Goal: Information Seeking & Learning: Compare options

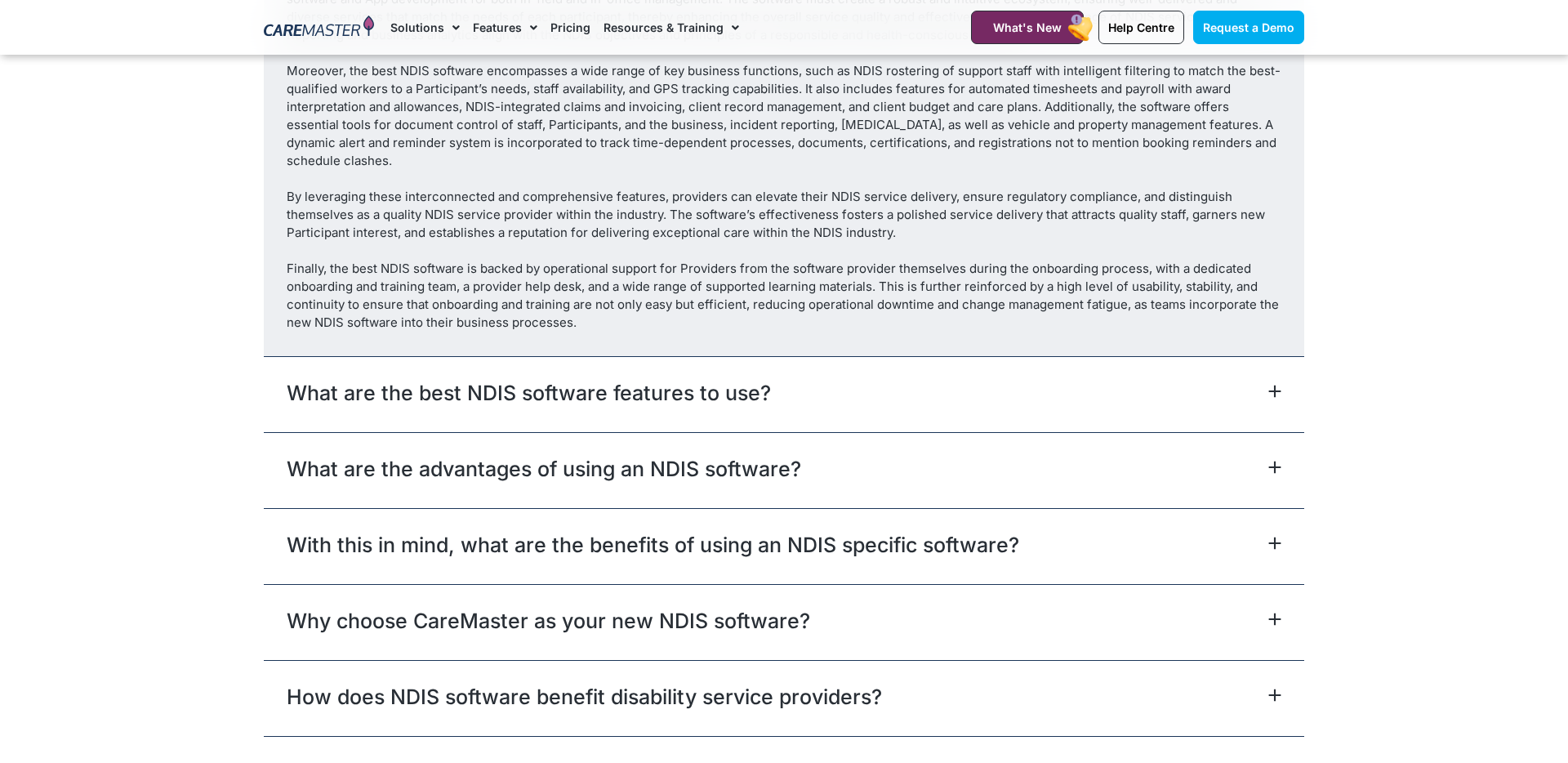
scroll to position [9164, 0]
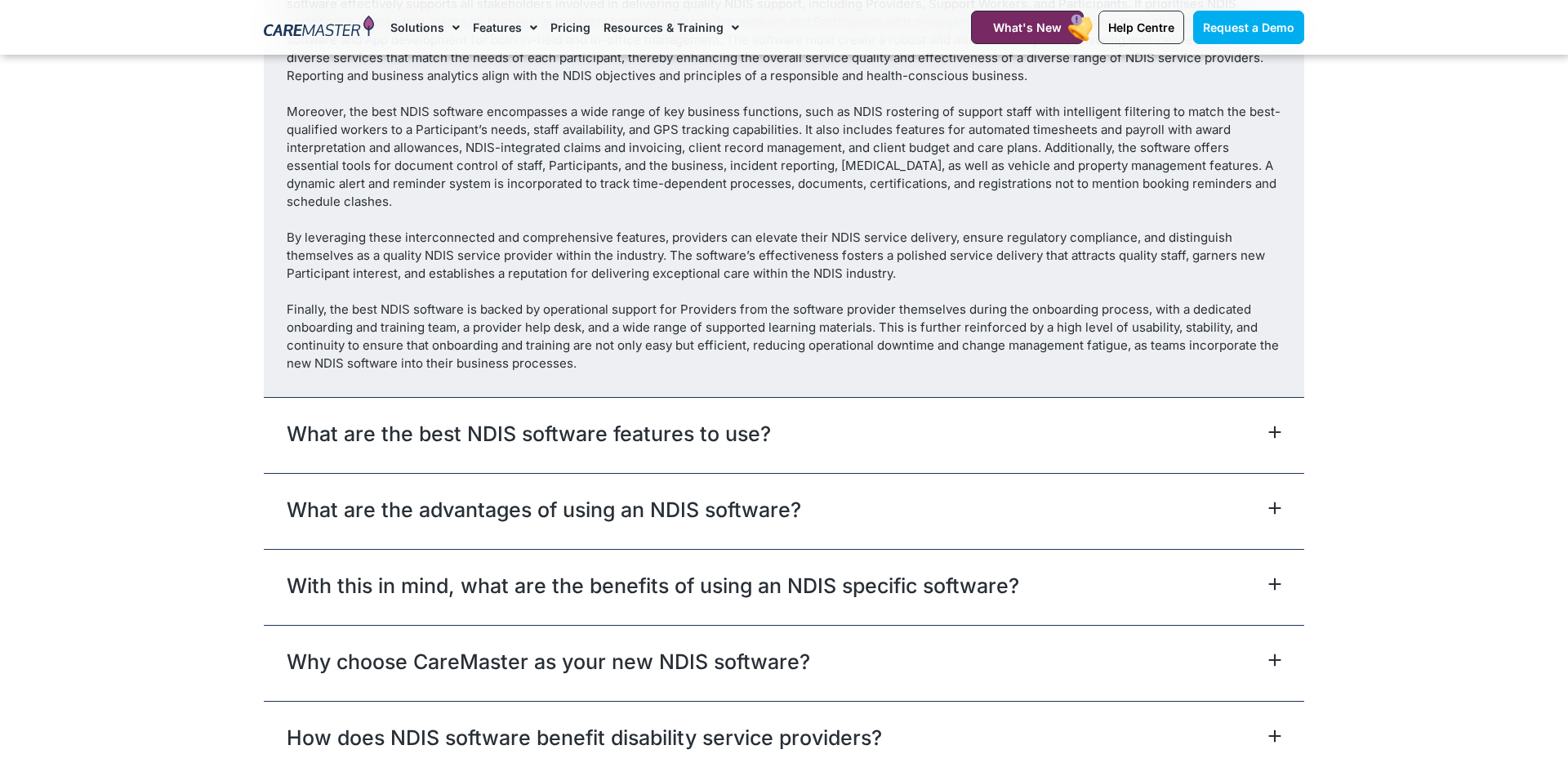
click at [842, 643] on div "Why choose CareMaster as your new NDIS software?" at bounding box center [784, 662] width 1040 height 76
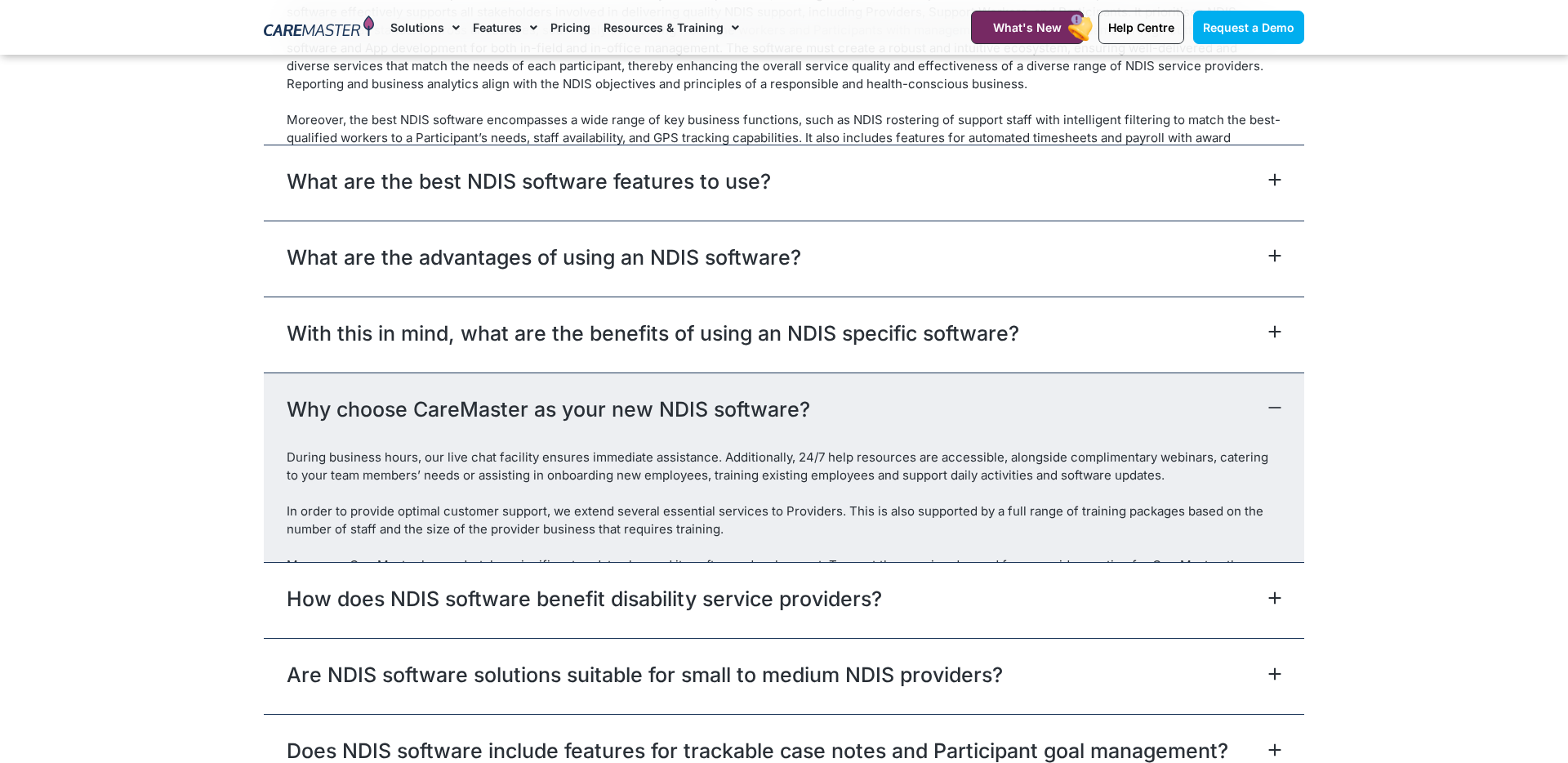
scroll to position [9152, 0]
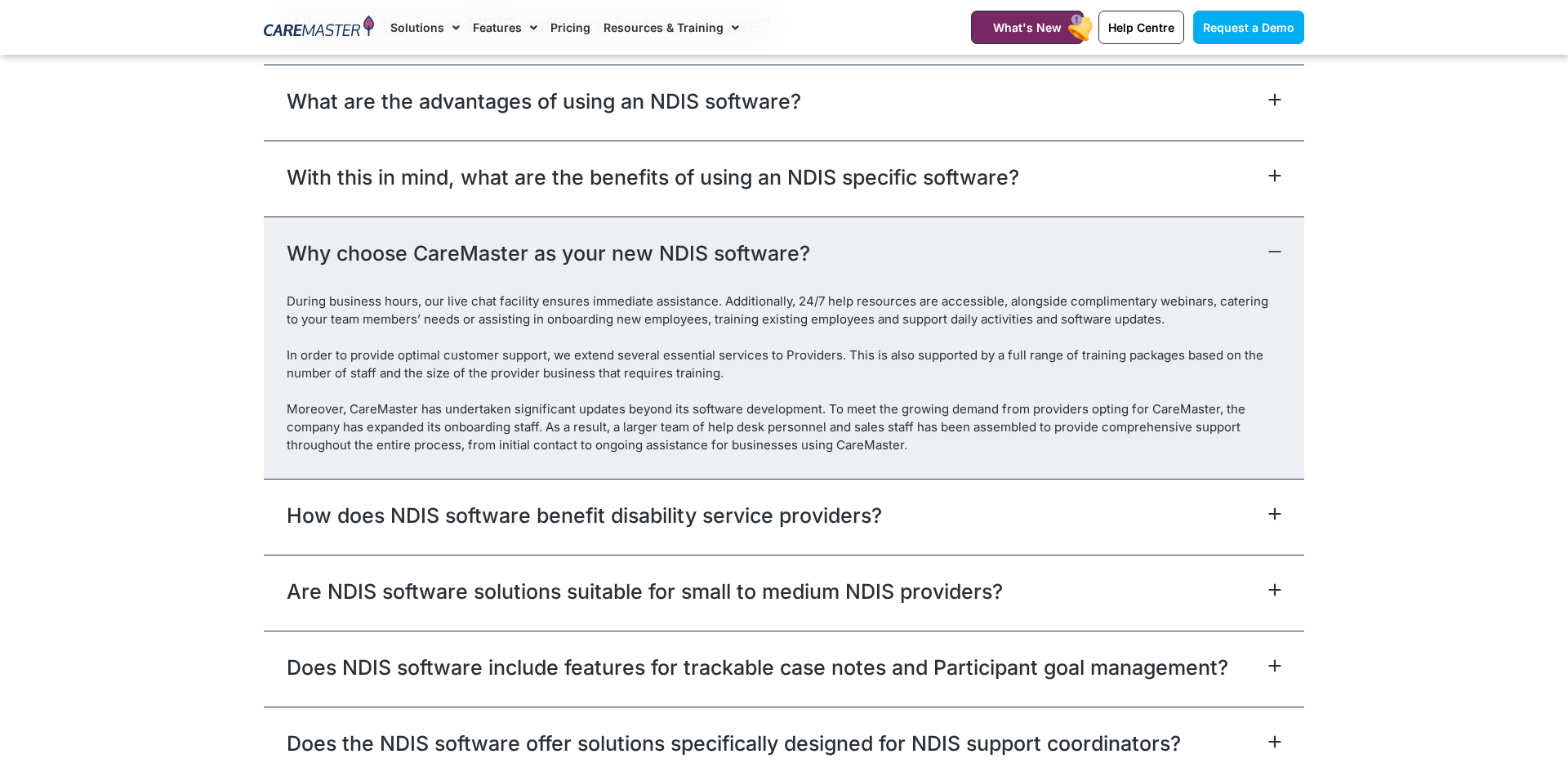
click at [906, 253] on div "Why choose CareMaster as your new NDIS software?" at bounding box center [784, 254] width 1040 height 76
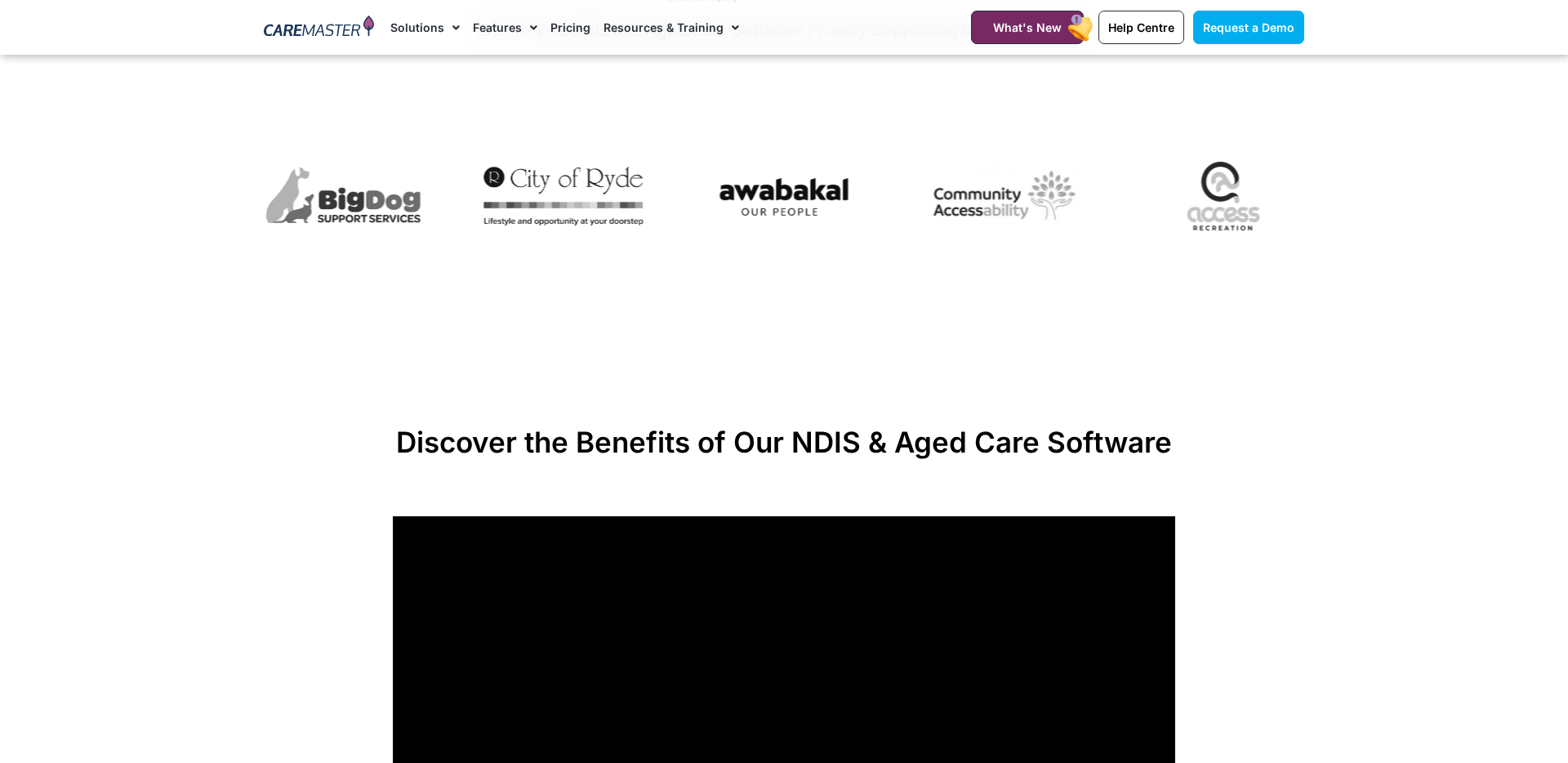
scroll to position [601, 0]
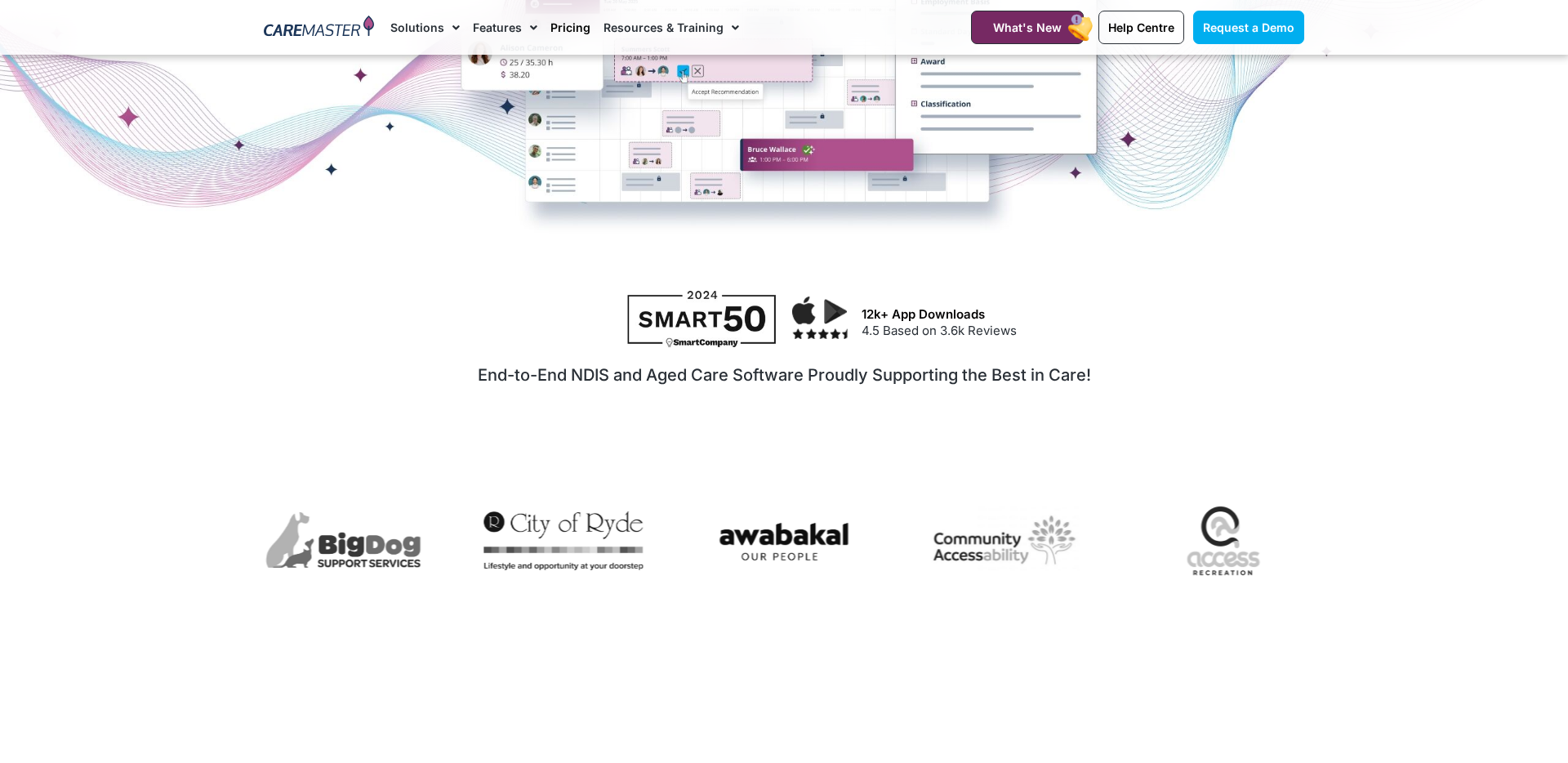
click at [564, 31] on link "Pricing" at bounding box center [570, 27] width 40 height 55
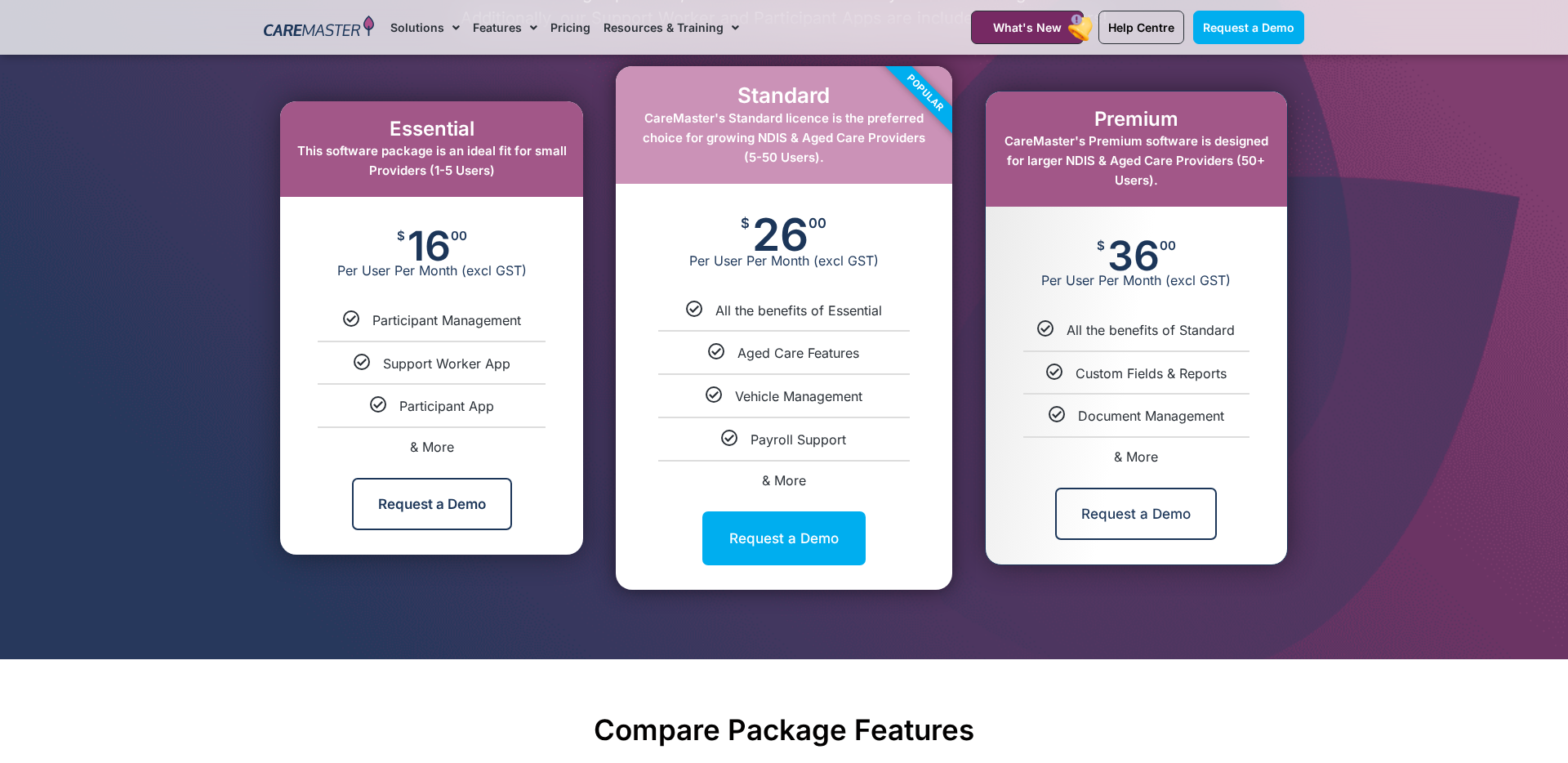
scroll to position [880, 0]
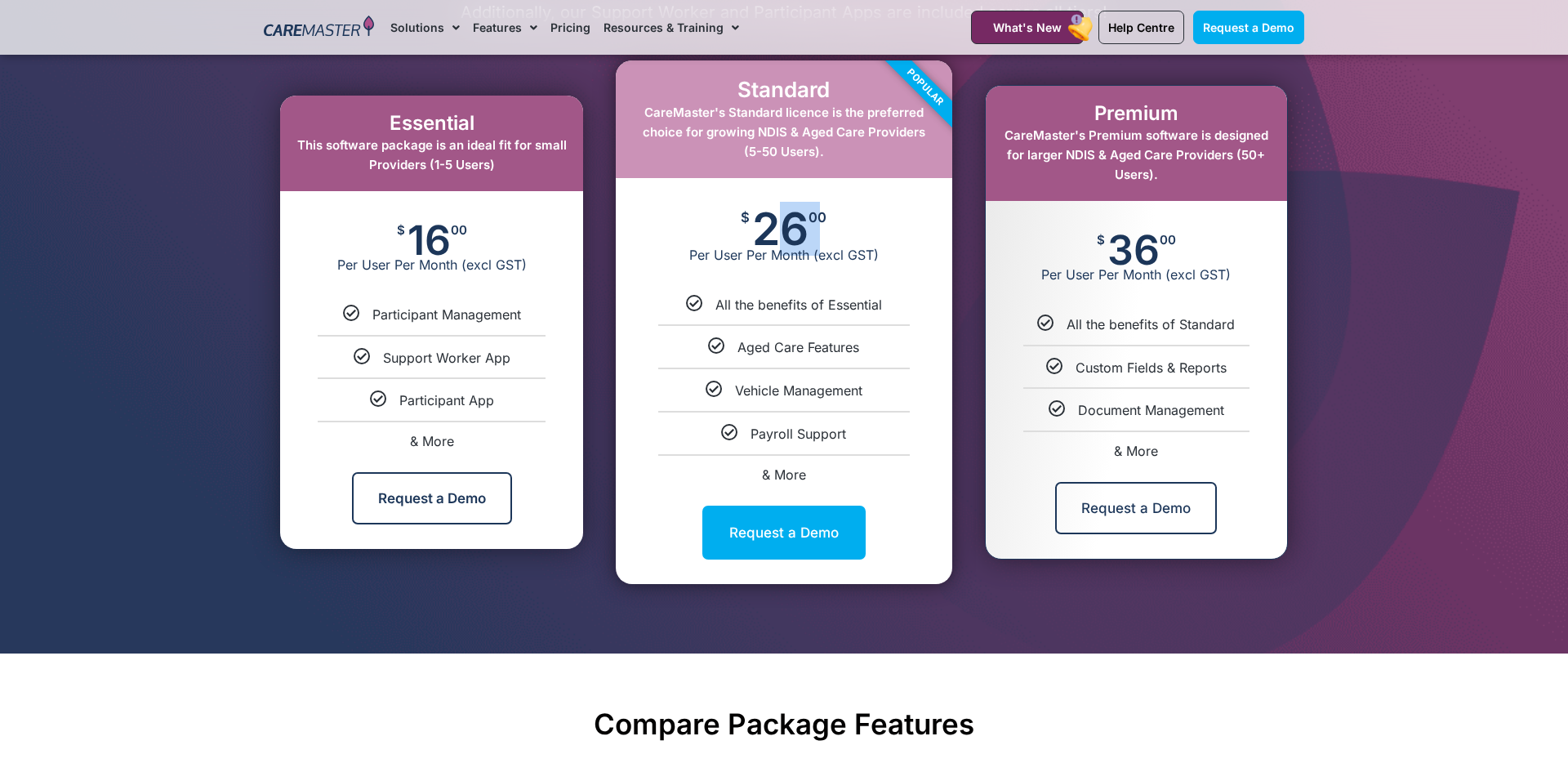
drag, startPoint x: 814, startPoint y: 221, endPoint x: 763, endPoint y: 221, distance: 51.0
click at [763, 221] on div "$ 26 00 Per User Per Month (excl GST)" at bounding box center [784, 237] width 335 height 118
drag, startPoint x: 744, startPoint y: 157, endPoint x: 857, endPoint y: 158, distance: 113.0
click at [857, 158] on div "Standard CareMaster's Standard licence is the preferred choice for growing NDIS…" at bounding box center [784, 322] width 335 height 523
click at [1169, 233] on span "00" at bounding box center [1168, 239] width 17 height 12
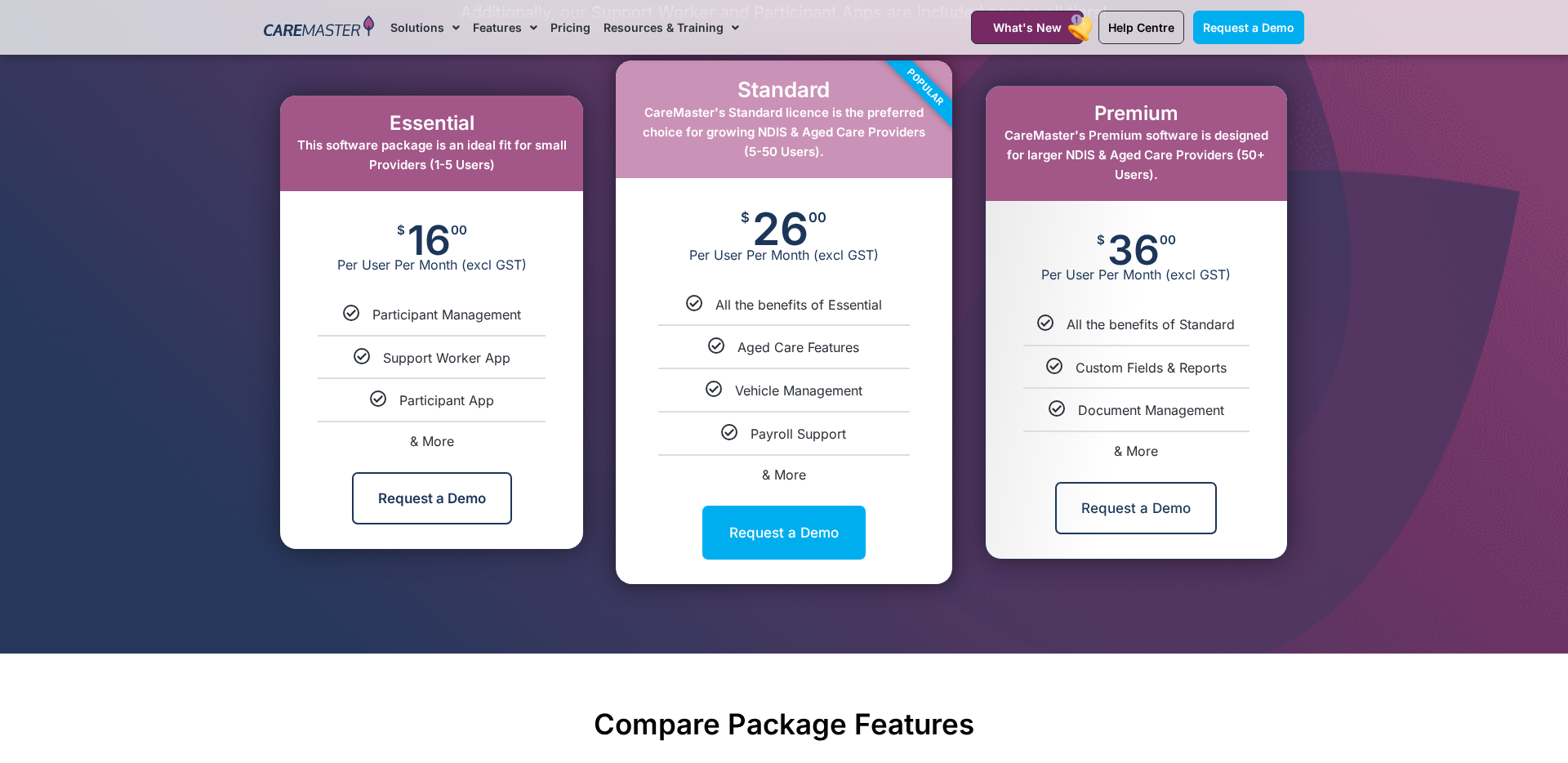
drag, startPoint x: 1168, startPoint y: 249, endPoint x: 1114, endPoint y: 249, distance: 54.0
click at [1114, 249] on div "$ 36 00 Per User Per Month (excl GST)" at bounding box center [1137, 258] width 301 height 115
click at [1114, 249] on span "36" at bounding box center [1134, 249] width 52 height 32
click at [1201, 249] on div "$ 36 00 Per User Per Month (excl GST)" at bounding box center [1137, 258] width 301 height 115
drag, startPoint x: 1153, startPoint y: 249, endPoint x: 1136, endPoint y: 249, distance: 17.0
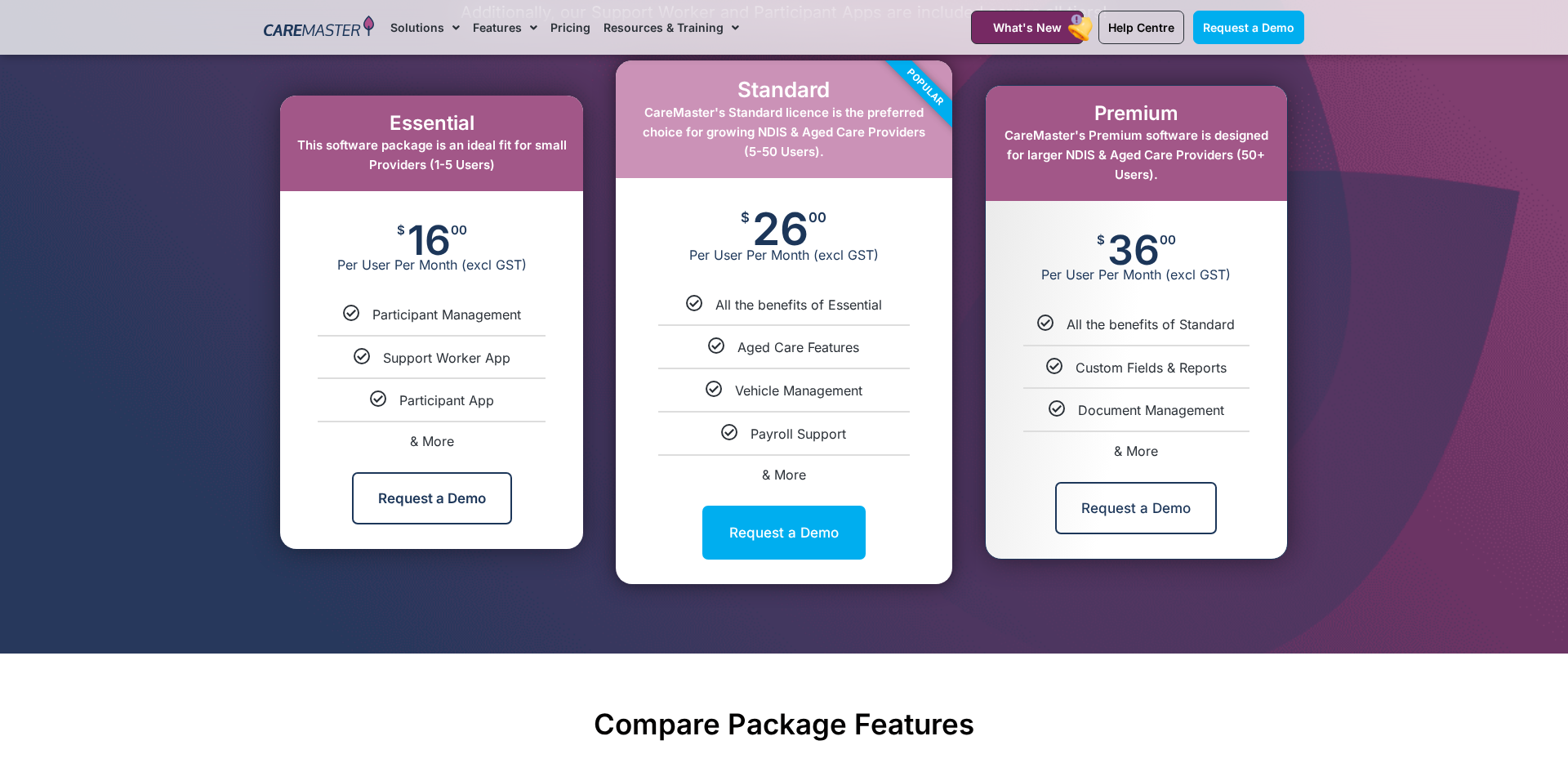
click at [1136, 249] on span "36" at bounding box center [1134, 249] width 52 height 32
click at [771, 477] on span "& More" at bounding box center [784, 475] width 44 height 17
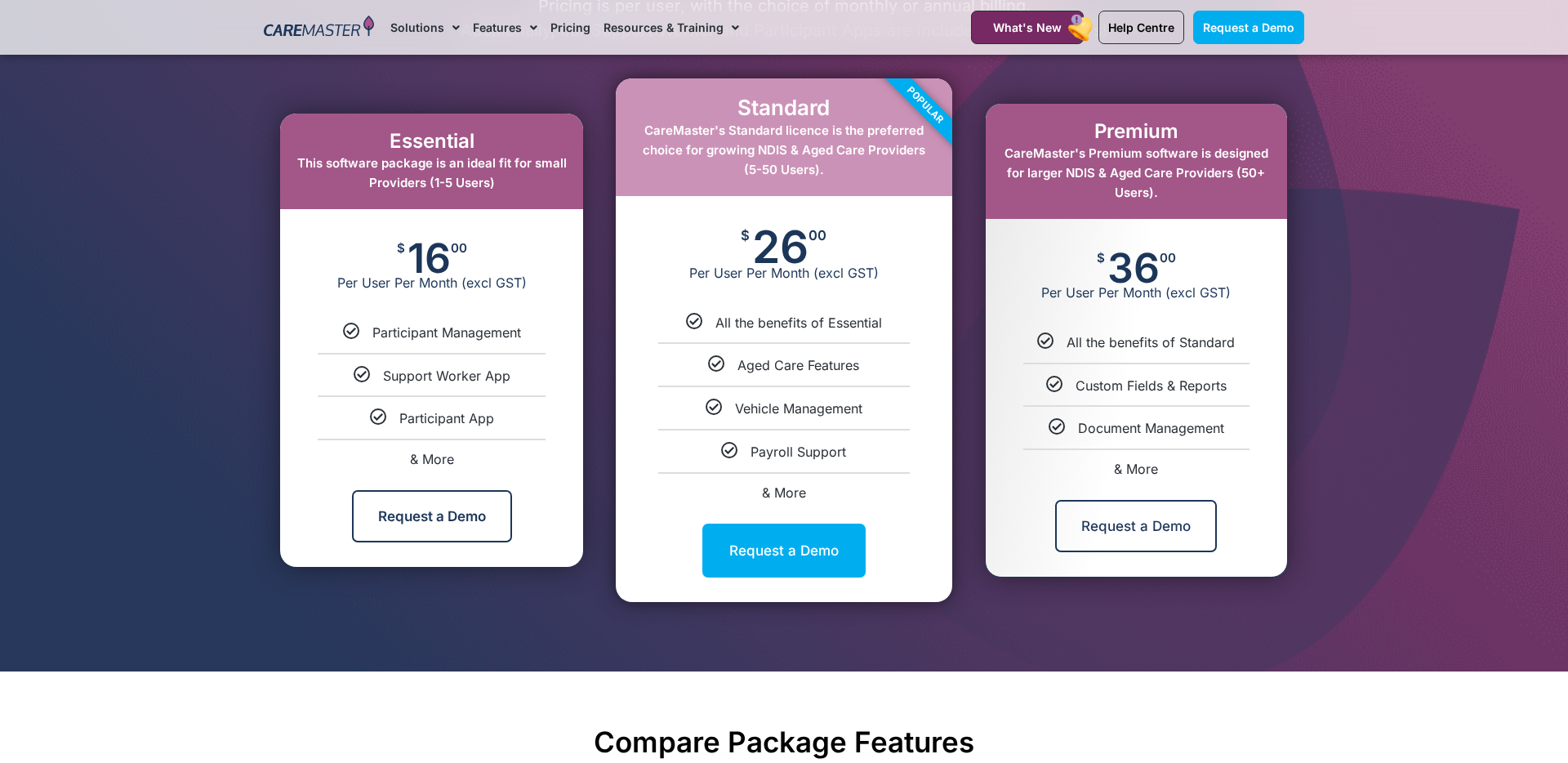
scroll to position [861, 0]
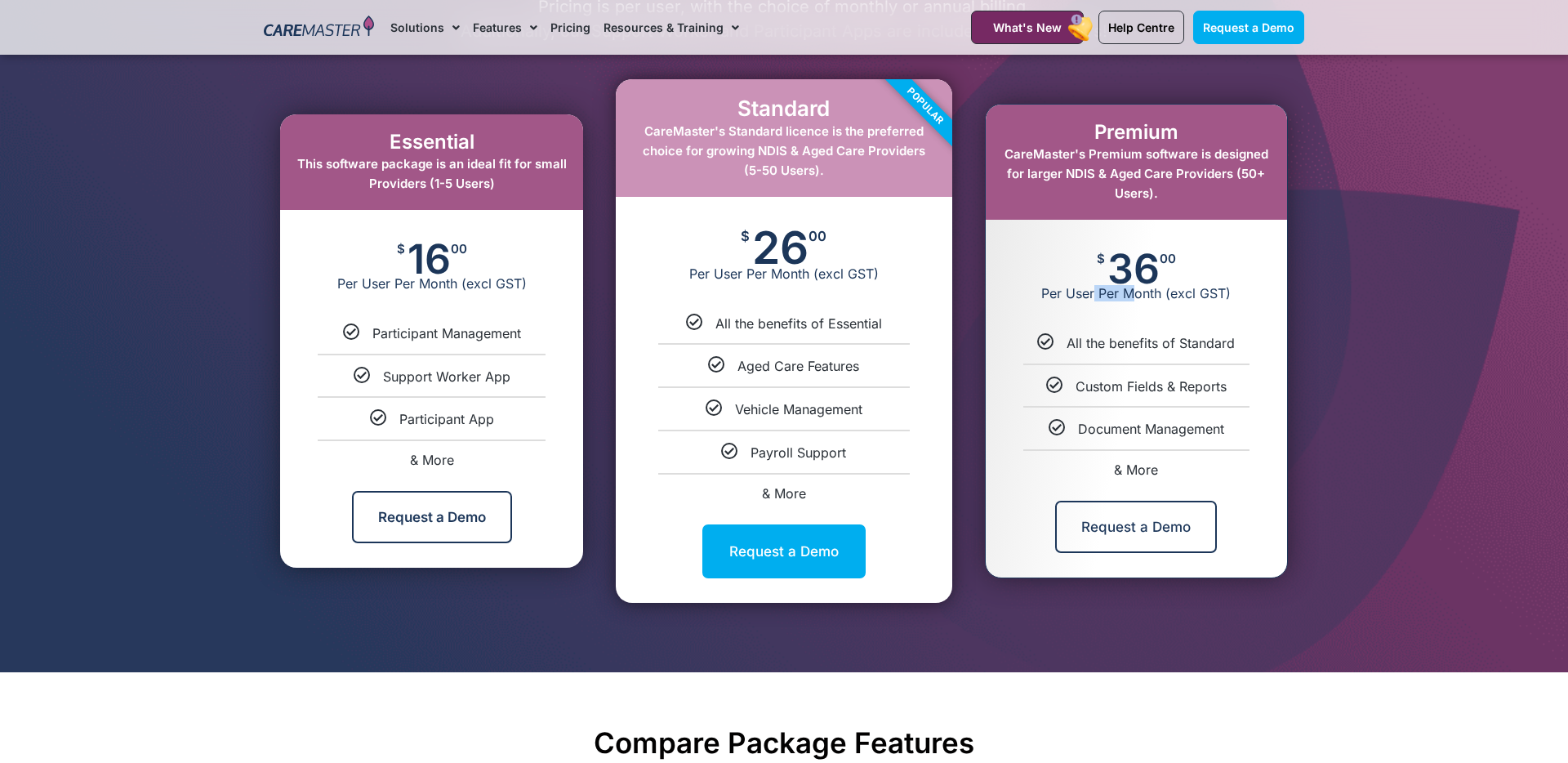
drag, startPoint x: 1095, startPoint y: 292, endPoint x: 1138, endPoint y: 292, distance: 43.0
click at [1138, 292] on span "Per User Per Month (excl GST)" at bounding box center [1137, 293] width 301 height 17
click at [1132, 468] on link "& More" at bounding box center [1136, 470] width 44 height 17
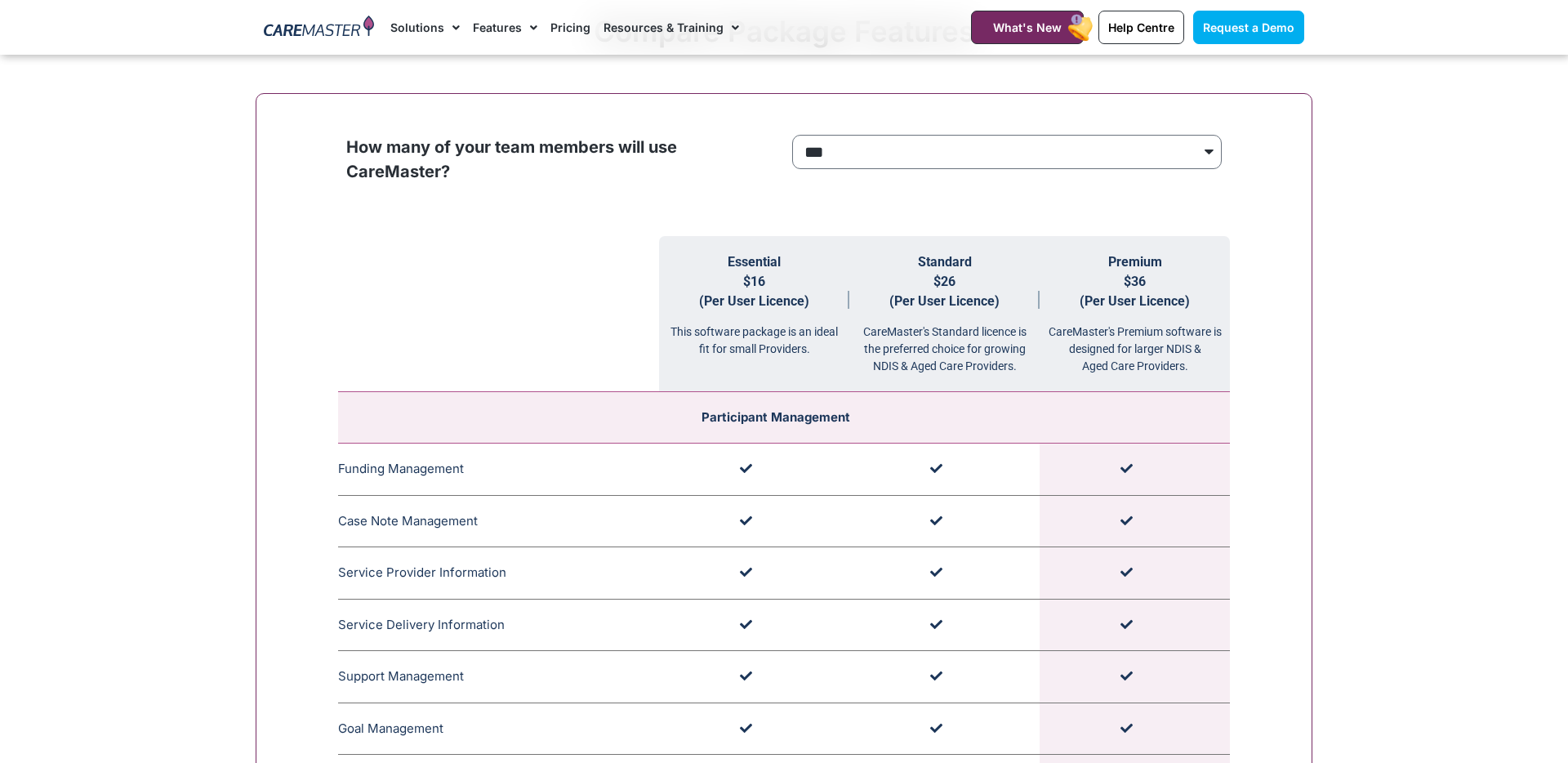
click at [804, 305] on span "$16 (Per User Licence)" at bounding box center [754, 291] width 110 height 35
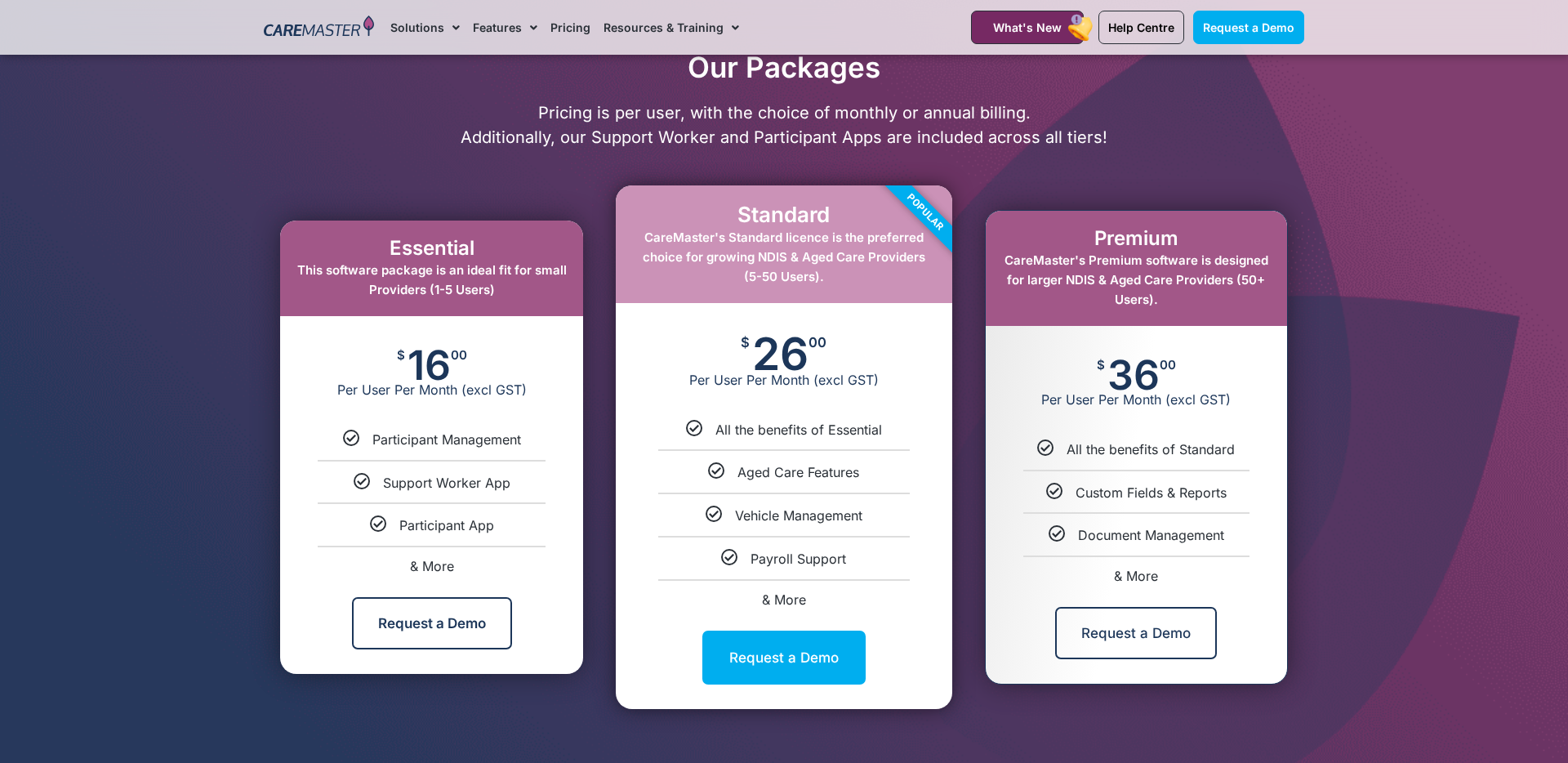
scroll to position [756, 0]
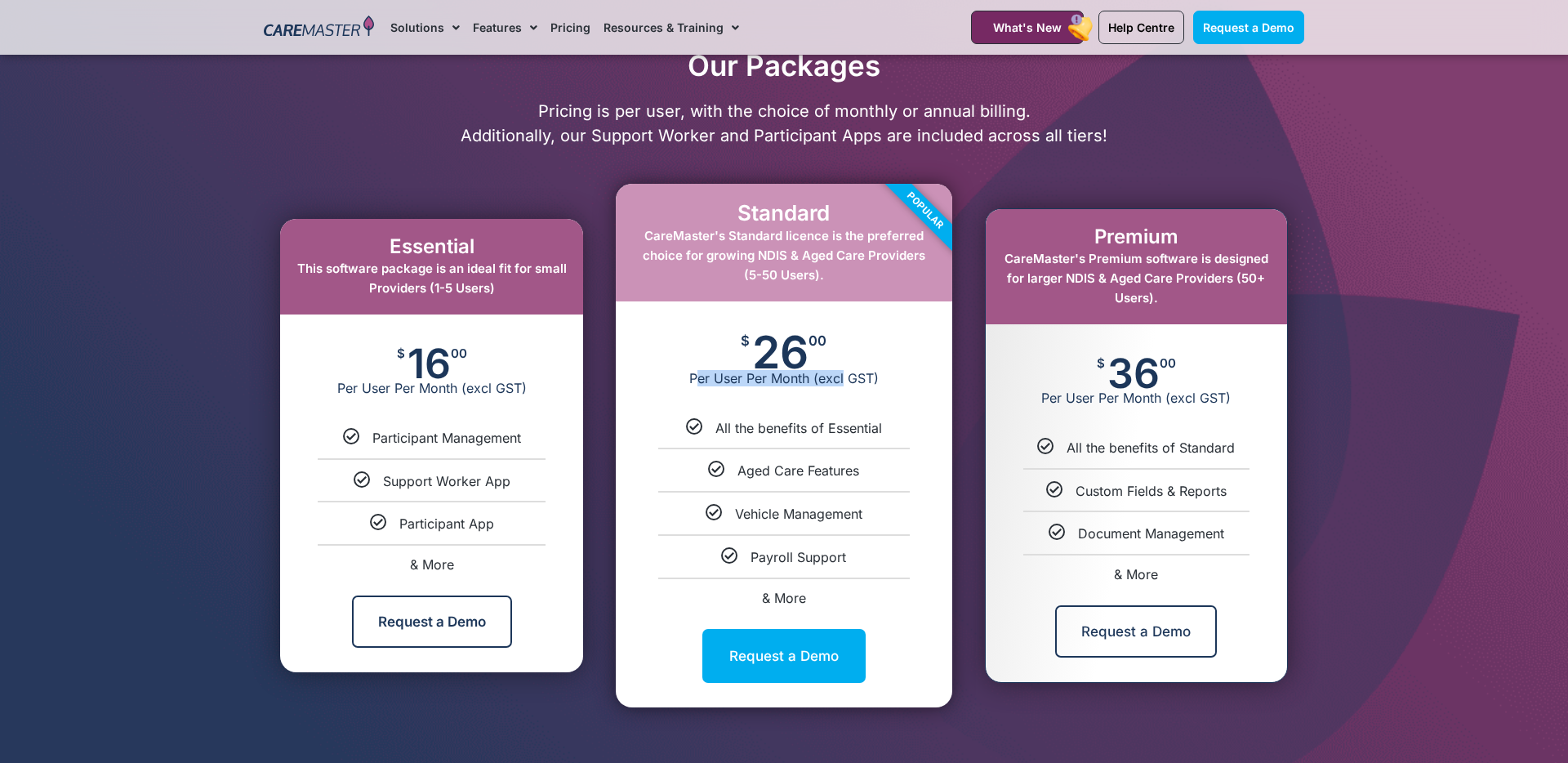
drag, startPoint x: 698, startPoint y: 378, endPoint x: 844, endPoint y: 378, distance: 146.0
click at [844, 378] on span "Per User Per Month (excl GST)" at bounding box center [784, 378] width 335 height 17
drag, startPoint x: 424, startPoint y: 296, endPoint x: 483, endPoint y: 296, distance: 59.0
click at [483, 296] on span "This software package is an ideal fit for small Providers (1-5 Users)" at bounding box center [431, 279] width 270 height 35
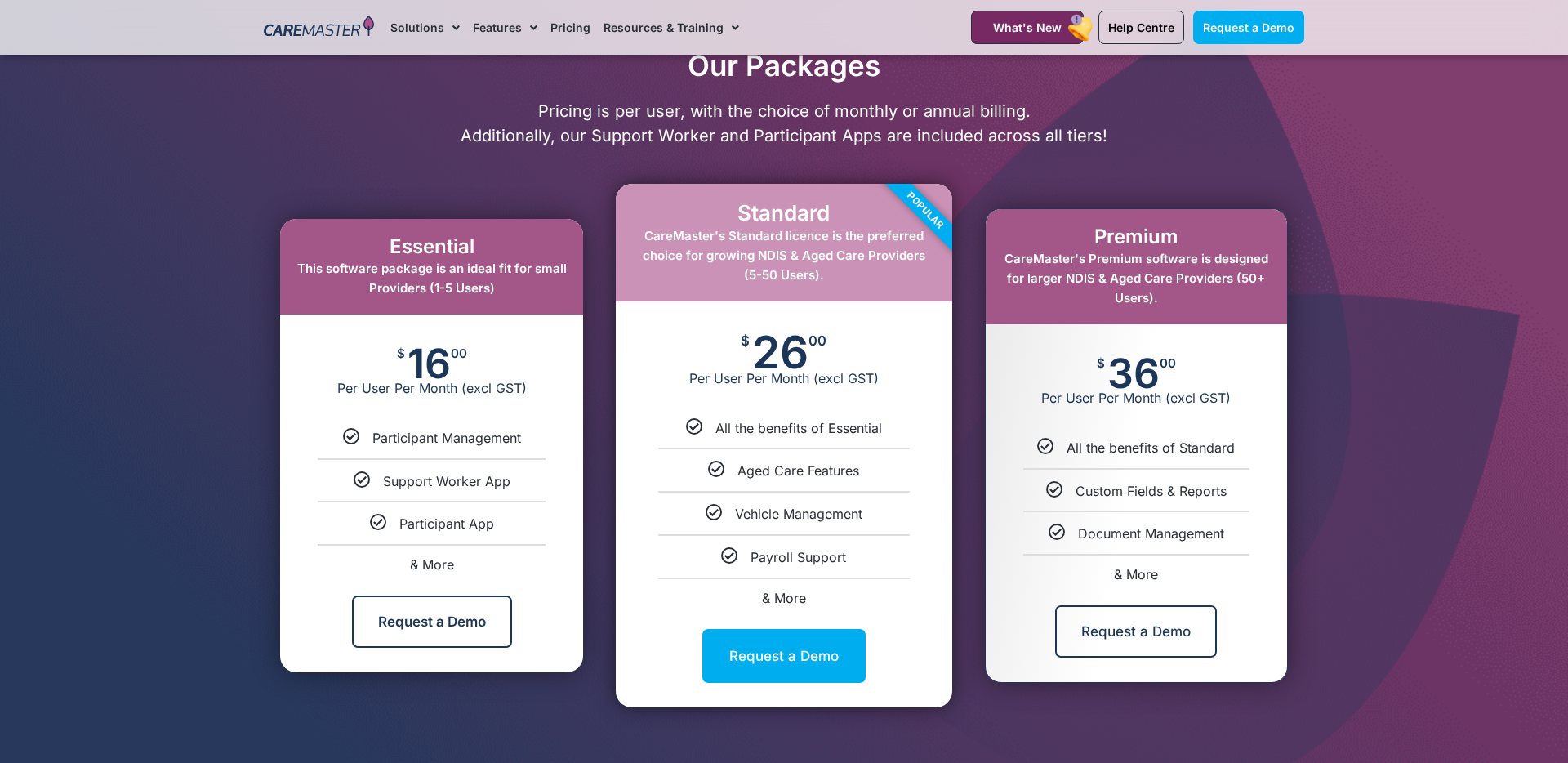
click at [756, 589] on li "& More" at bounding box center [784, 590] width 335 height 26
select select "****"
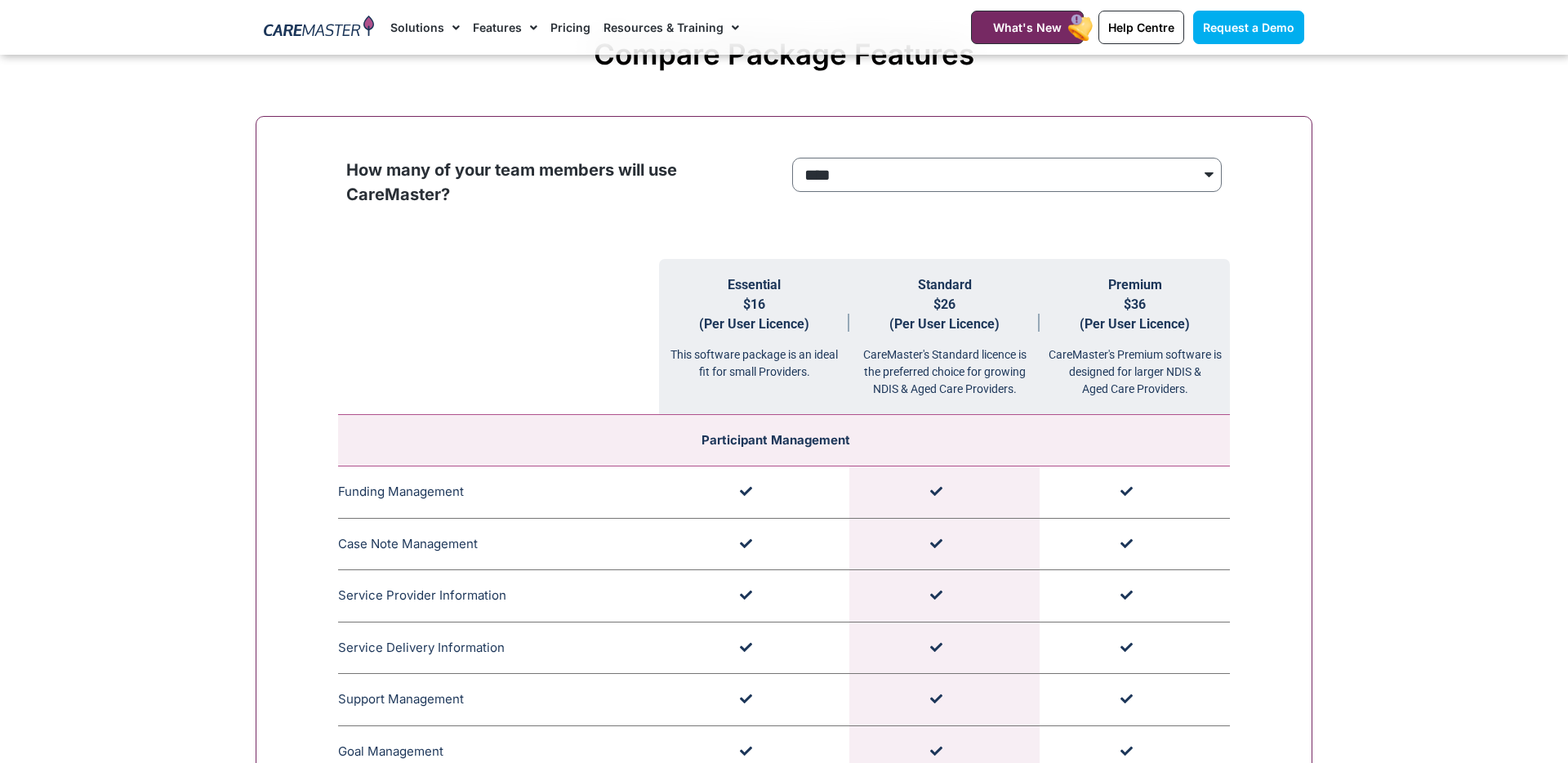
scroll to position [1551, 0]
click at [682, 32] on link "Resources & Training" at bounding box center [672, 27] width 135 height 55
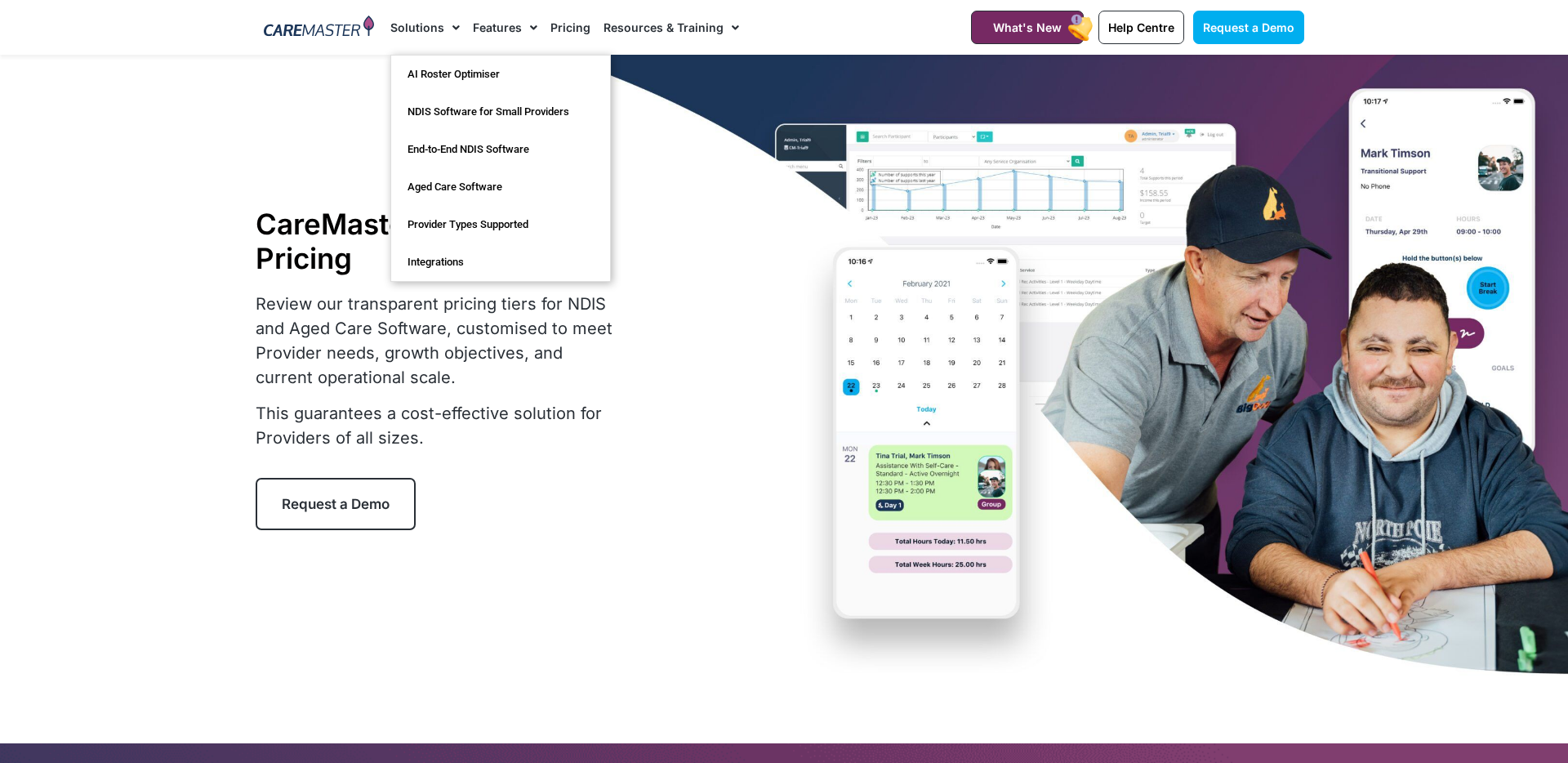
click at [401, 22] on link "Solutions" at bounding box center [425, 27] width 70 height 55
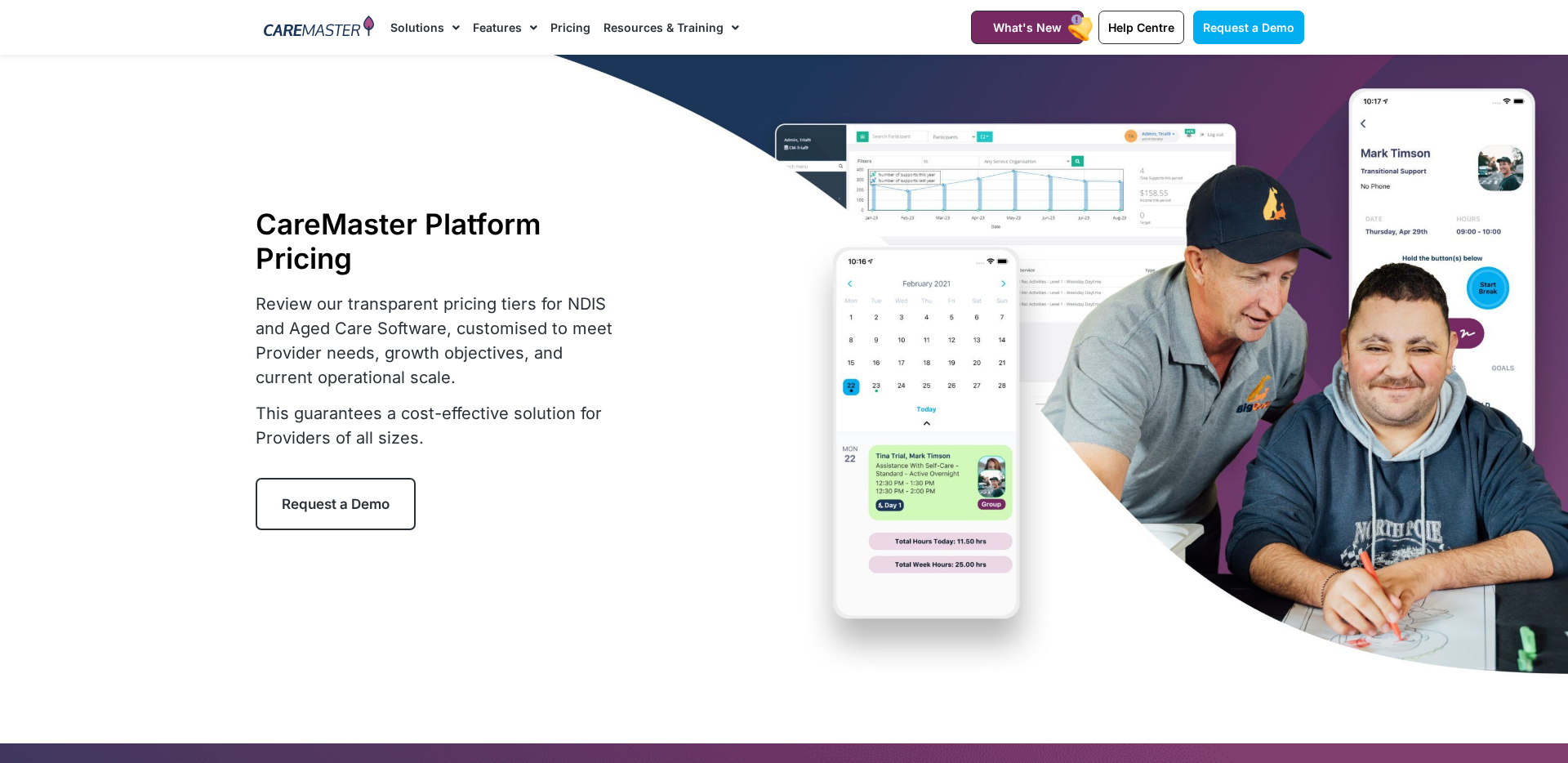
click at [426, 25] on link "Solutions" at bounding box center [425, 27] width 70 height 55
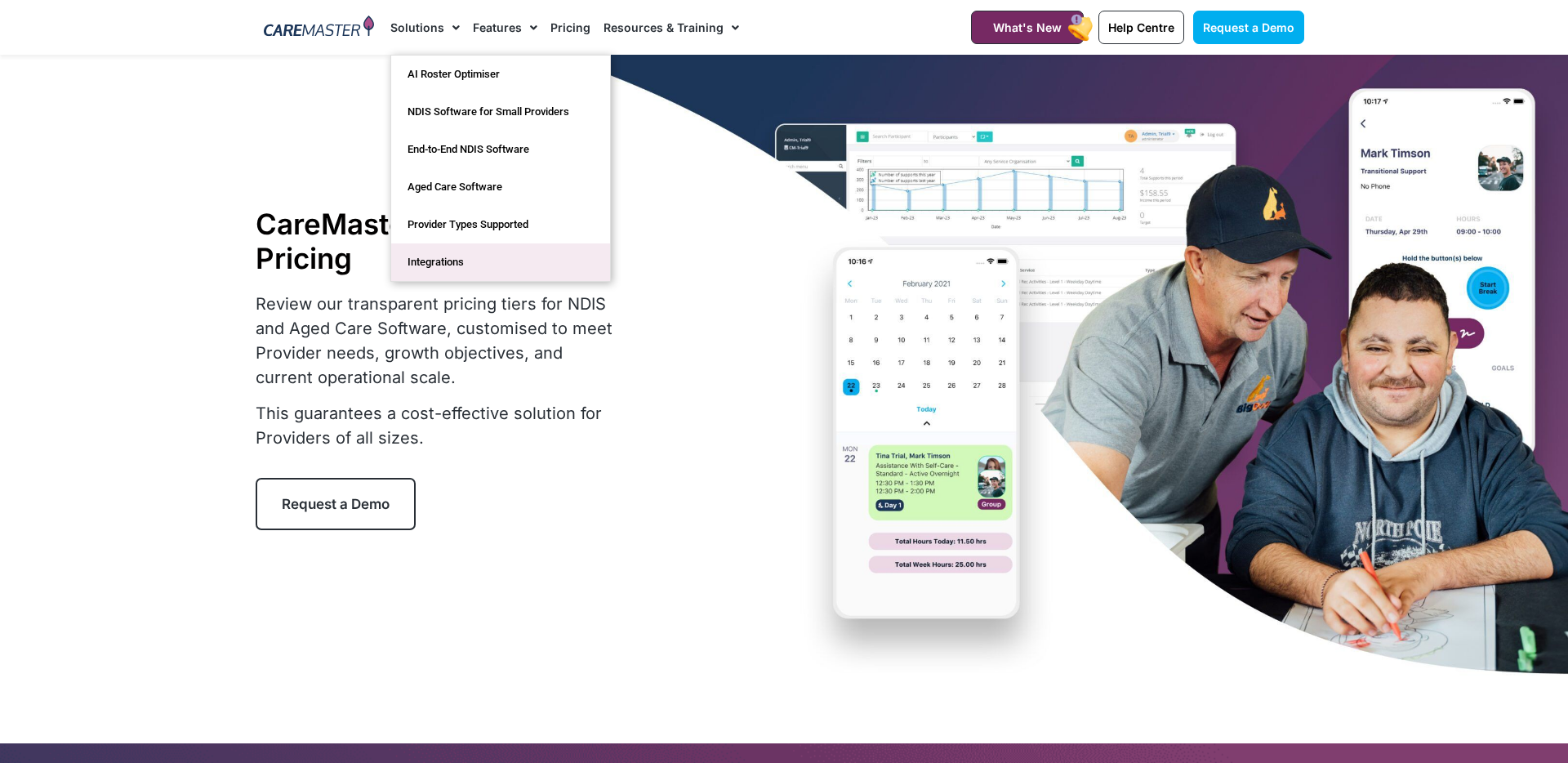
click at [483, 274] on link "Integrations" at bounding box center [500, 262] width 219 height 37
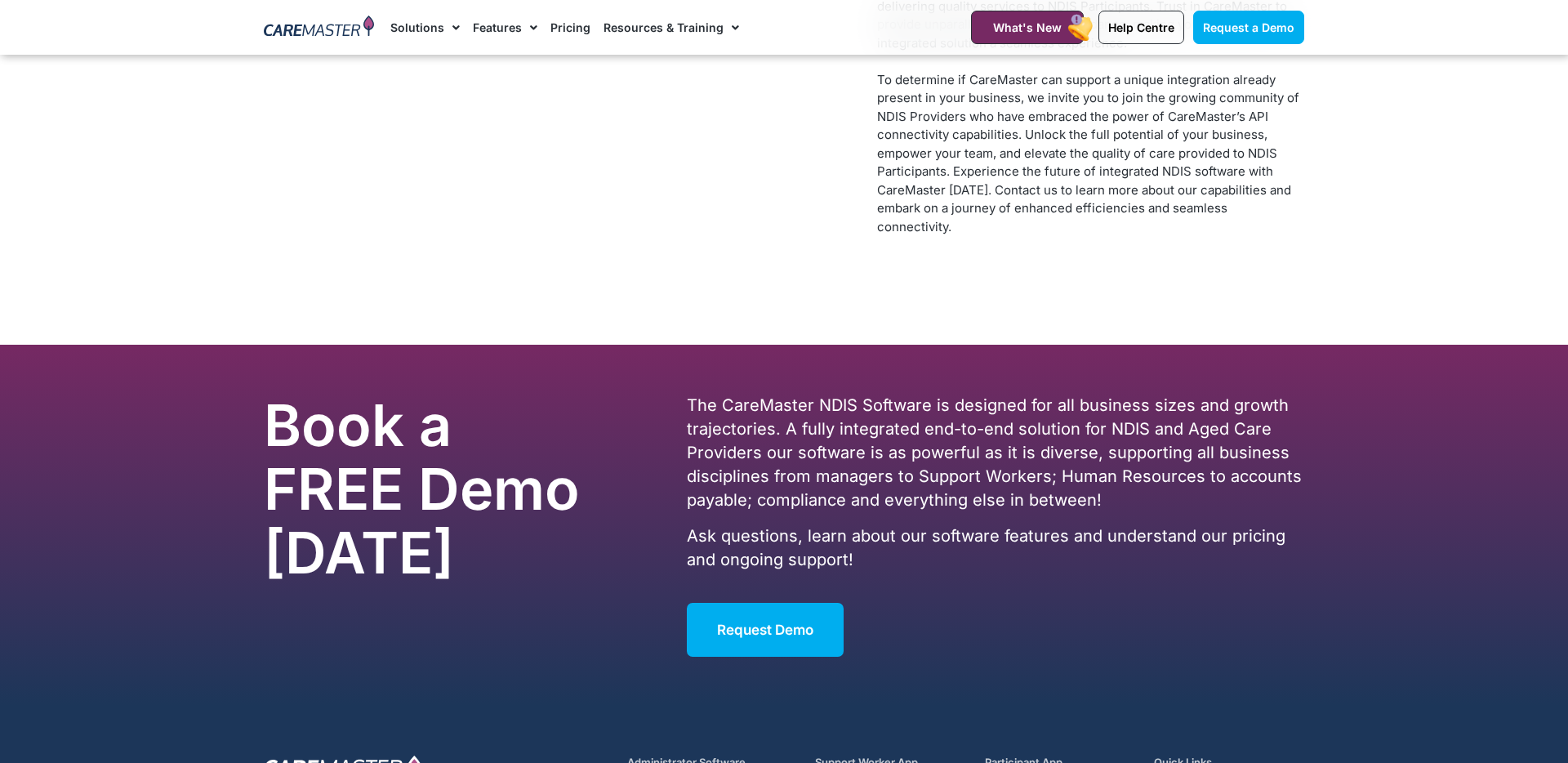
scroll to position [7579, 0]
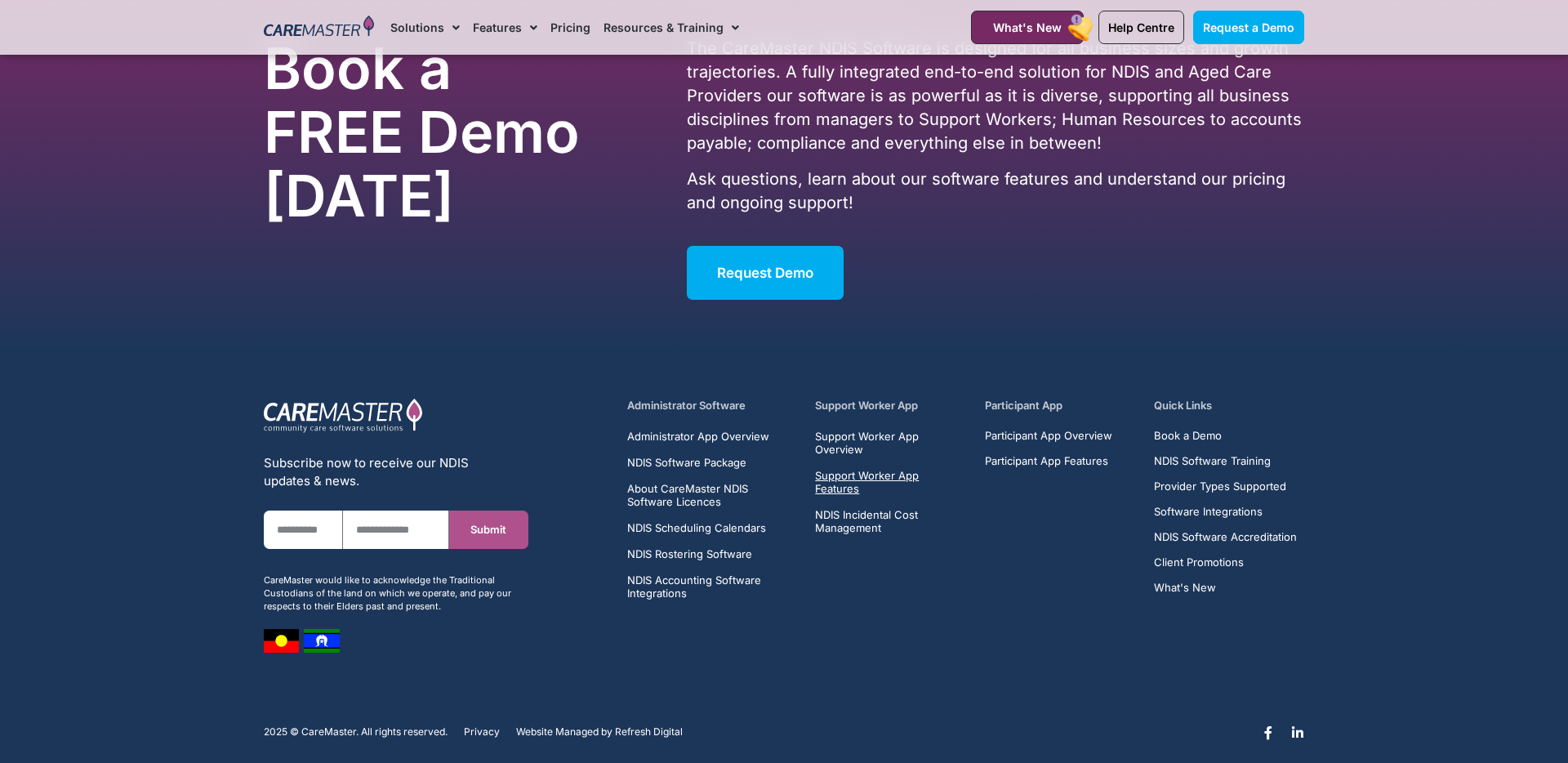
click at [861, 469] on span "Support Worker App Features" at bounding box center [889, 482] width 150 height 26
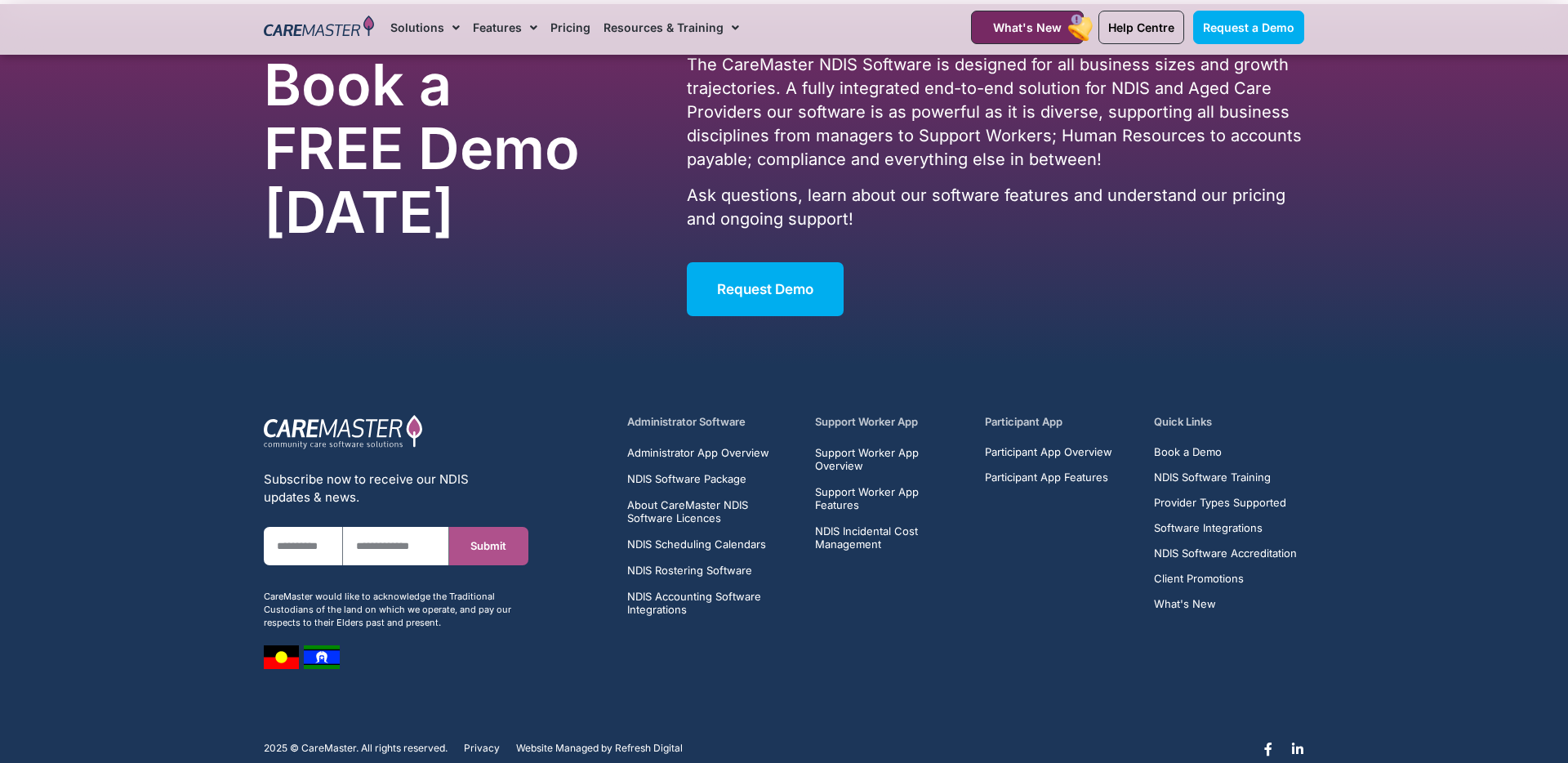
scroll to position [7579, 0]
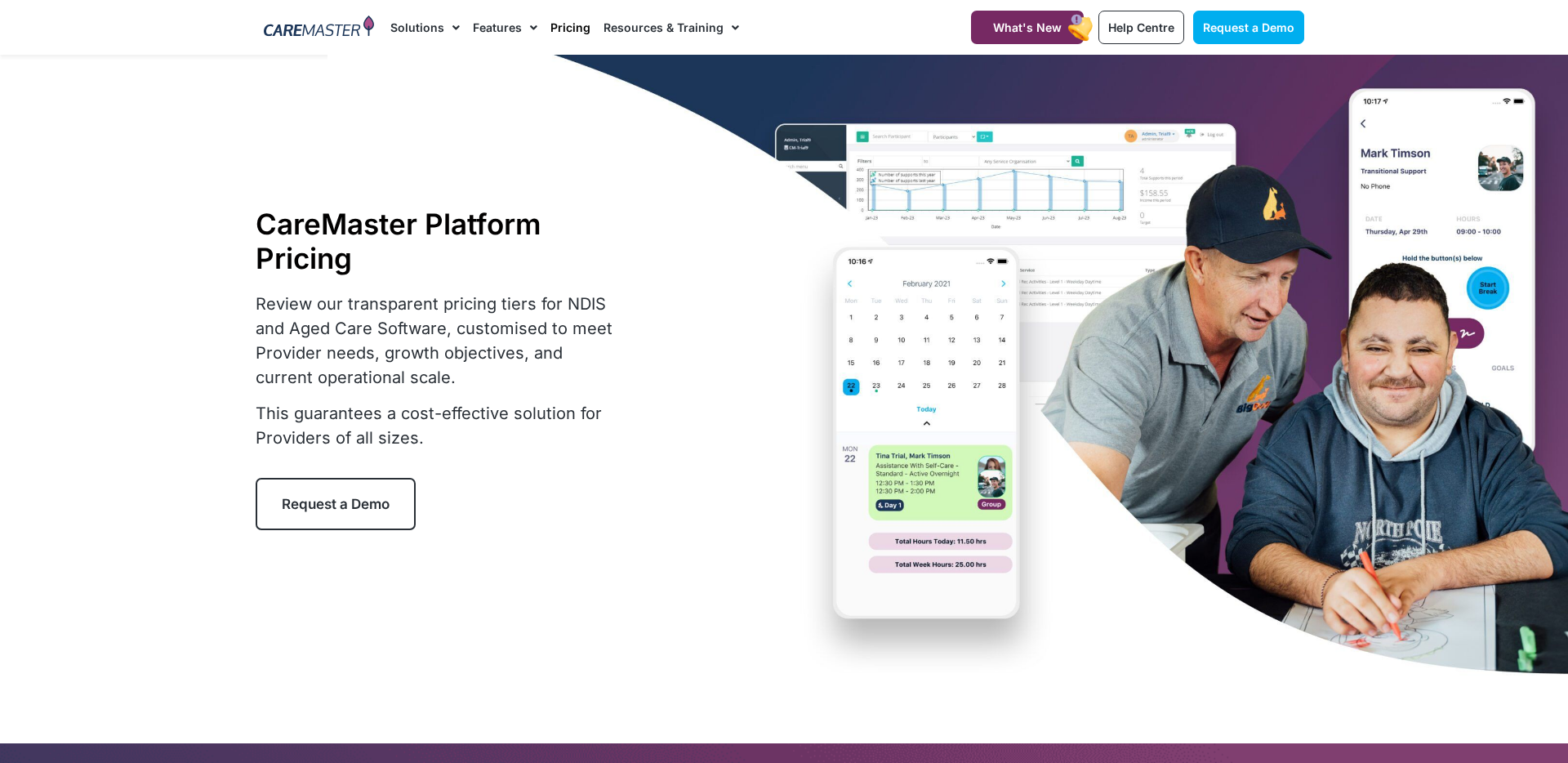
select select "****"
click at [567, 17] on link "Pricing" at bounding box center [570, 27] width 40 height 55
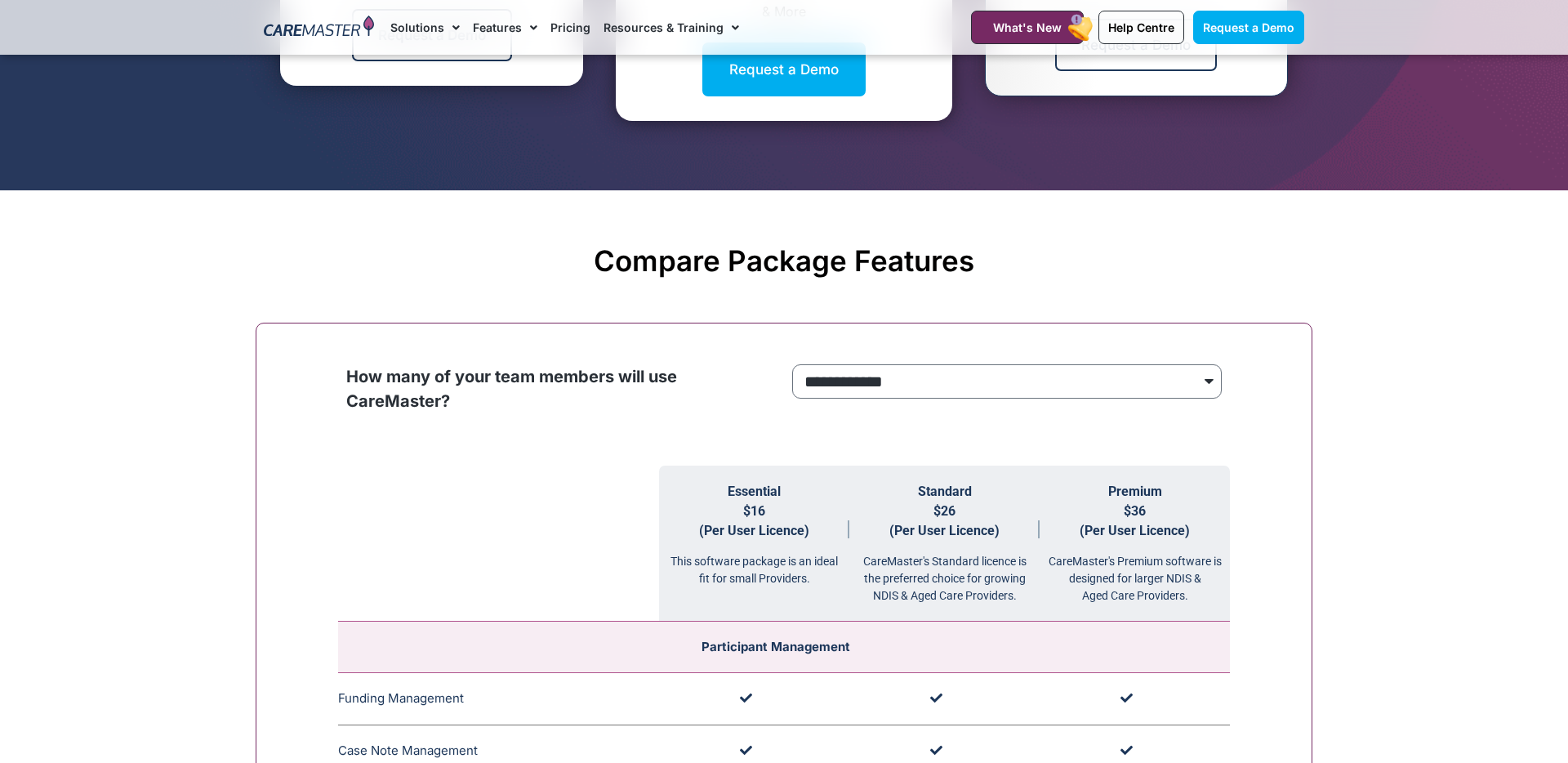
click at [597, 267] on h2 "Compare Package Features" at bounding box center [784, 260] width 1040 height 34
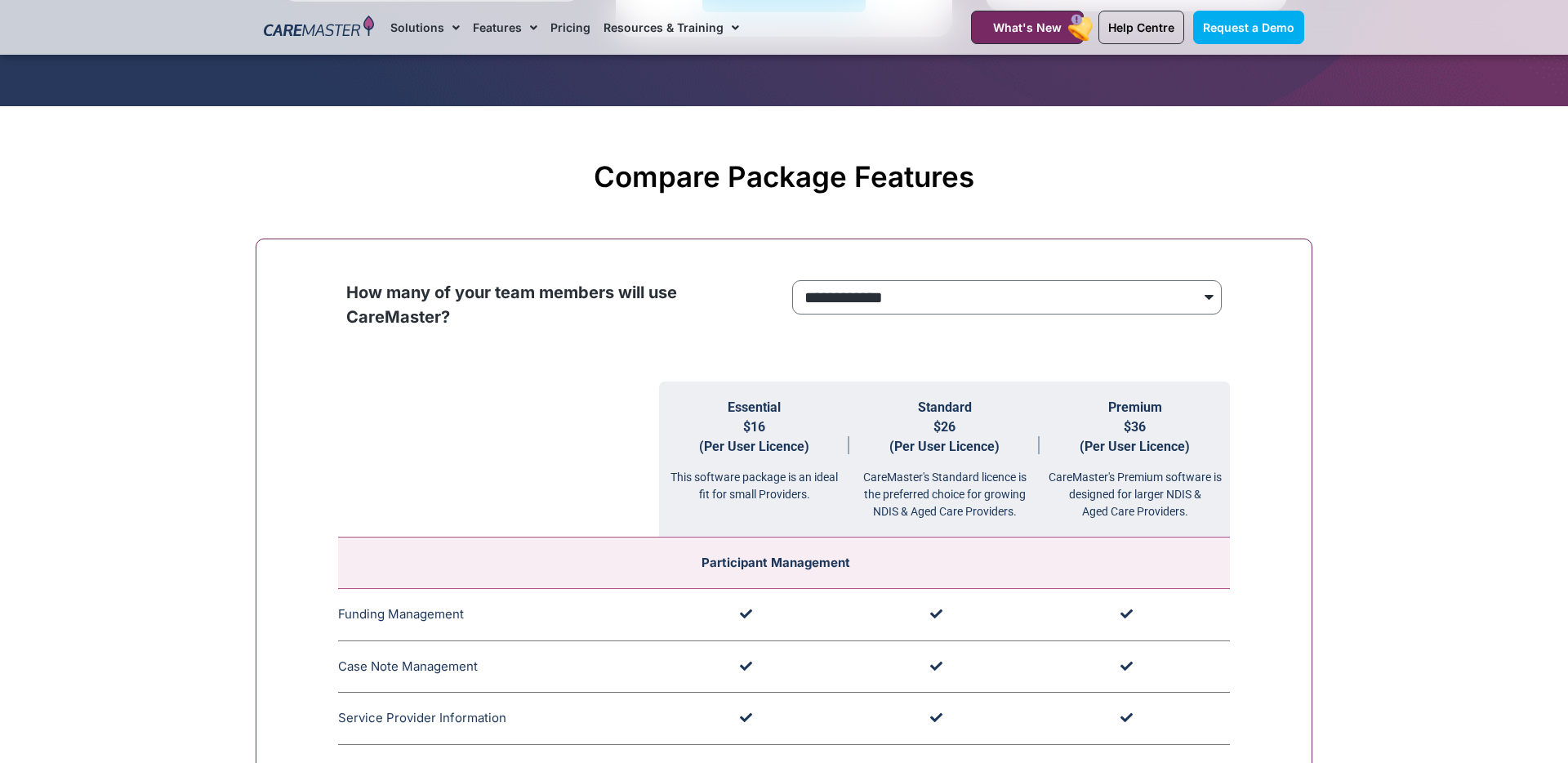
scroll to position [1468, 0]
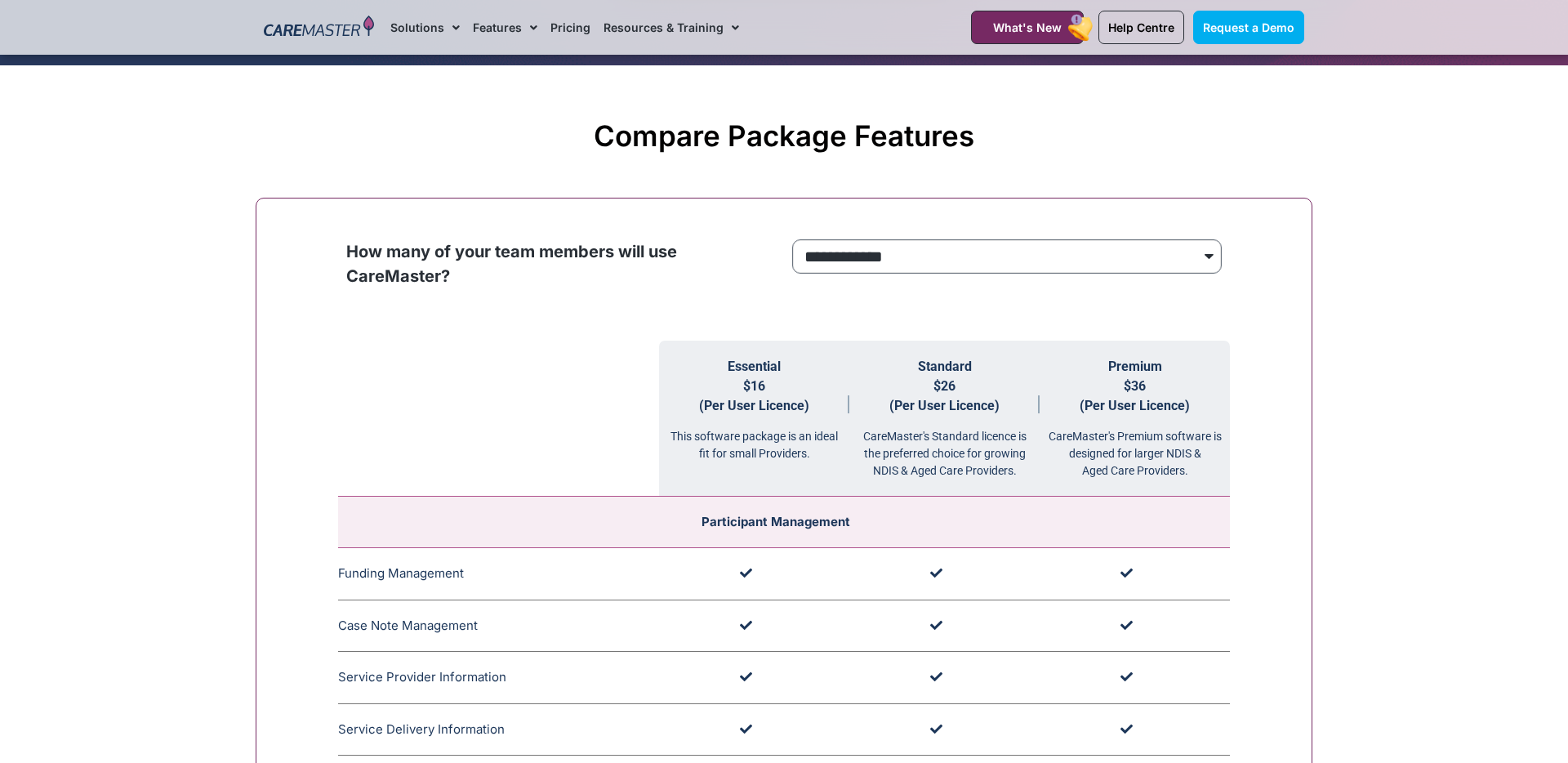
click at [815, 259] on select "**********" at bounding box center [1007, 256] width 430 height 34
select select "****"
click at [792, 240] on select "**********" at bounding box center [1007, 256] width 430 height 34
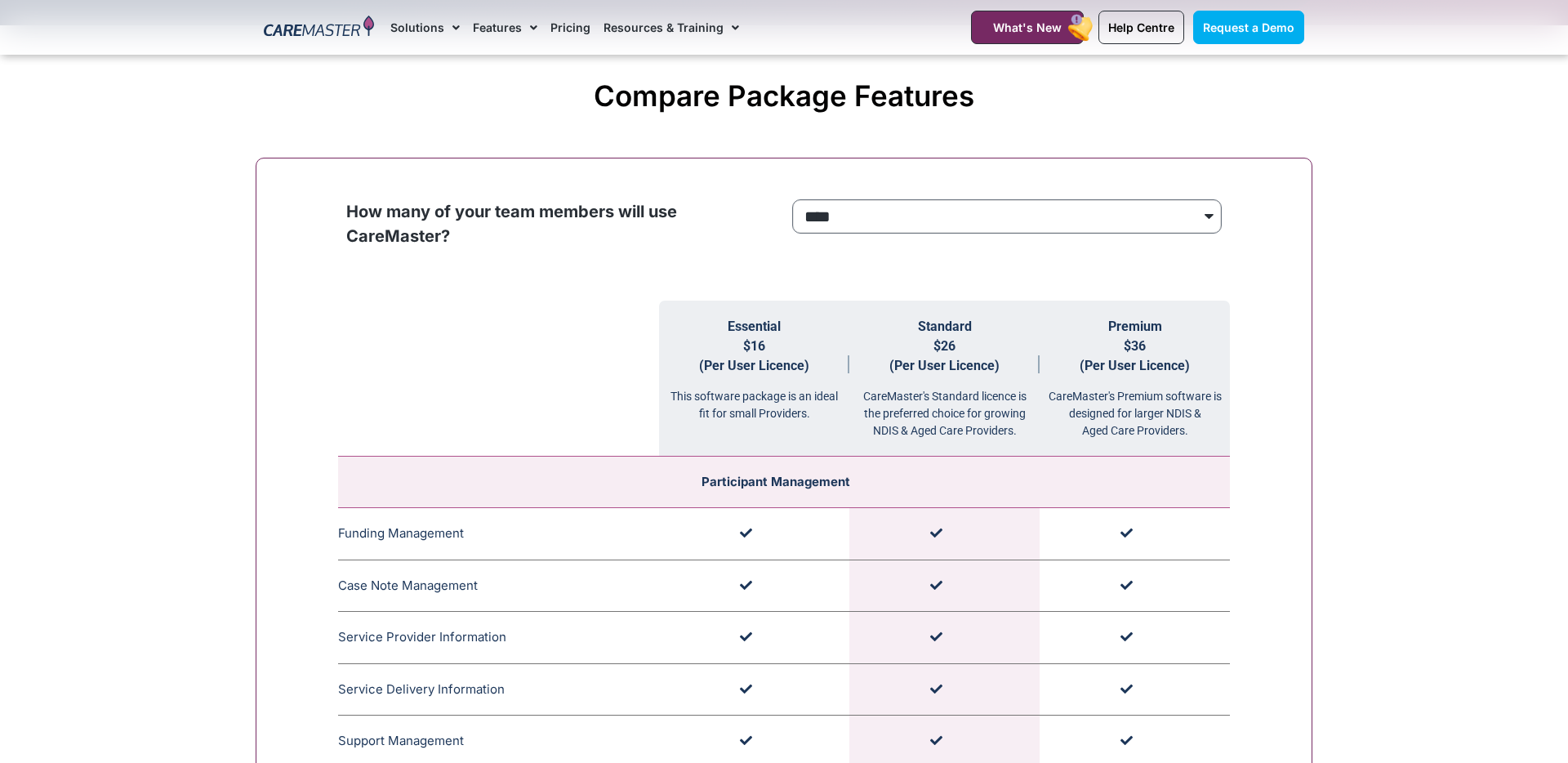
scroll to position [1533, 0]
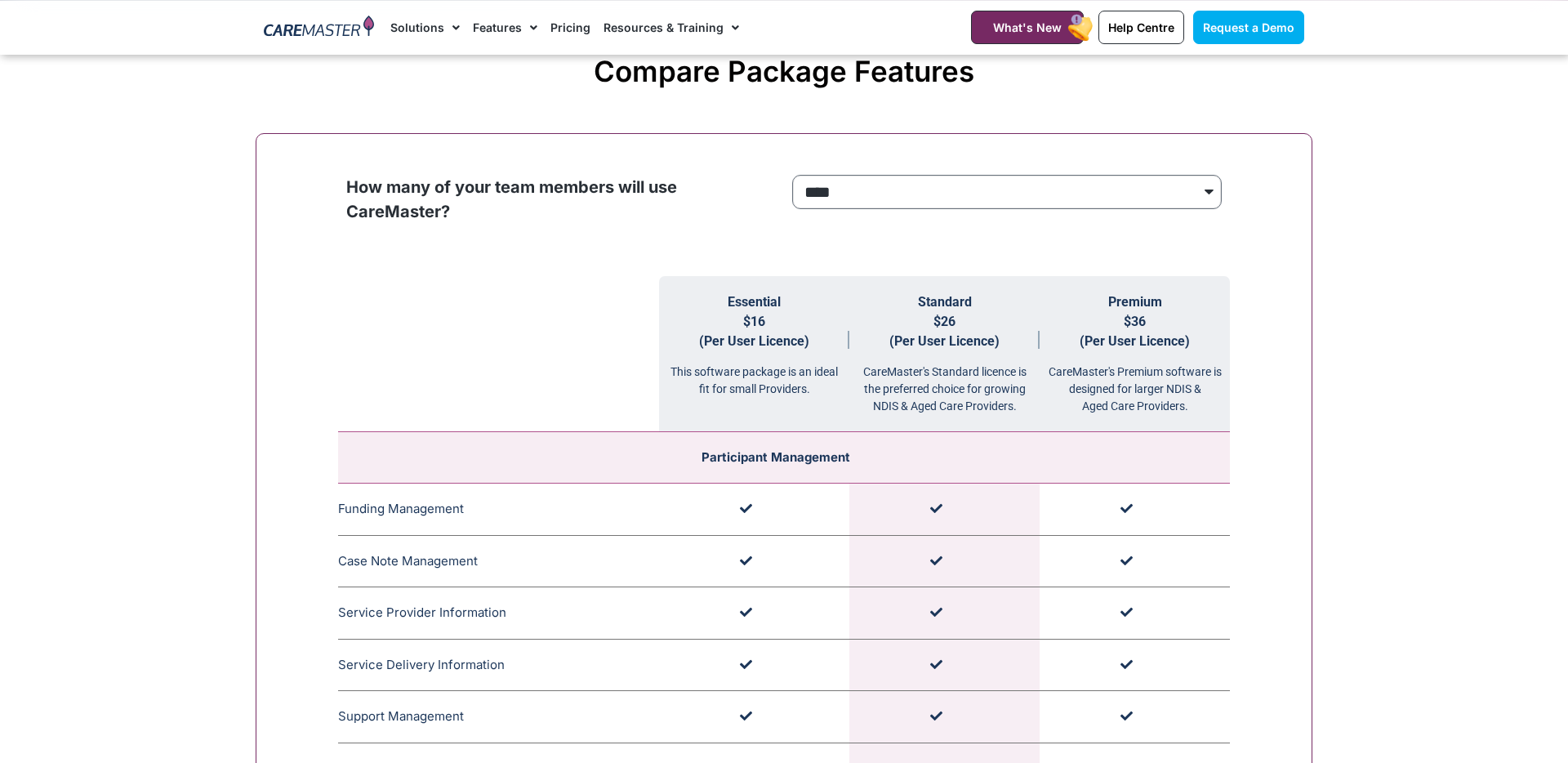
click at [906, 202] on select "**********" at bounding box center [1007, 191] width 430 height 34
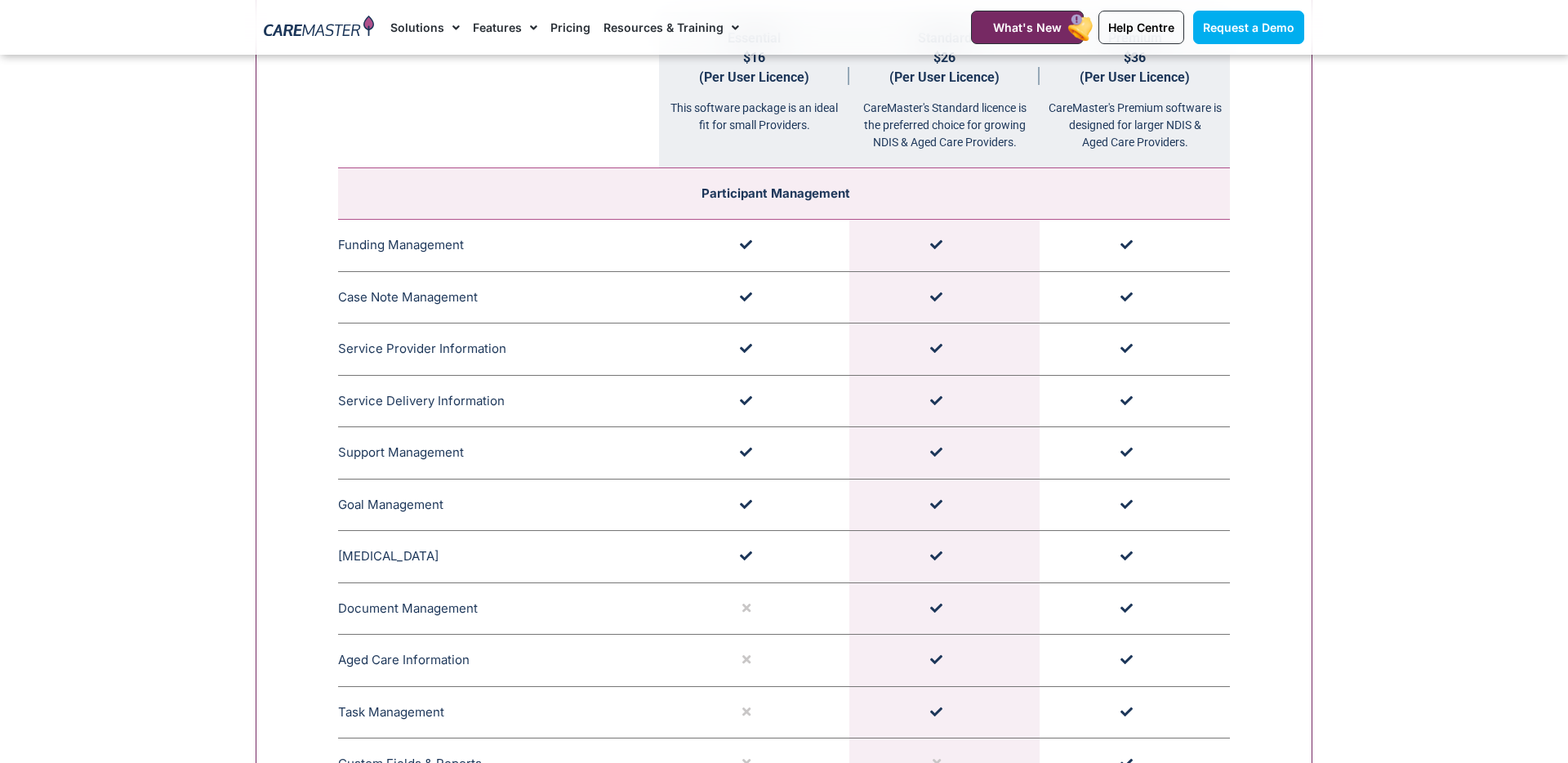
scroll to position [1807, 0]
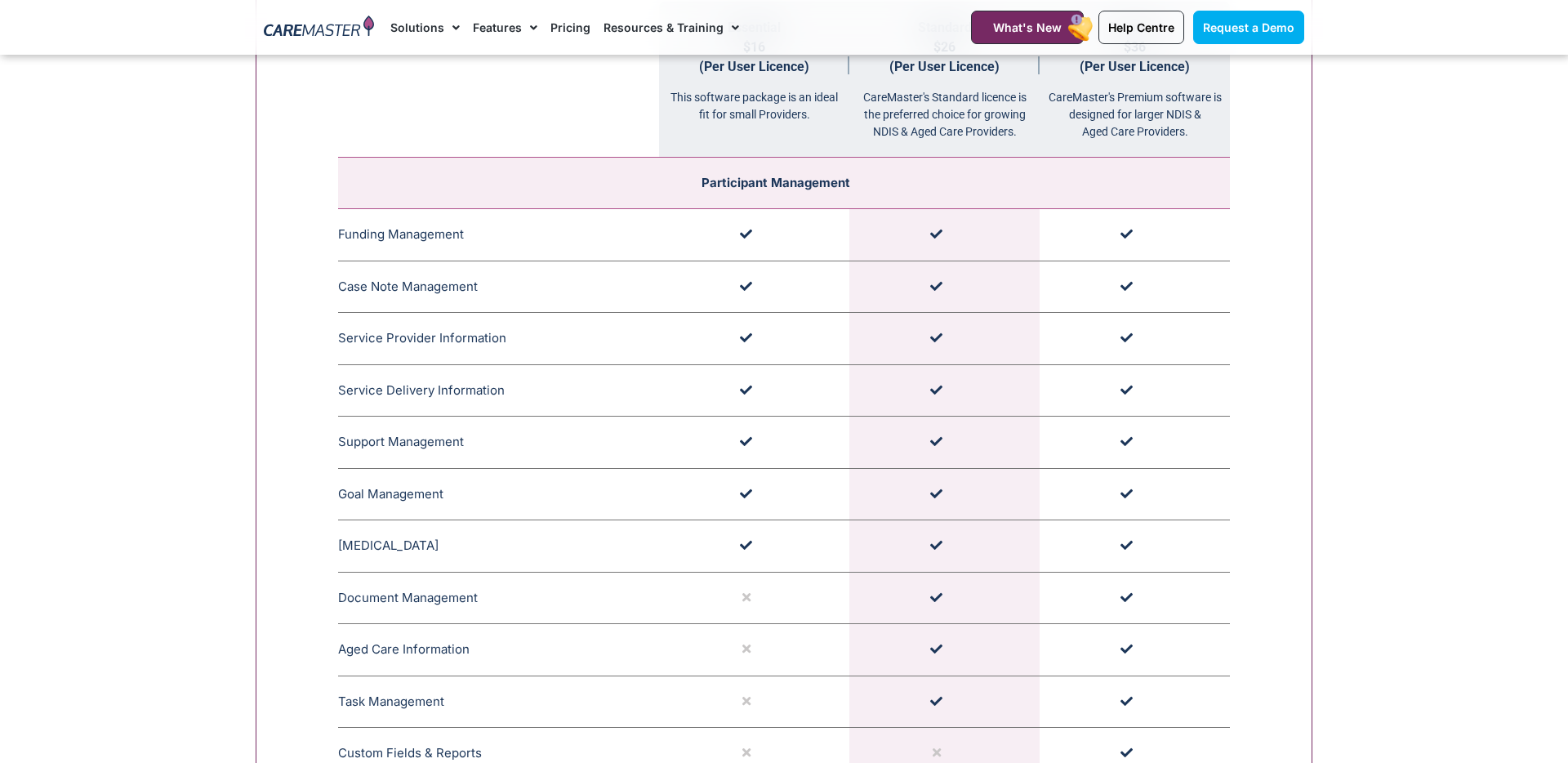
click at [472, 597] on td "Document Management CareMaster's Document Management features allow providers t…" at bounding box center [498, 597] width 321 height 52
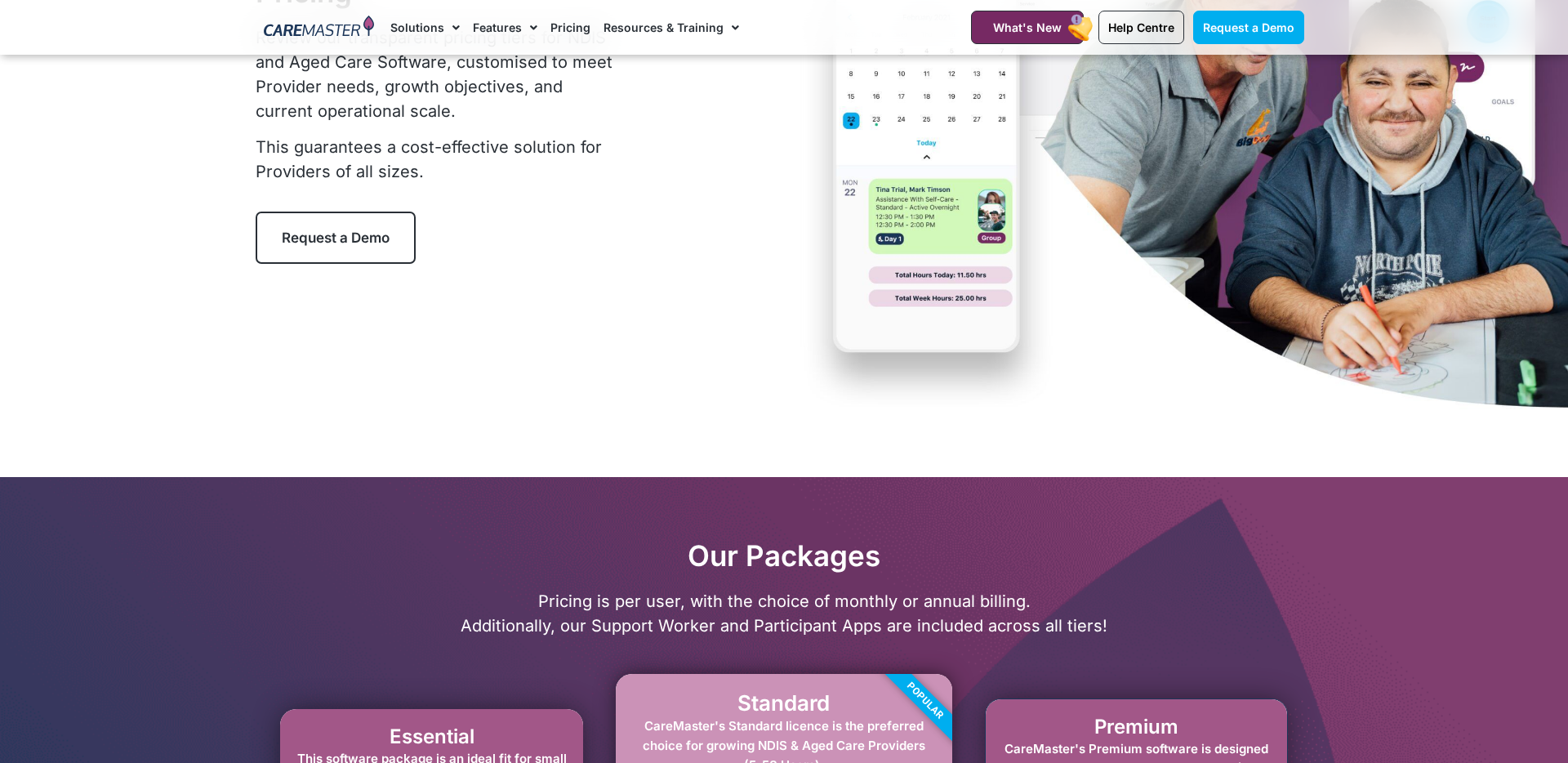
scroll to position [0, 0]
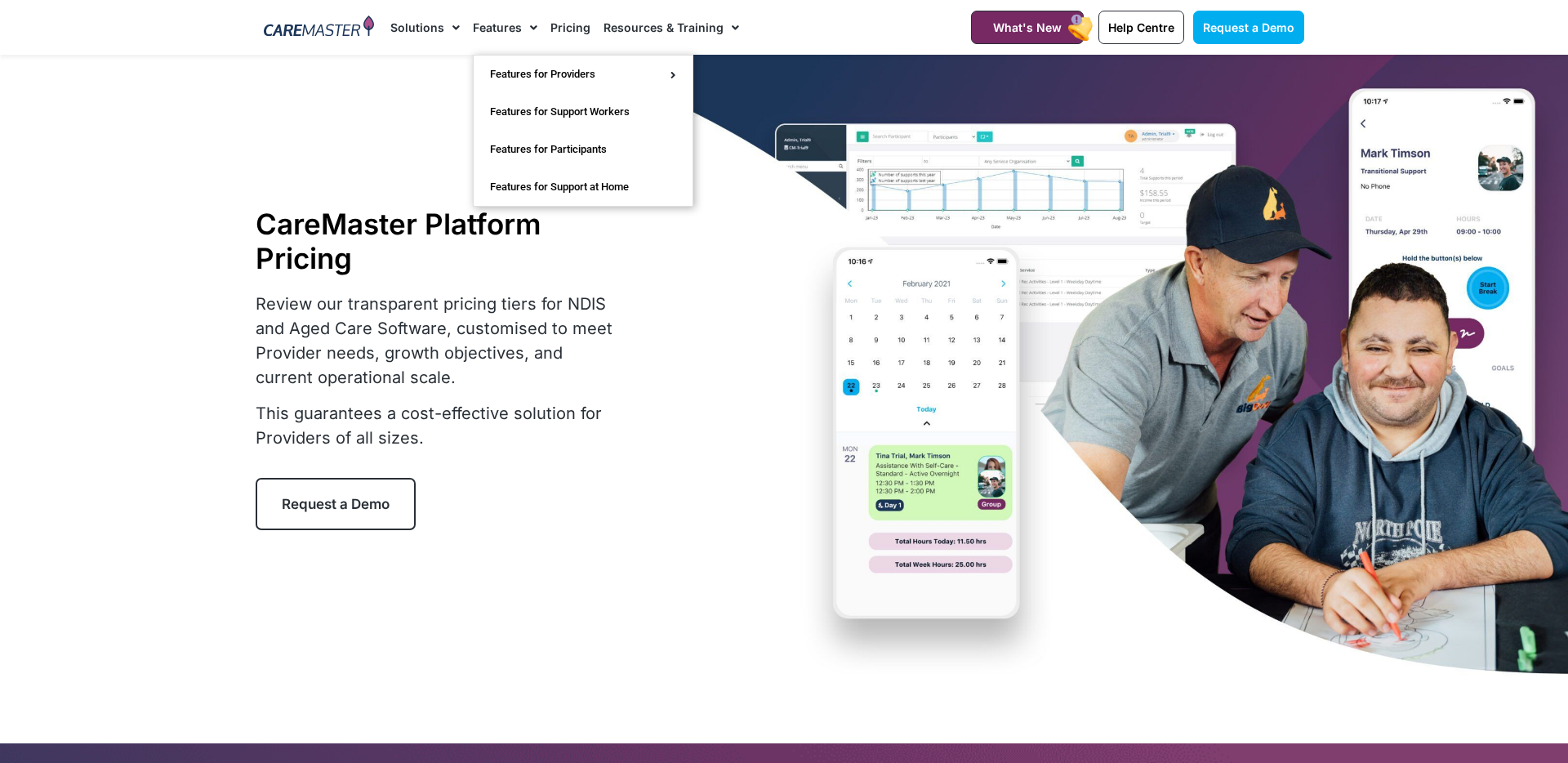
click at [516, 29] on link "Features" at bounding box center [505, 27] width 65 height 55
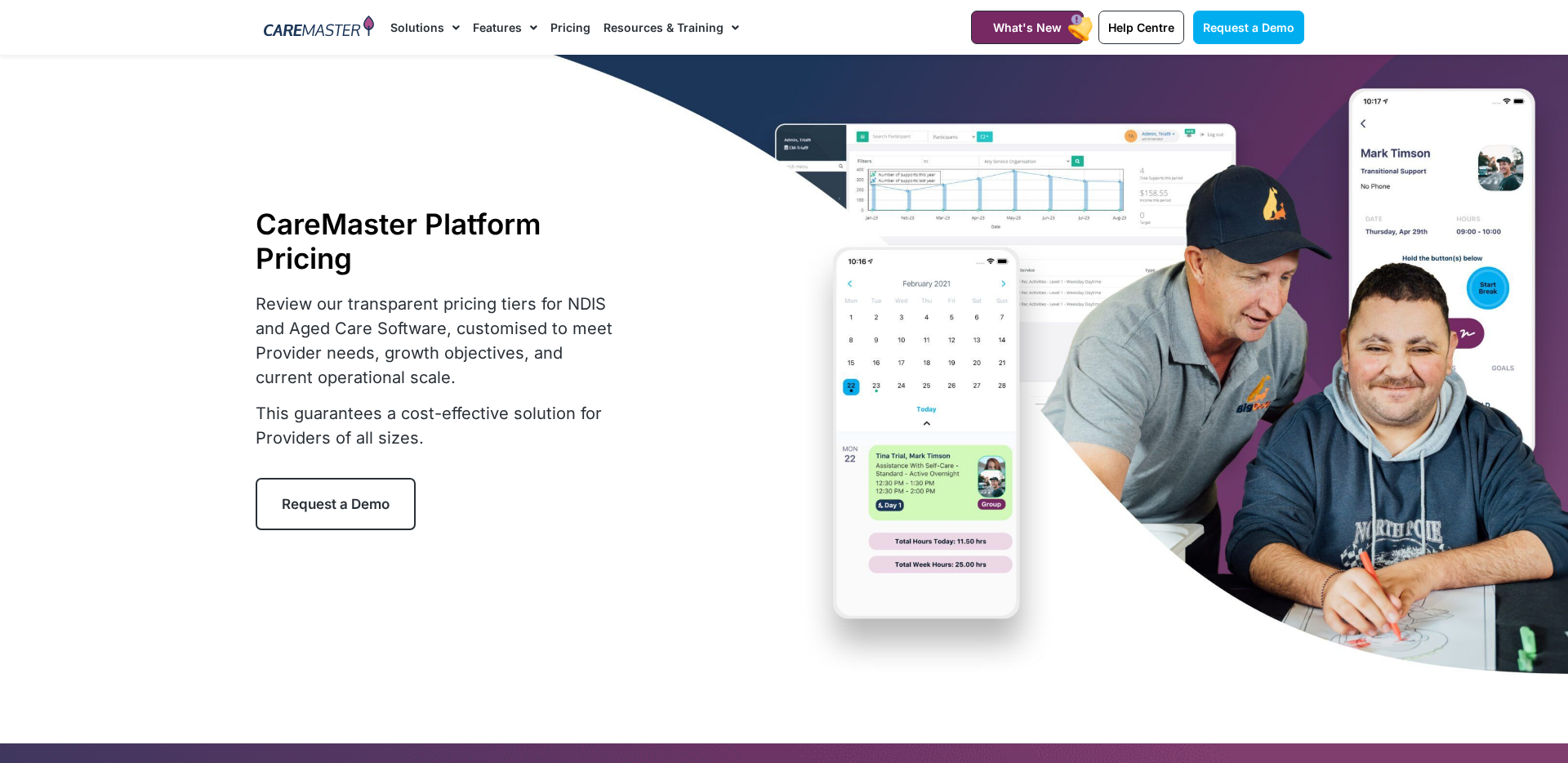
click at [516, 29] on link "Features" at bounding box center [505, 27] width 65 height 55
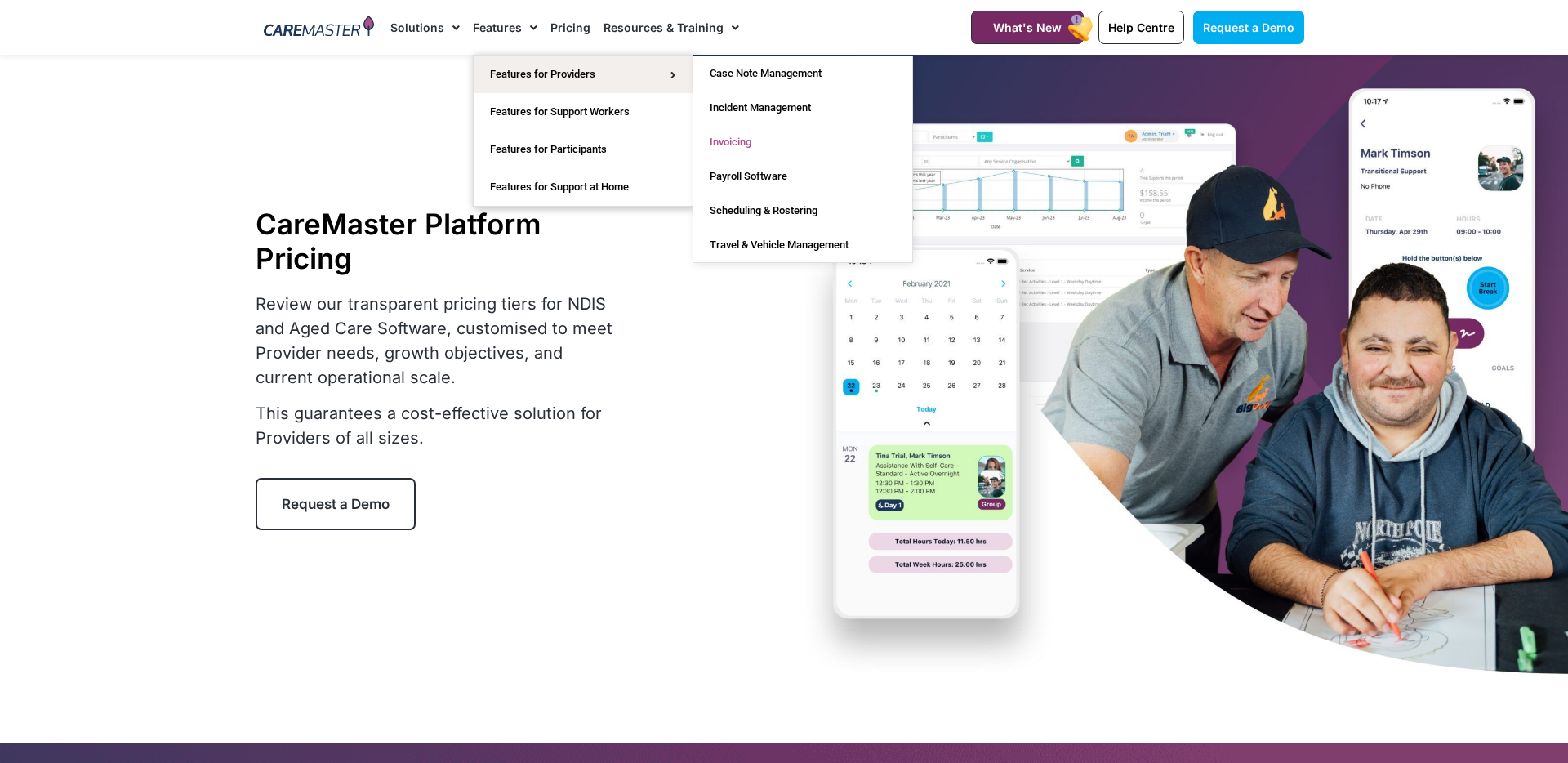
click at [780, 137] on link "Invoicing" at bounding box center [802, 141] width 219 height 34
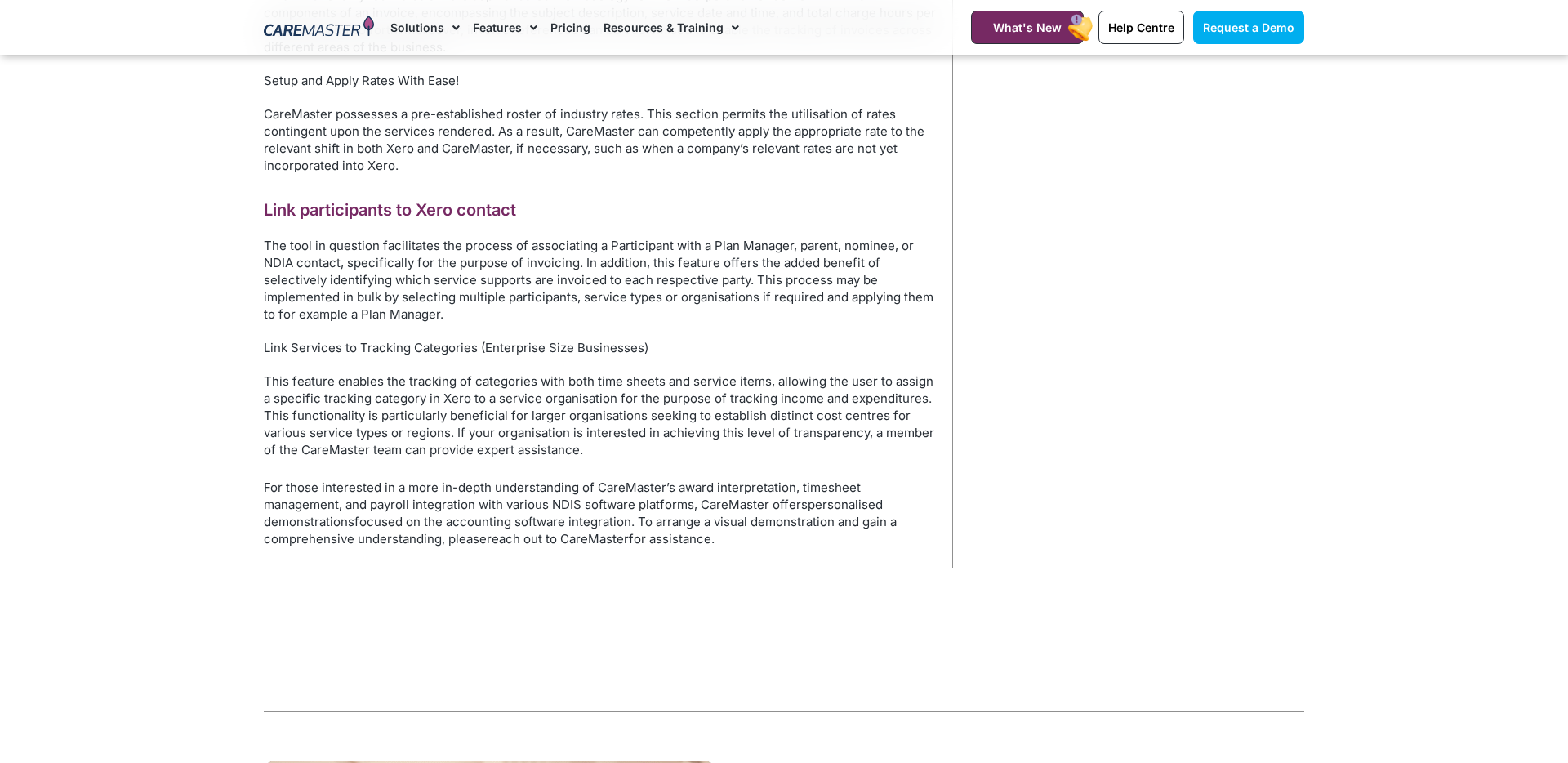
scroll to position [1287, 0]
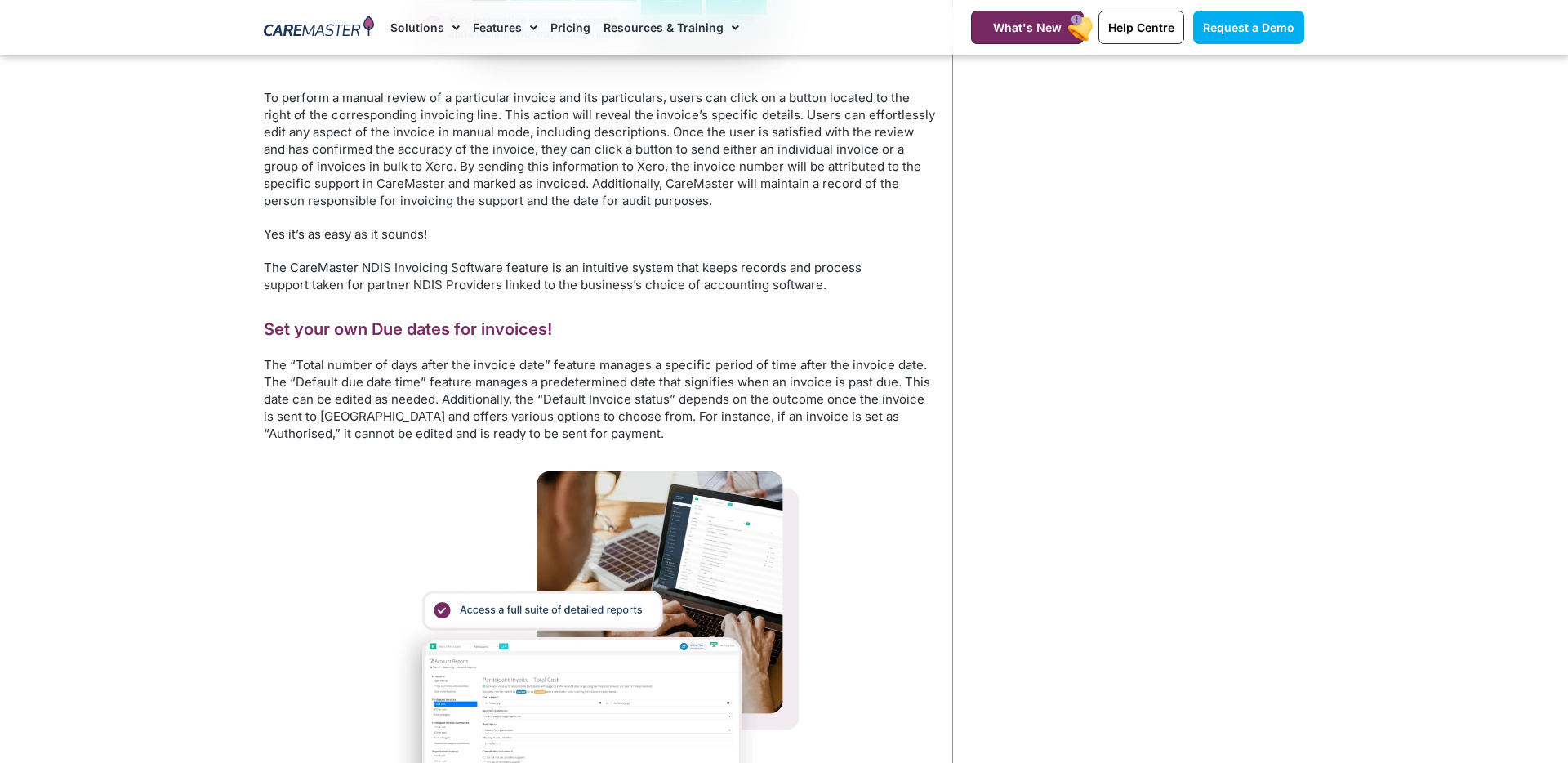
click at [561, 348] on div "Invoicing Features The invoicing process of CareMaster commences with a user-fr…" at bounding box center [600, 276] width 673 height 2210
click at [628, 390] on p "The “Total number of days after the invoice date” feature manages a specific pe…" at bounding box center [600, 398] width 673 height 85
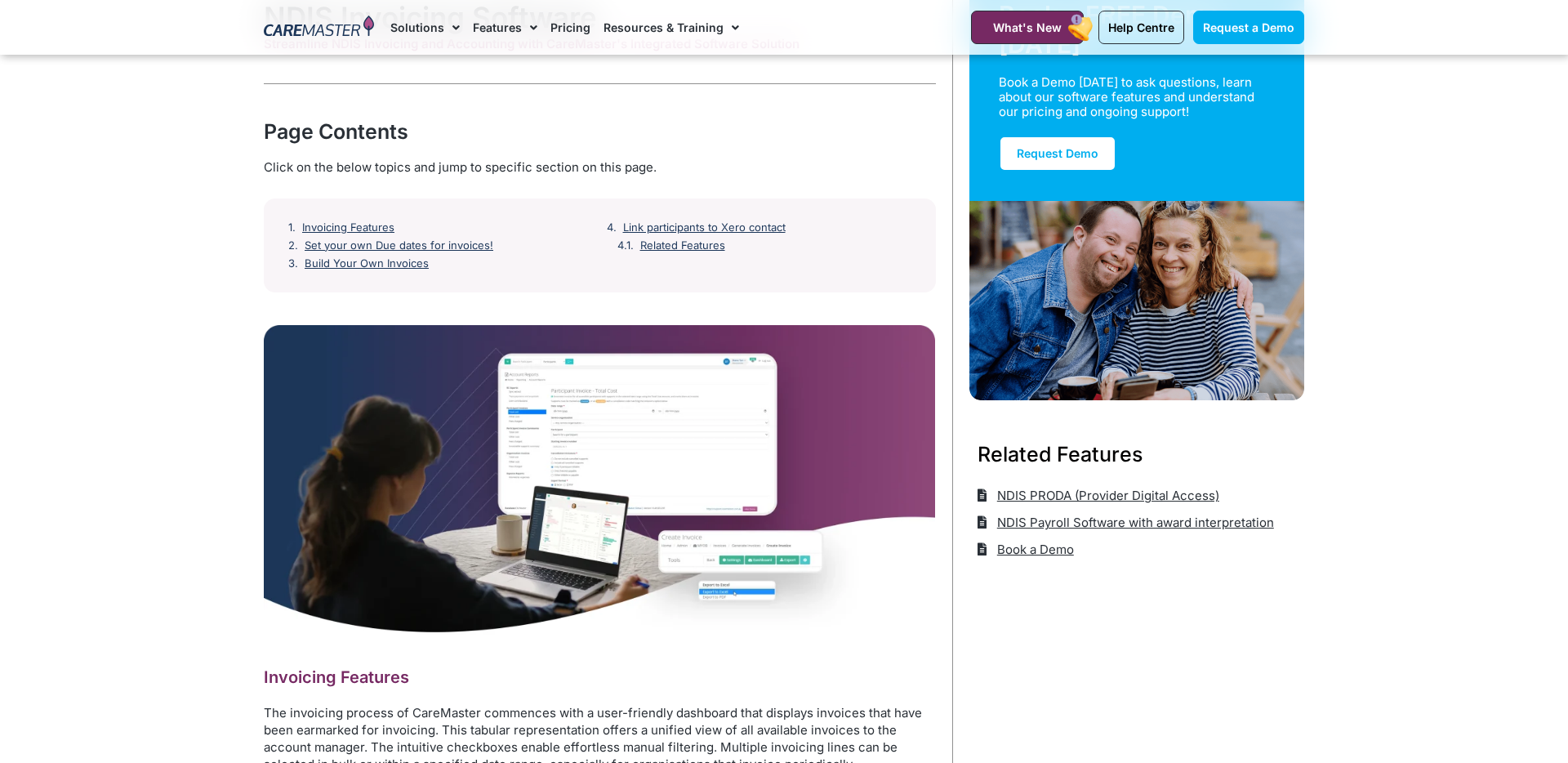
scroll to position [0, 0]
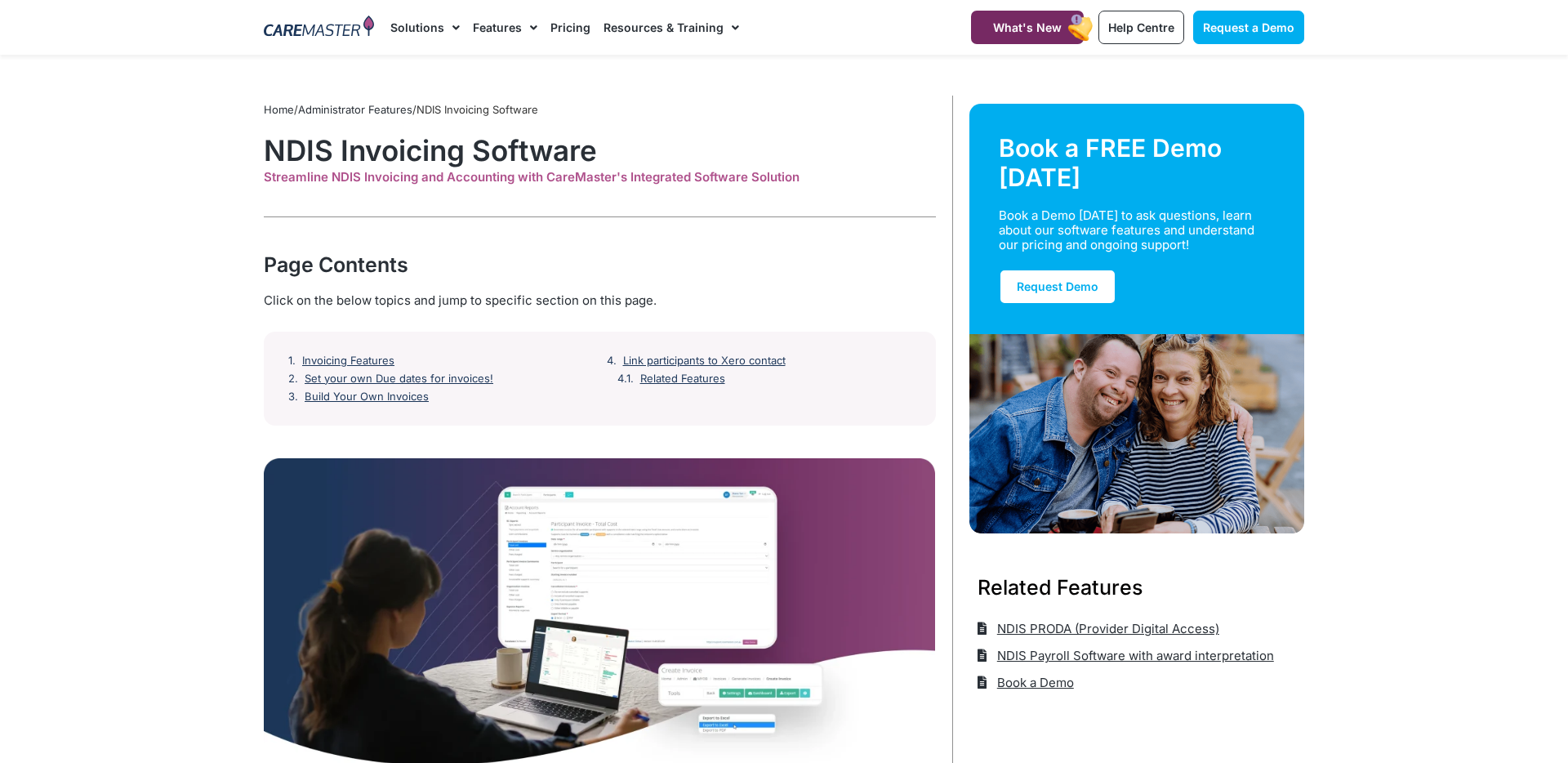
click at [686, 278] on div "Page Contents" at bounding box center [600, 265] width 673 height 29
click at [684, 278] on div "Page Contents" at bounding box center [600, 265] width 673 height 29
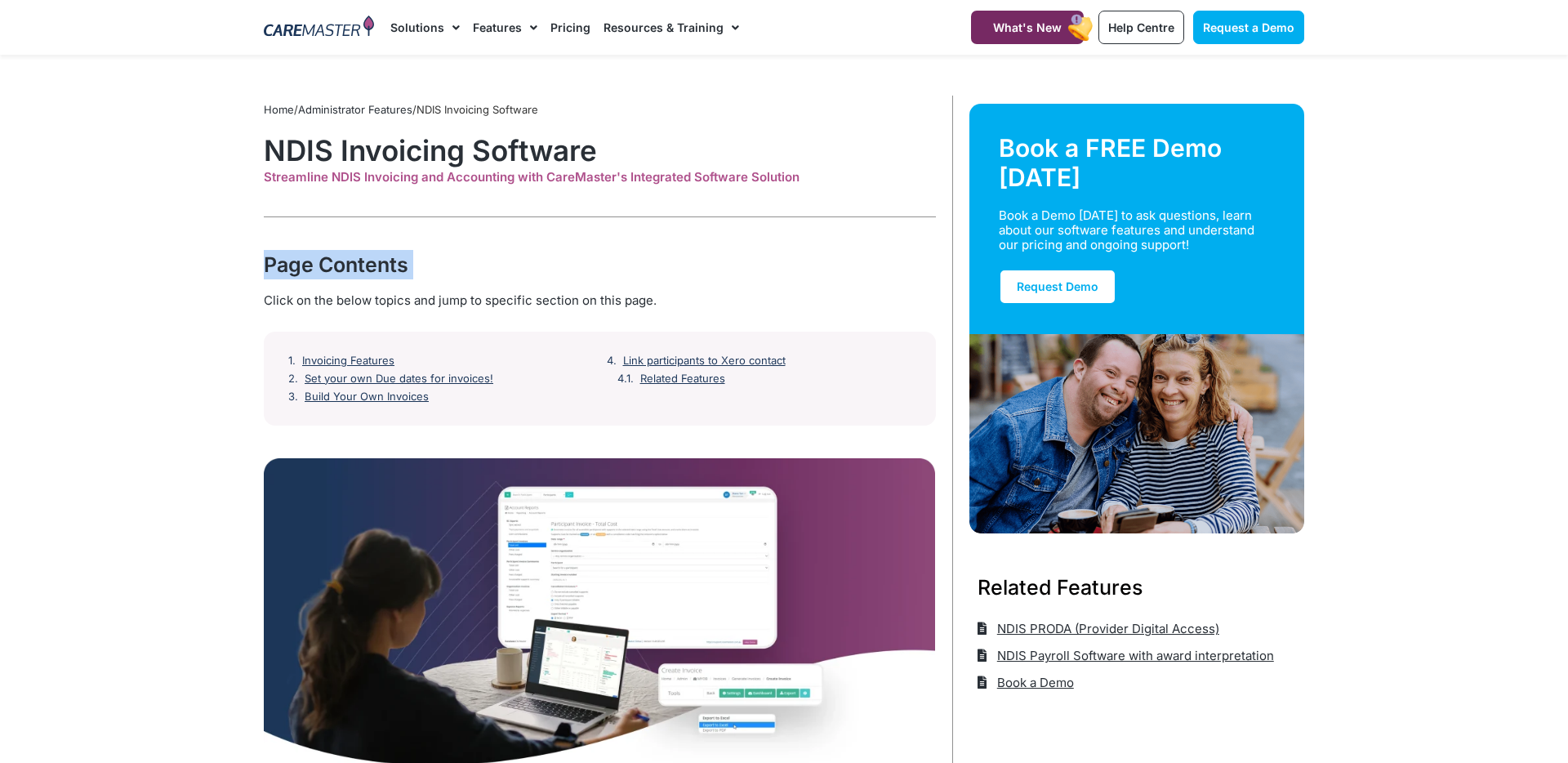
click at [684, 278] on div "Page Contents" at bounding box center [600, 265] width 673 height 29
click at [684, 279] on div "Page Contents" at bounding box center [600, 265] width 673 height 29
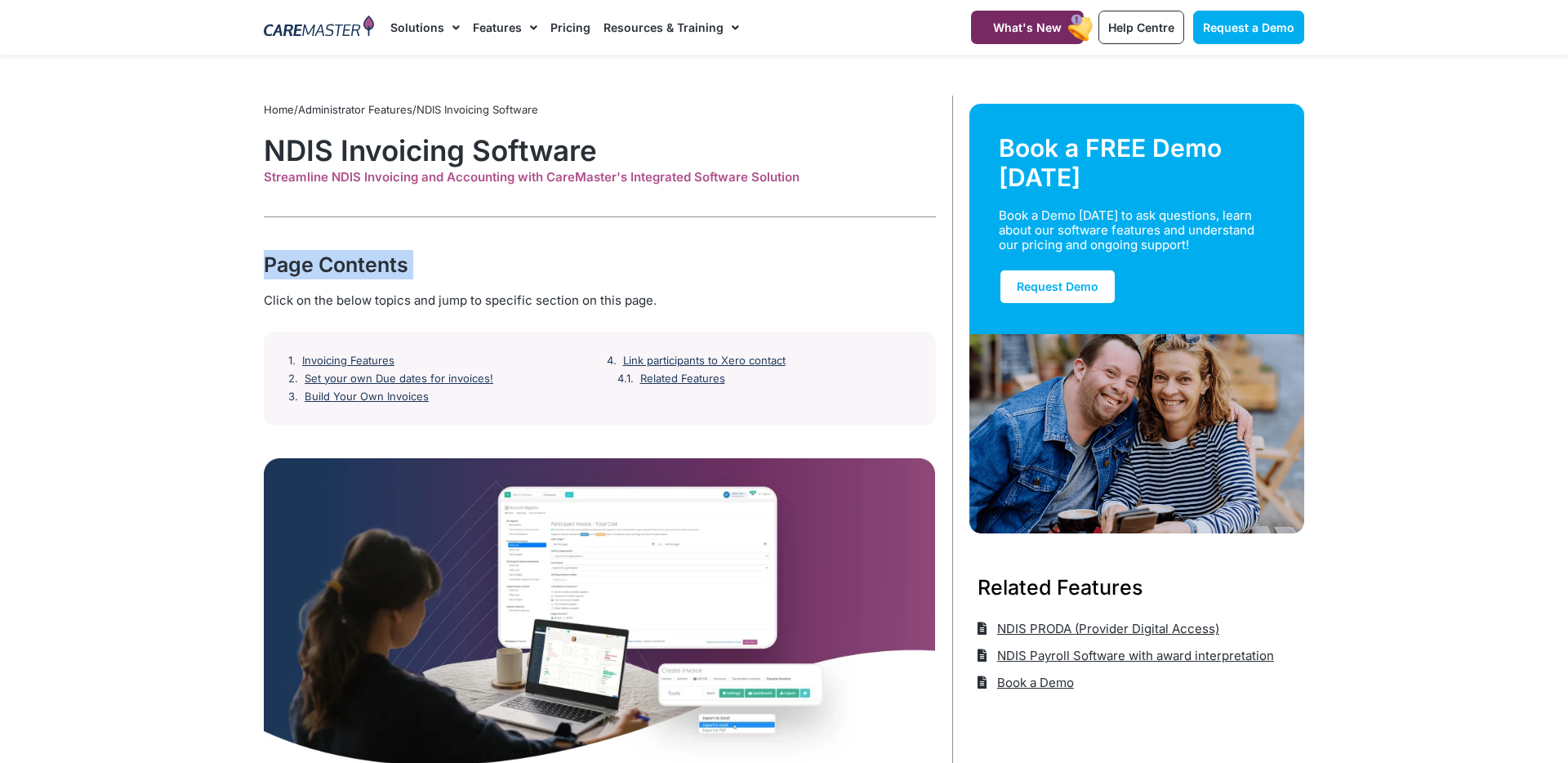
click at [684, 279] on div "Page Contents" at bounding box center [600, 265] width 673 height 29
click at [669, 279] on div "Page Contents" at bounding box center [600, 265] width 673 height 29
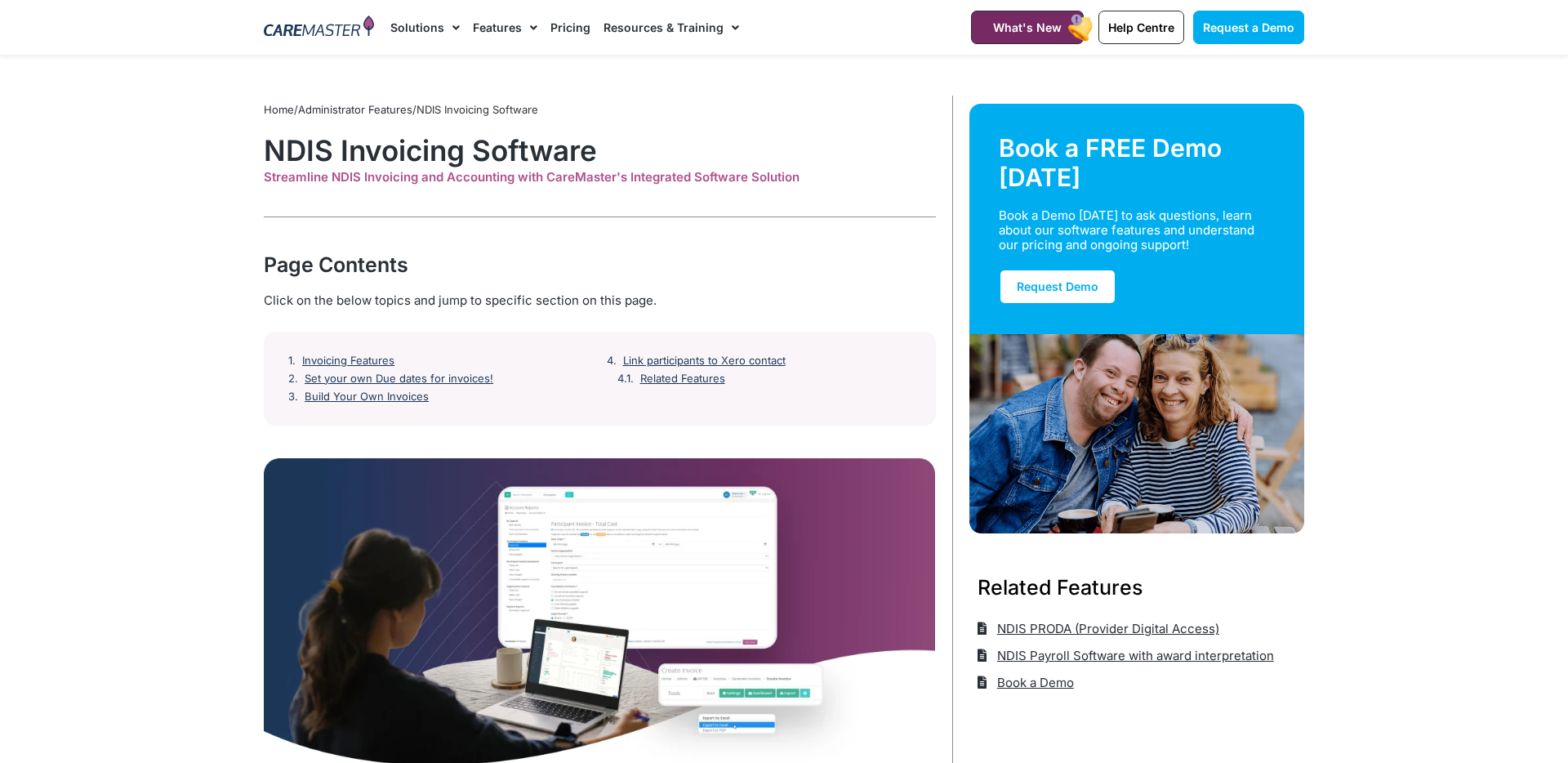
click at [560, 25] on link "Pricing" at bounding box center [570, 27] width 40 height 55
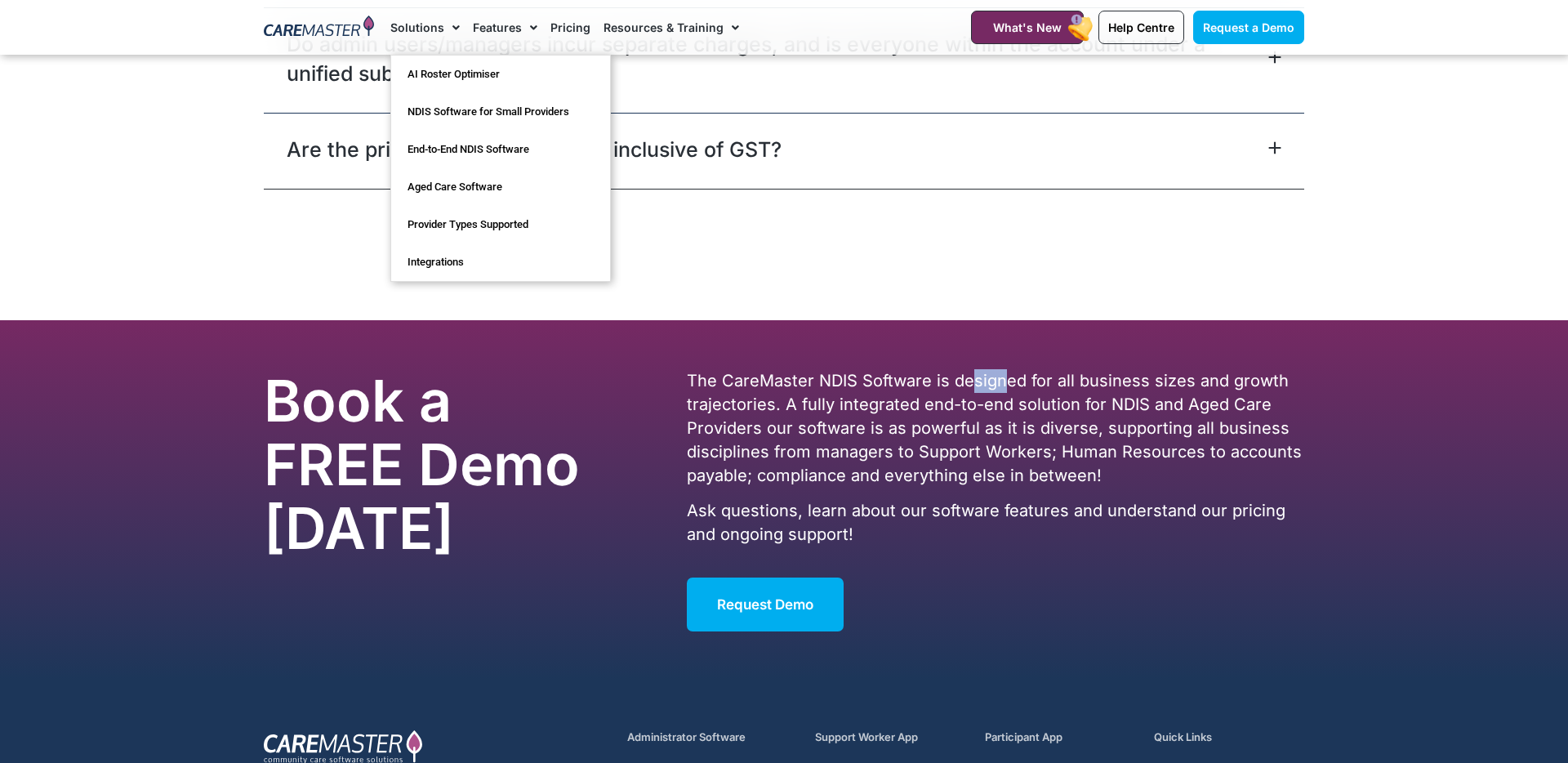
click at [418, 31] on link "Solutions" at bounding box center [425, 27] width 70 height 55
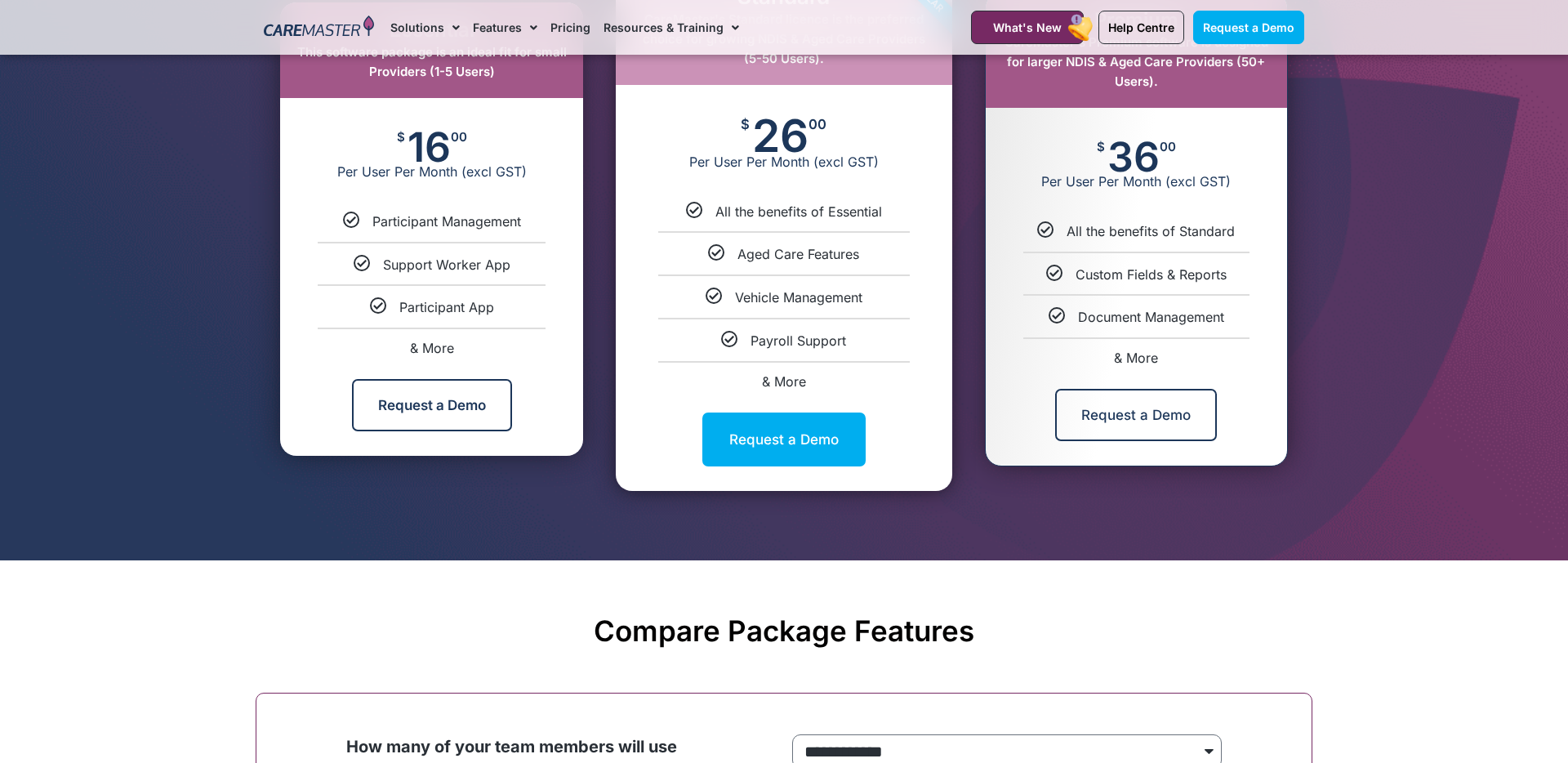
click at [786, 382] on span "& More" at bounding box center [784, 382] width 44 height 17
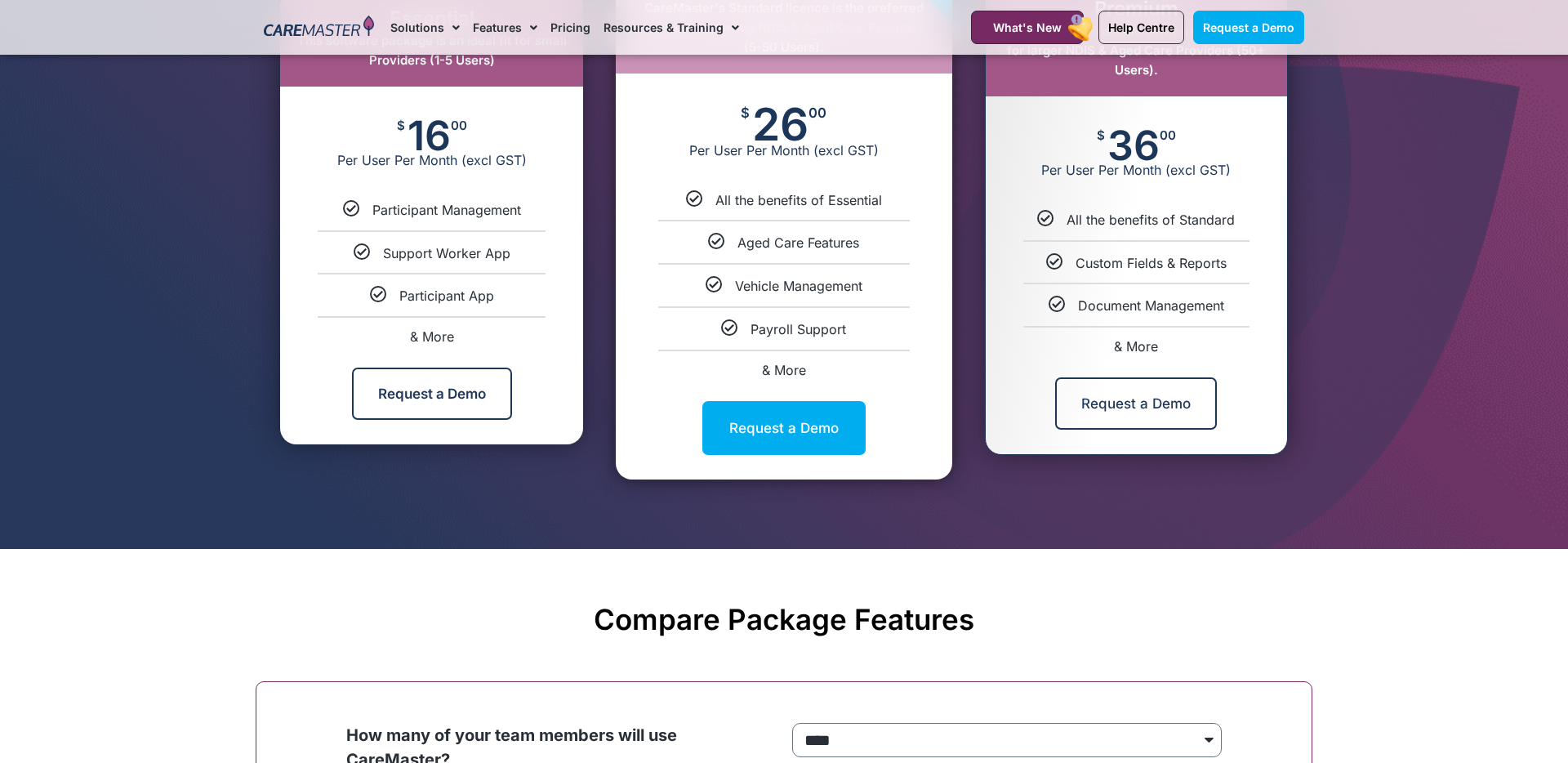
click at [792, 370] on link "& More" at bounding box center [784, 370] width 44 height 17
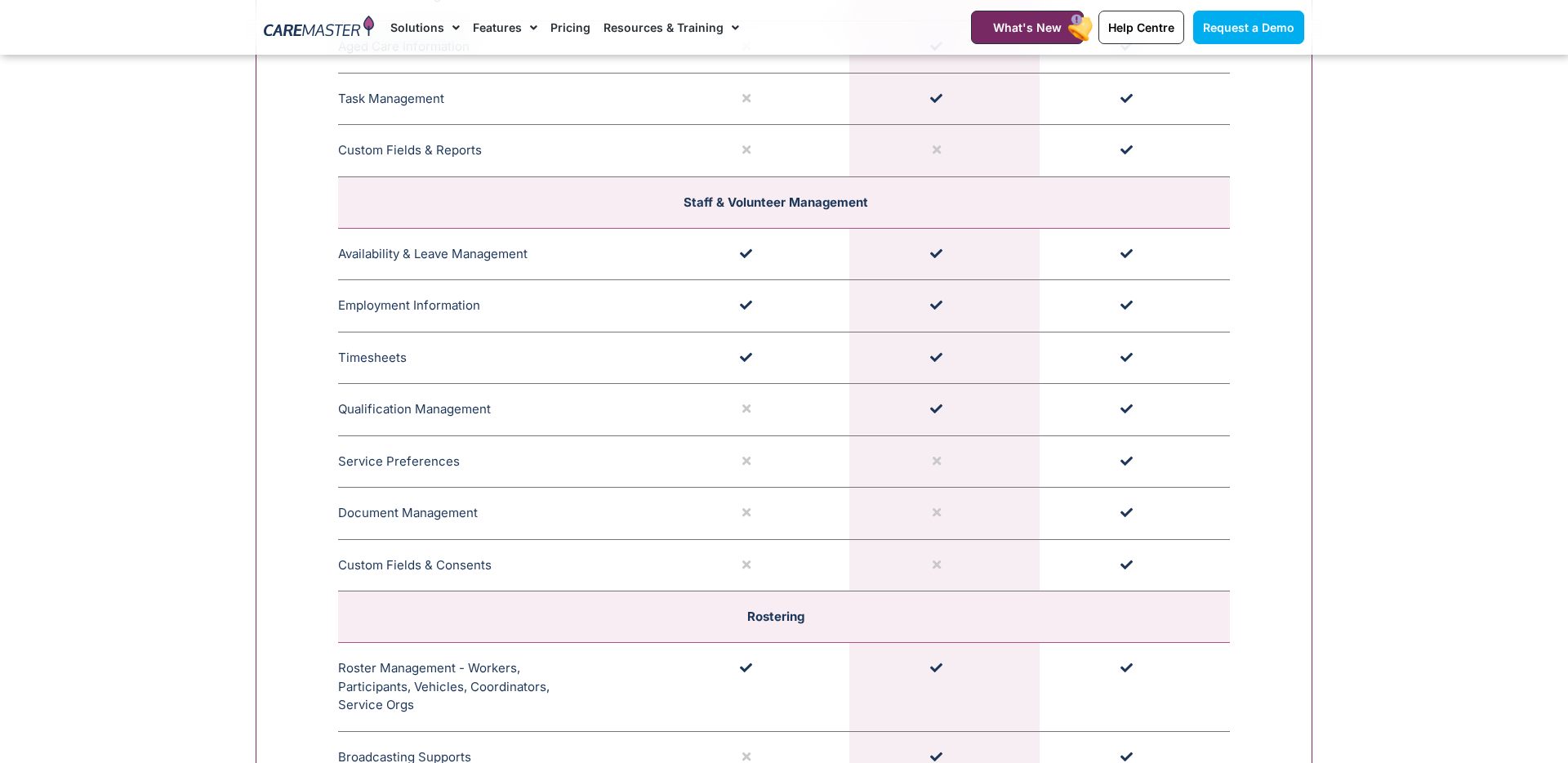
scroll to position [2548, 0]
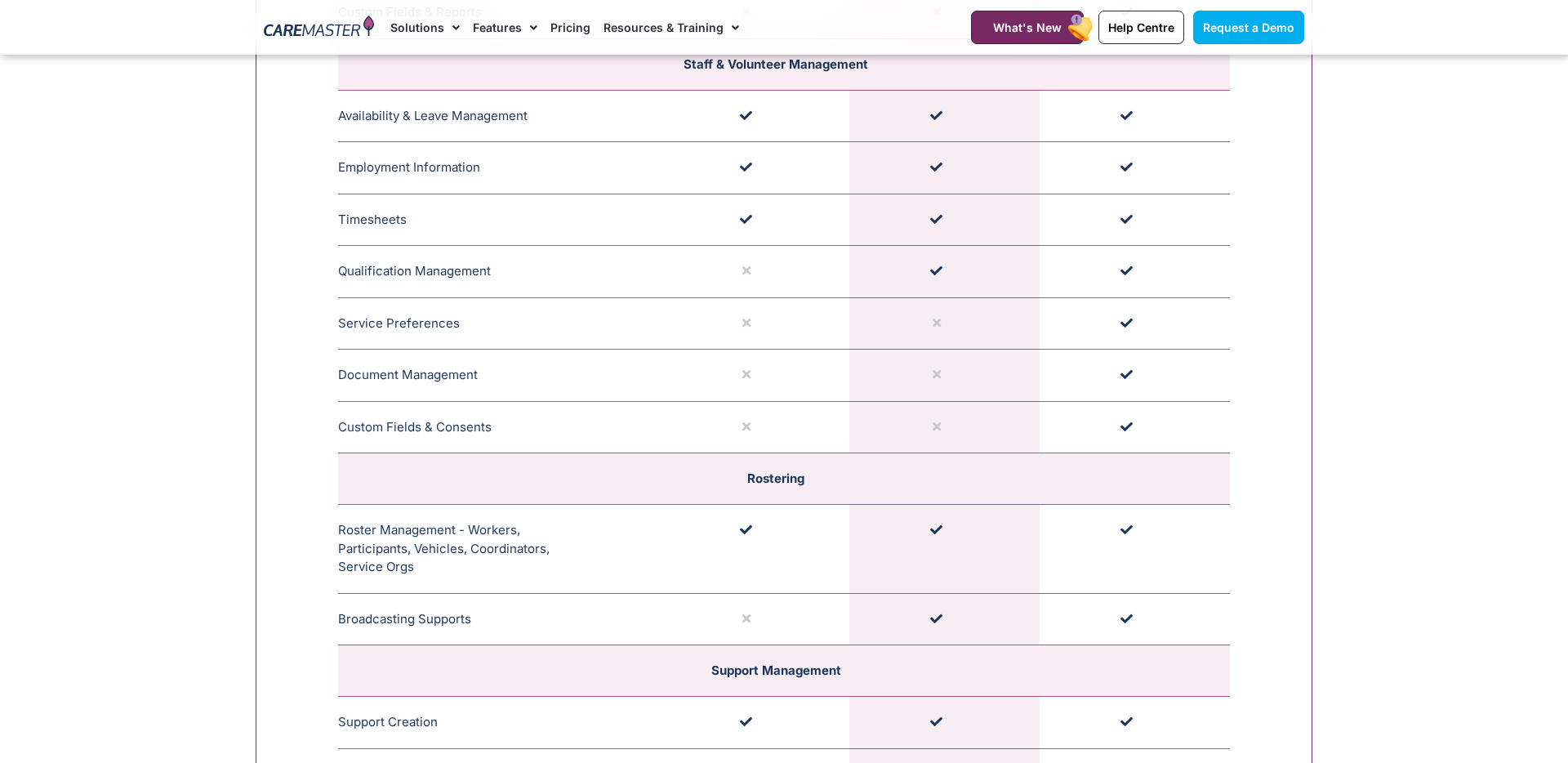
click at [1019, 417] on td at bounding box center [944, 427] width 190 height 52
drag, startPoint x: 937, startPoint y: 365, endPoint x: 930, endPoint y: 378, distance: 14.8
click at [930, 378] on td at bounding box center [944, 376] width 190 height 52
drag, startPoint x: 930, startPoint y: 378, endPoint x: 995, endPoint y: 408, distance: 71.6
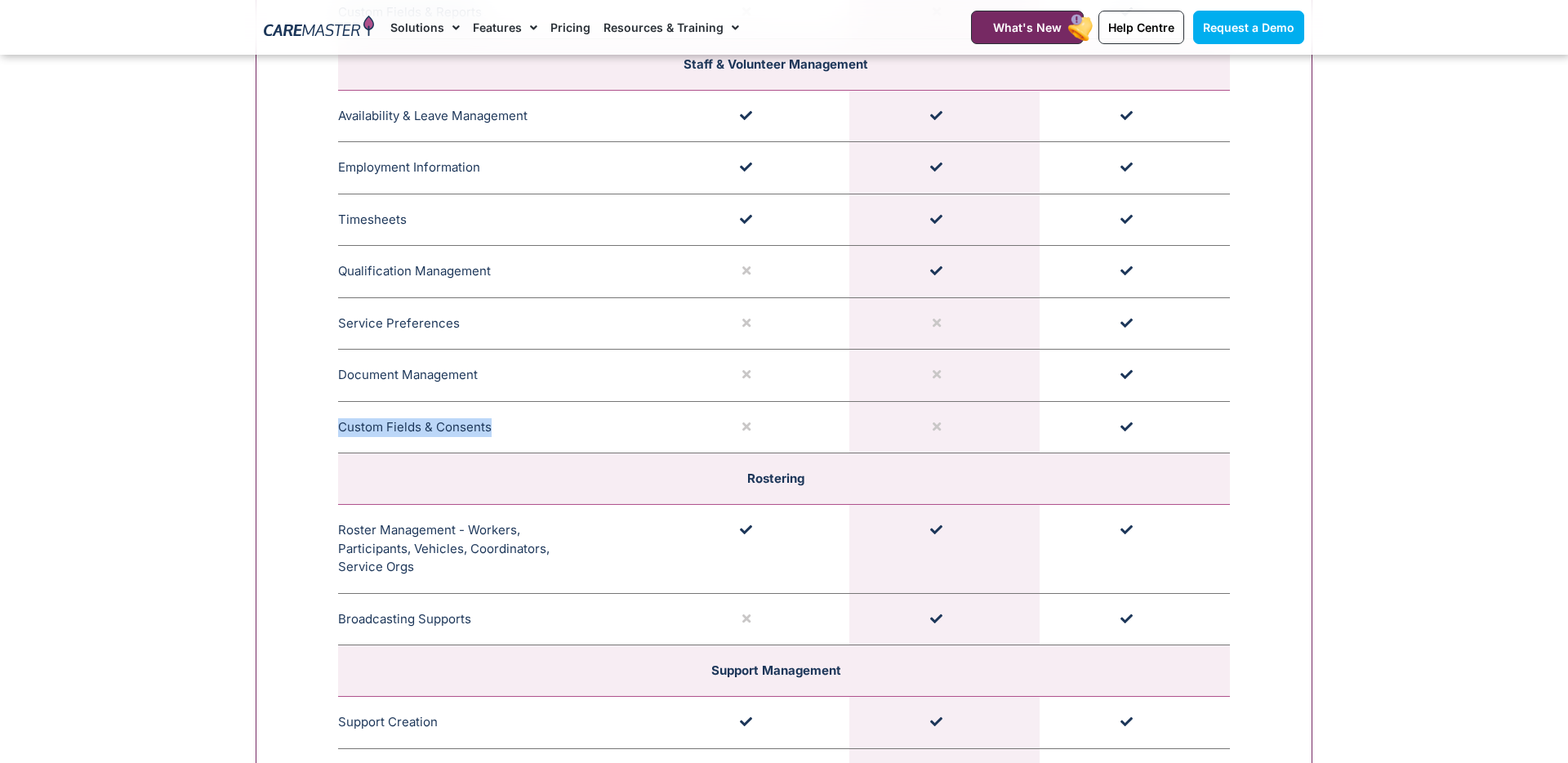
click at [995, 408] on td at bounding box center [944, 427] width 190 height 52
drag, startPoint x: 979, startPoint y: 384, endPoint x: 923, endPoint y: 310, distance: 92.8
click at [923, 310] on td at bounding box center [944, 323] width 190 height 52
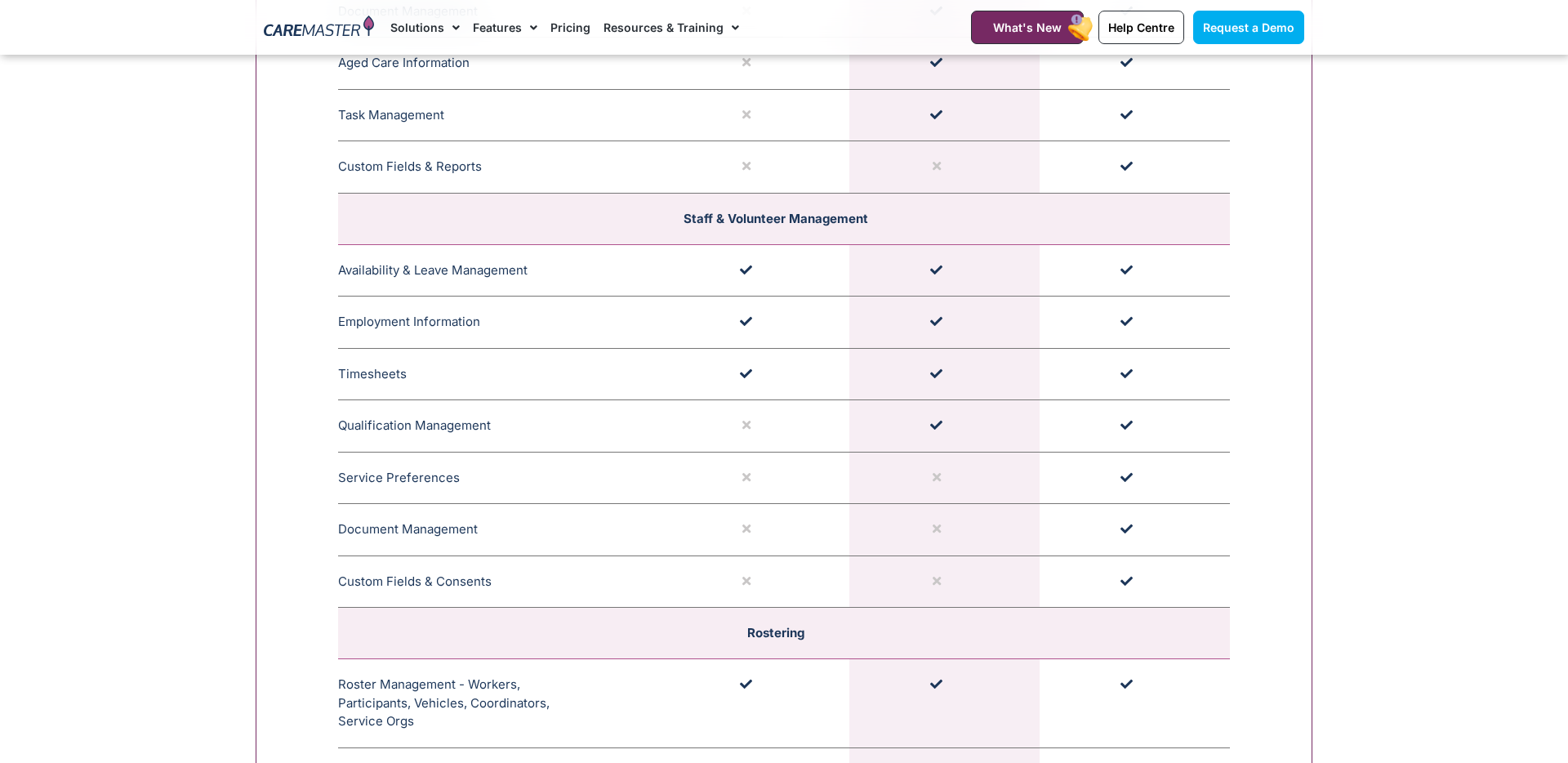
scroll to position [2395, 0]
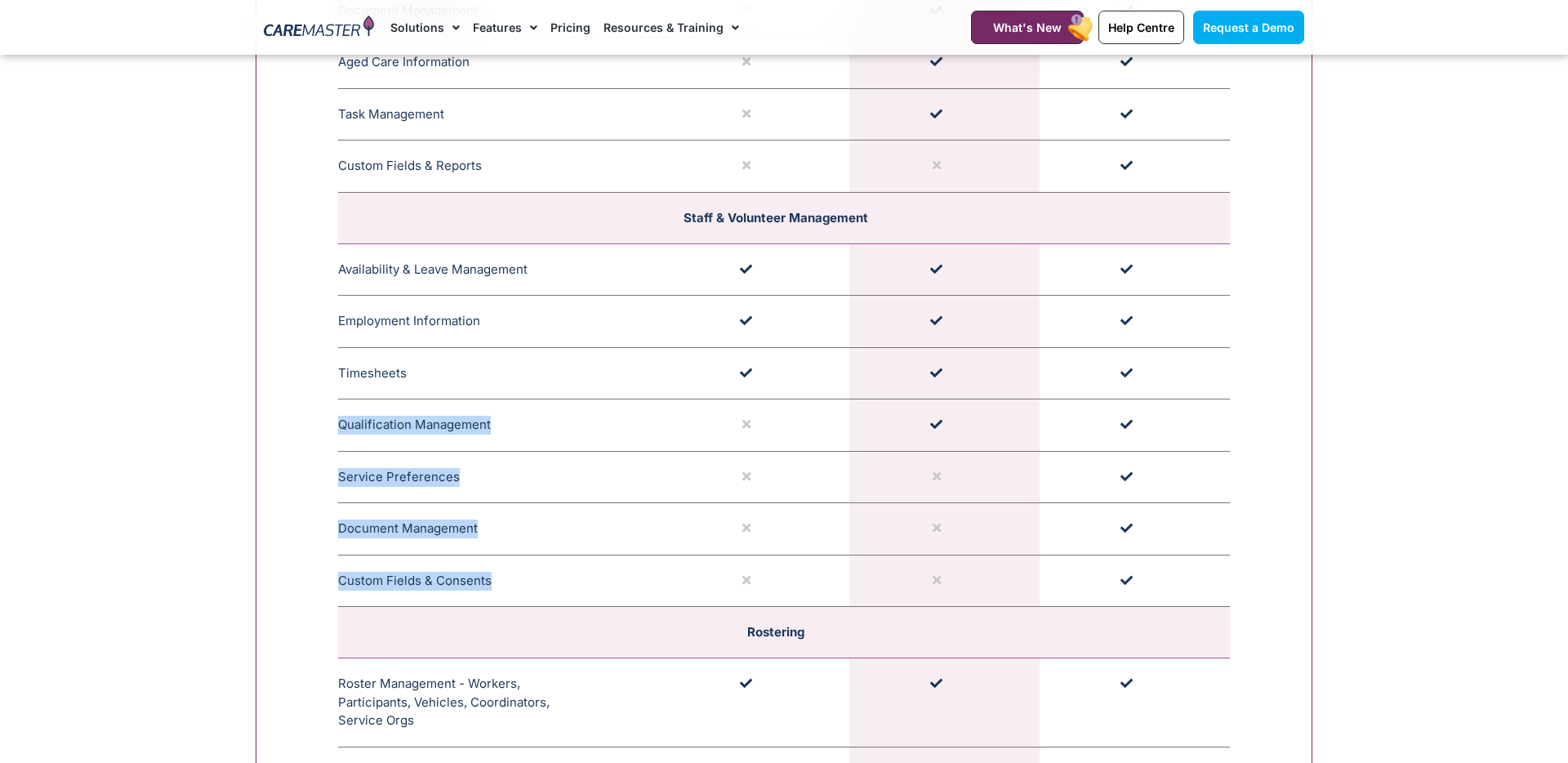
drag, startPoint x: 943, startPoint y: 571, endPoint x: 926, endPoint y: 380, distance: 191.8
click at [926, 380] on td at bounding box center [944, 373] width 190 height 52
drag, startPoint x: 930, startPoint y: 438, endPoint x: 937, endPoint y: 496, distance: 58.4
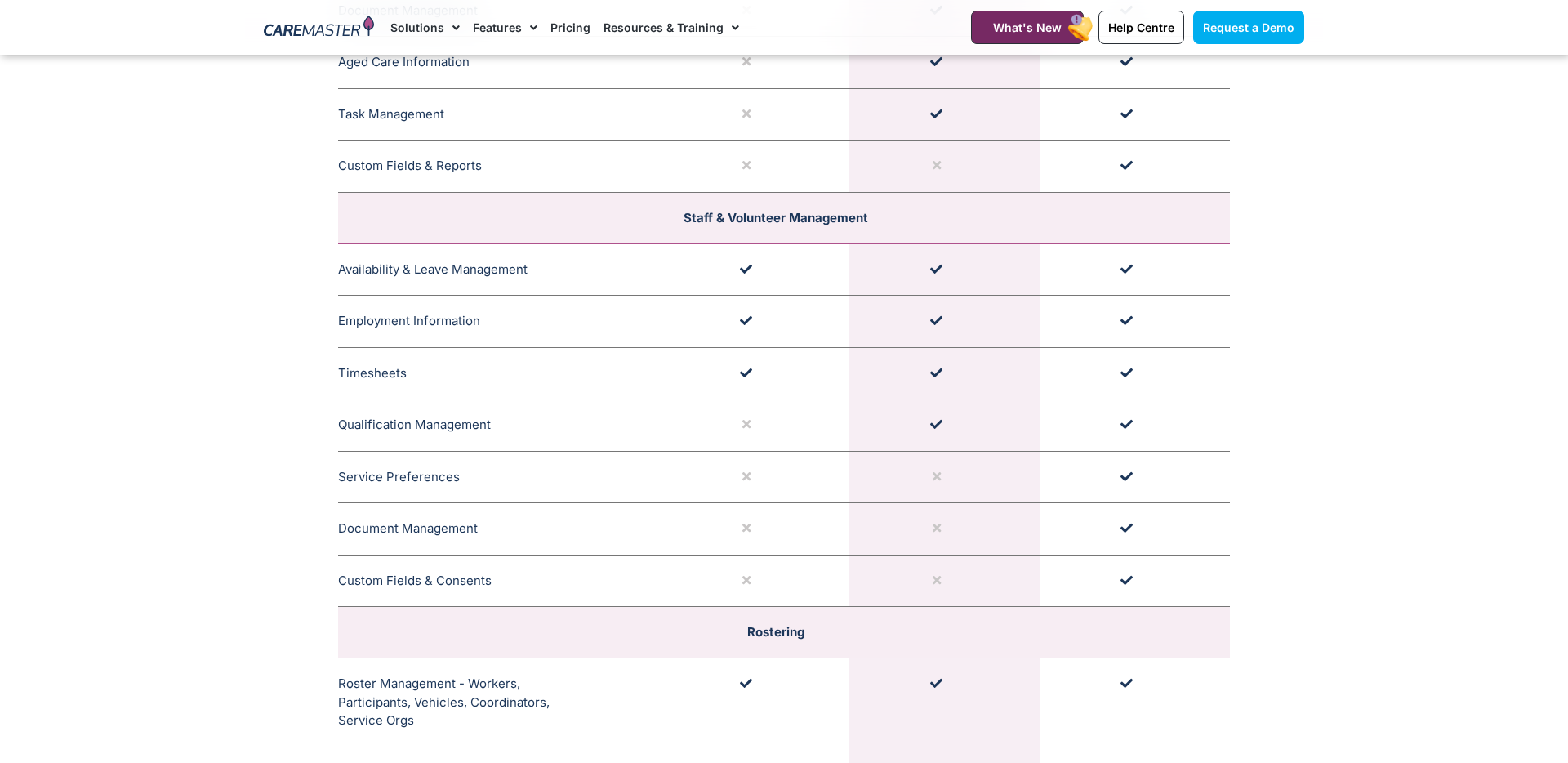
click at [937, 496] on td at bounding box center [944, 477] width 190 height 52
drag, startPoint x: 928, startPoint y: 520, endPoint x: 959, endPoint y: 530, distance: 32.6
click at [959, 530] on td at bounding box center [944, 529] width 190 height 52
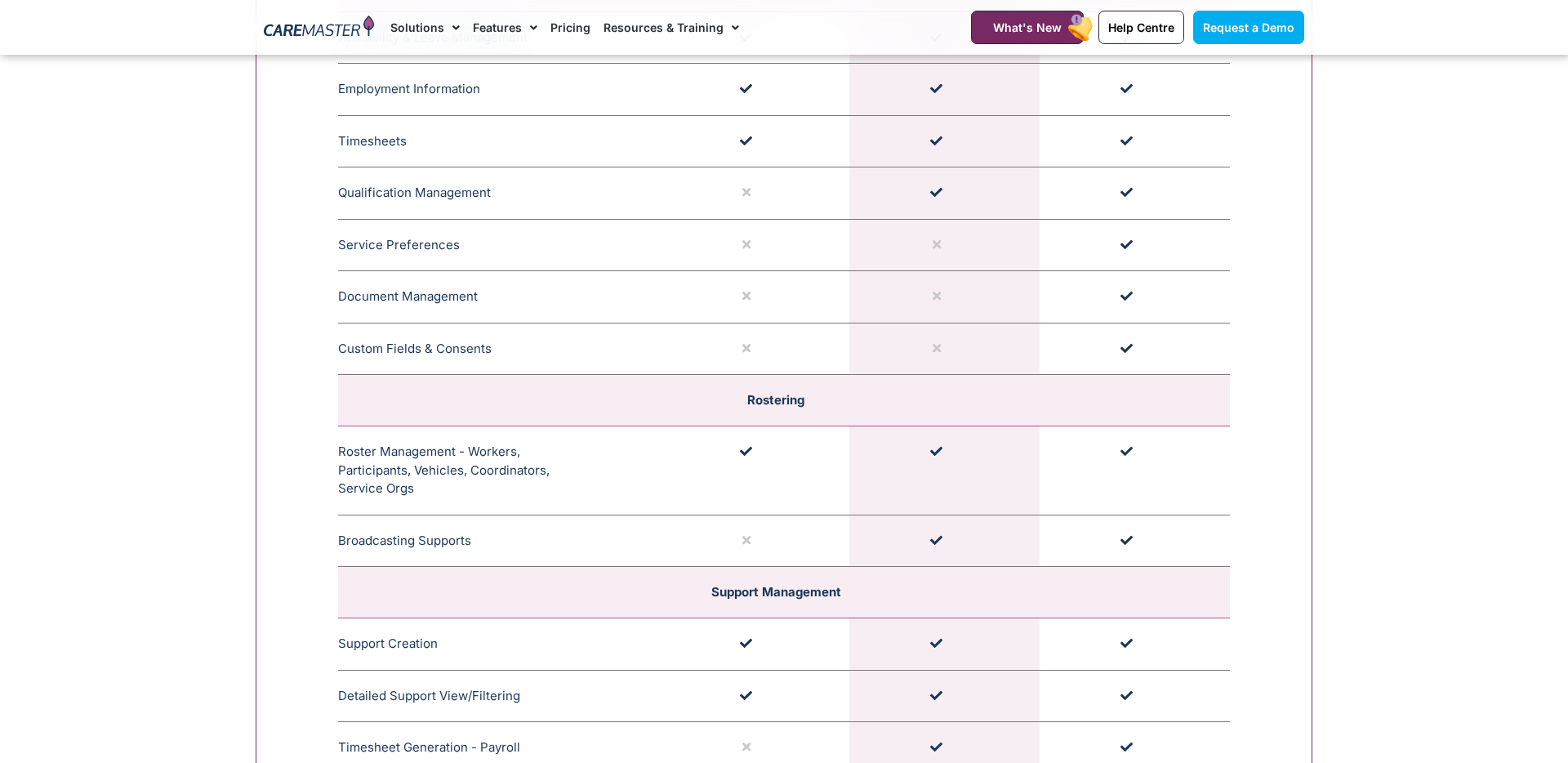
scroll to position [2627, 0]
drag, startPoint x: 951, startPoint y: 236, endPoint x: 935, endPoint y: 309, distance: 74.7
click at [935, 309] on td at bounding box center [944, 296] width 190 height 52
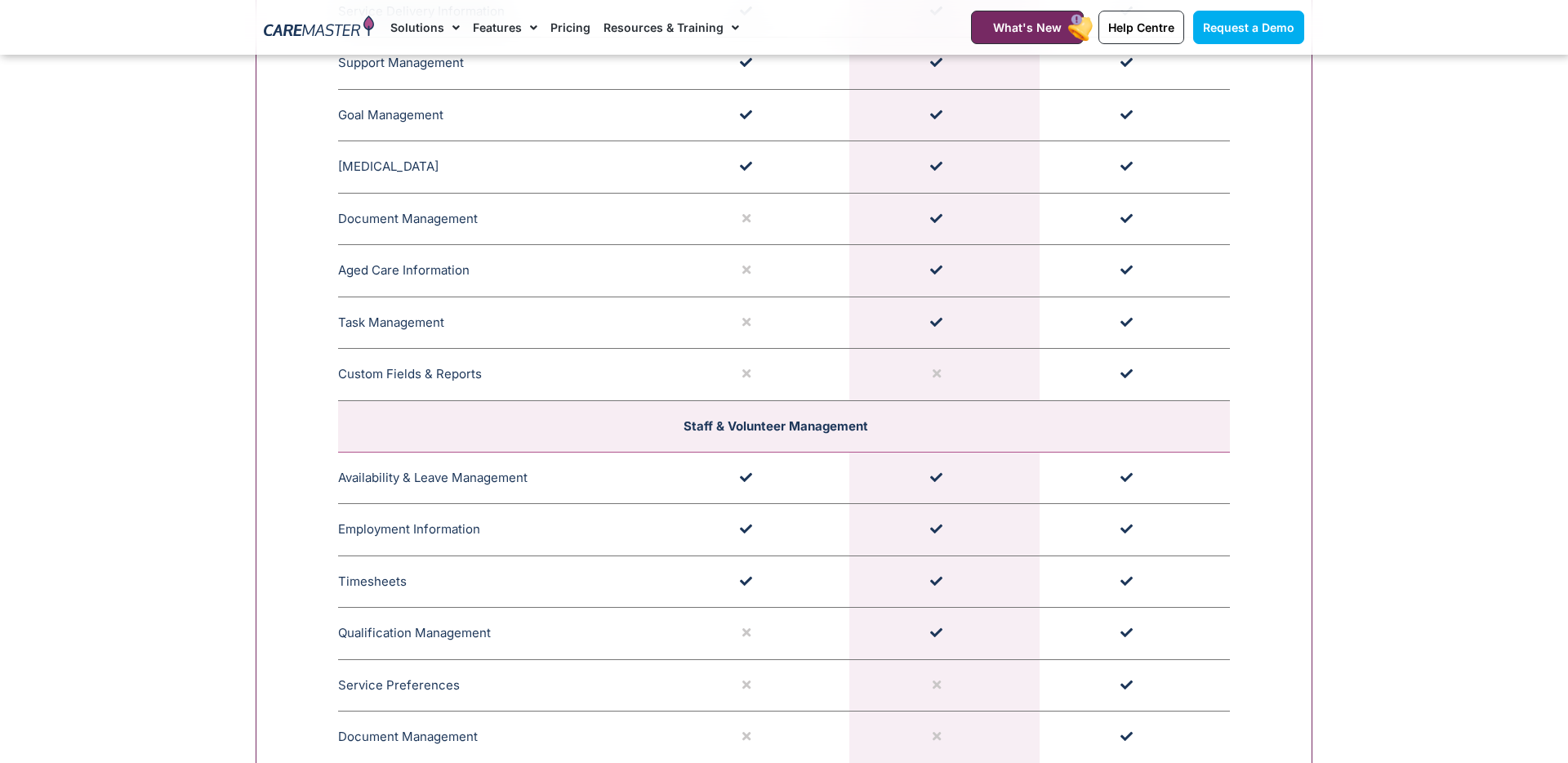
scroll to position [2187, 0]
drag, startPoint x: 947, startPoint y: 215, endPoint x: 909, endPoint y: 215, distance: 38.0
click at [909, 215] on td at bounding box center [944, 218] width 190 height 52
click at [945, 218] on td at bounding box center [944, 218] width 190 height 52
drag, startPoint x: 930, startPoint y: 218, endPoint x: 927, endPoint y: 245, distance: 27.2
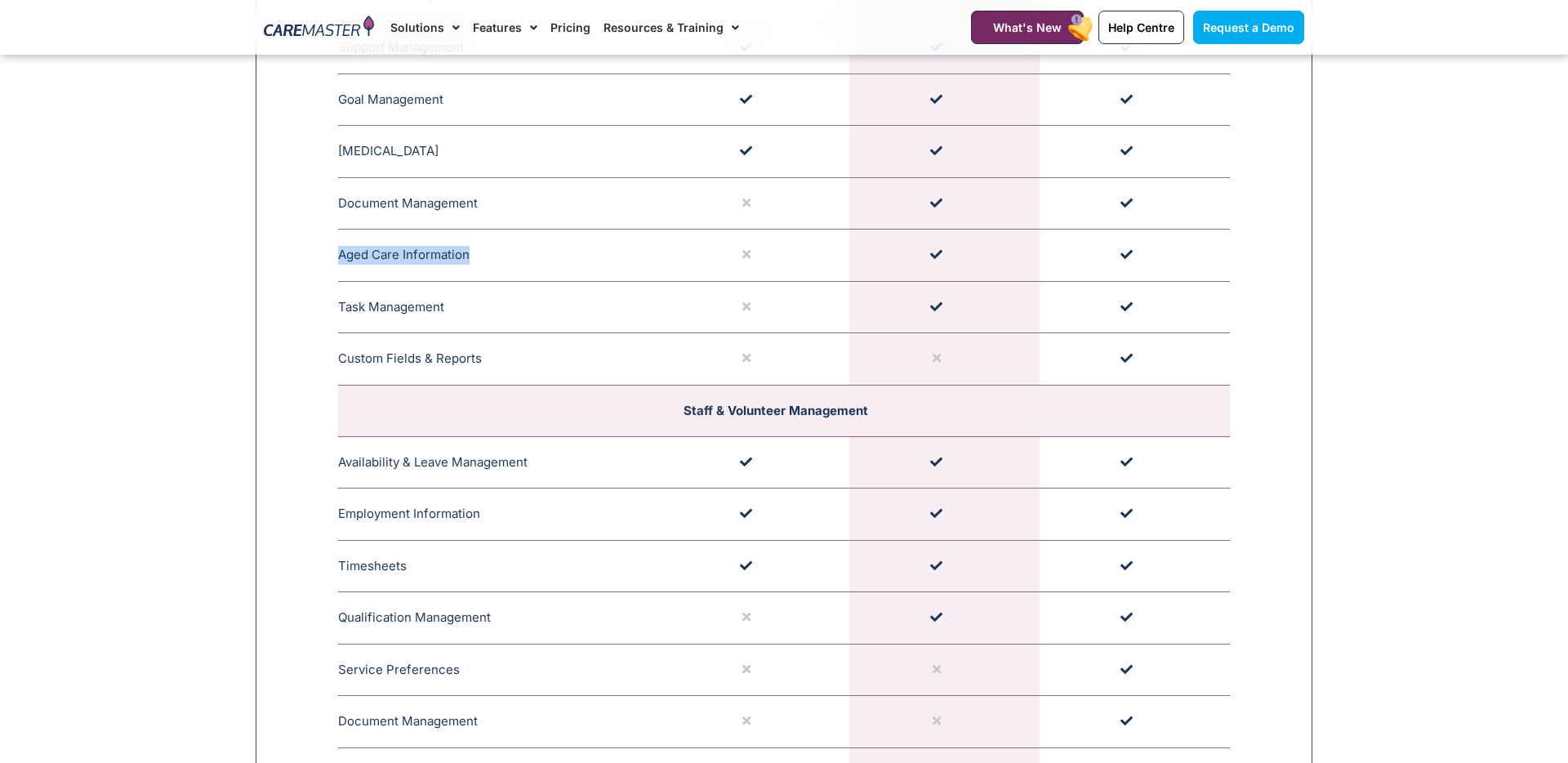
scroll to position [2199, 0]
click at [948, 218] on td at bounding box center [944, 206] width 190 height 52
click at [949, 194] on td at bounding box center [944, 206] width 190 height 52
click at [935, 208] on td at bounding box center [944, 206] width 190 height 52
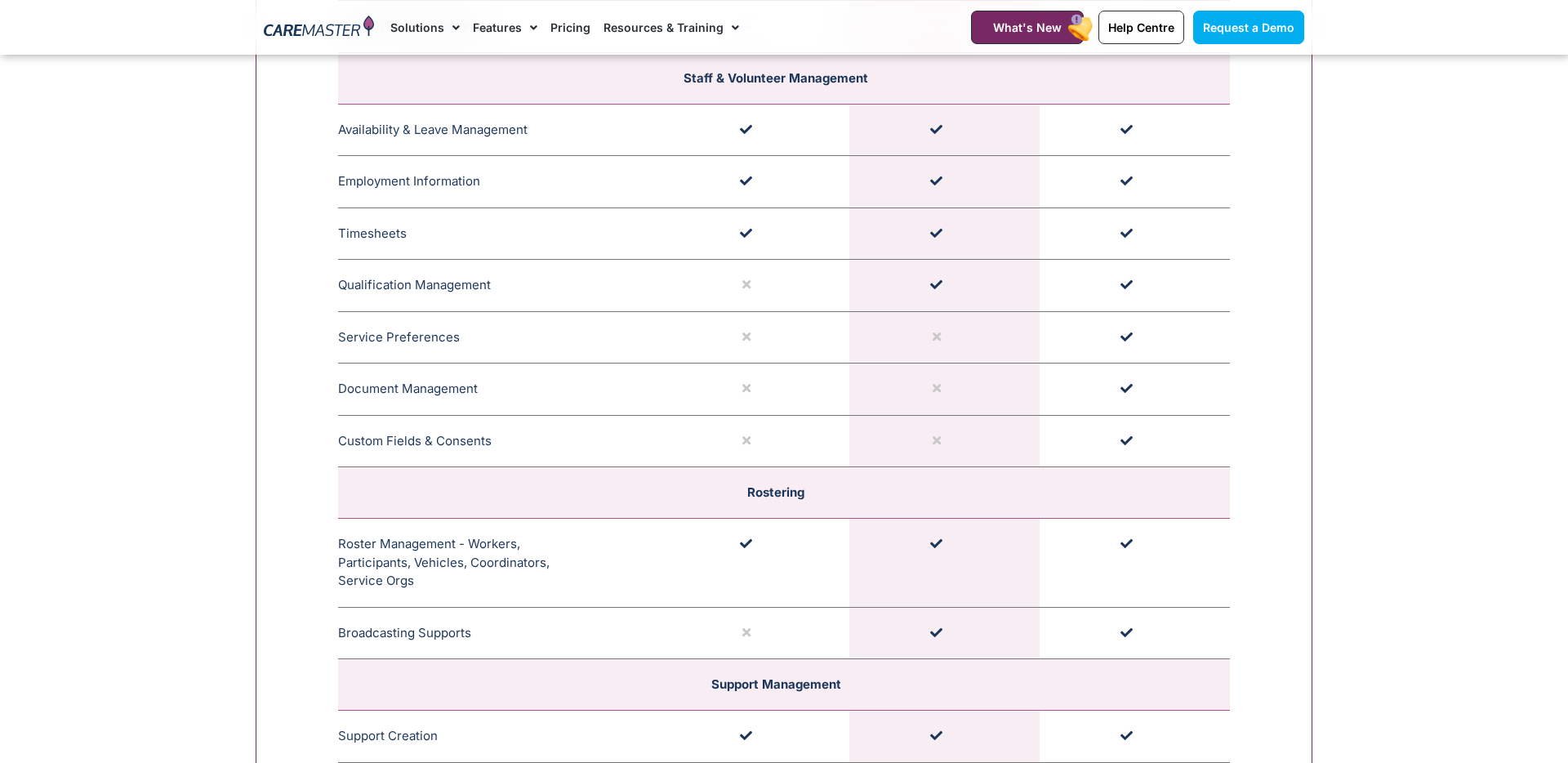
scroll to position [2560, 0]
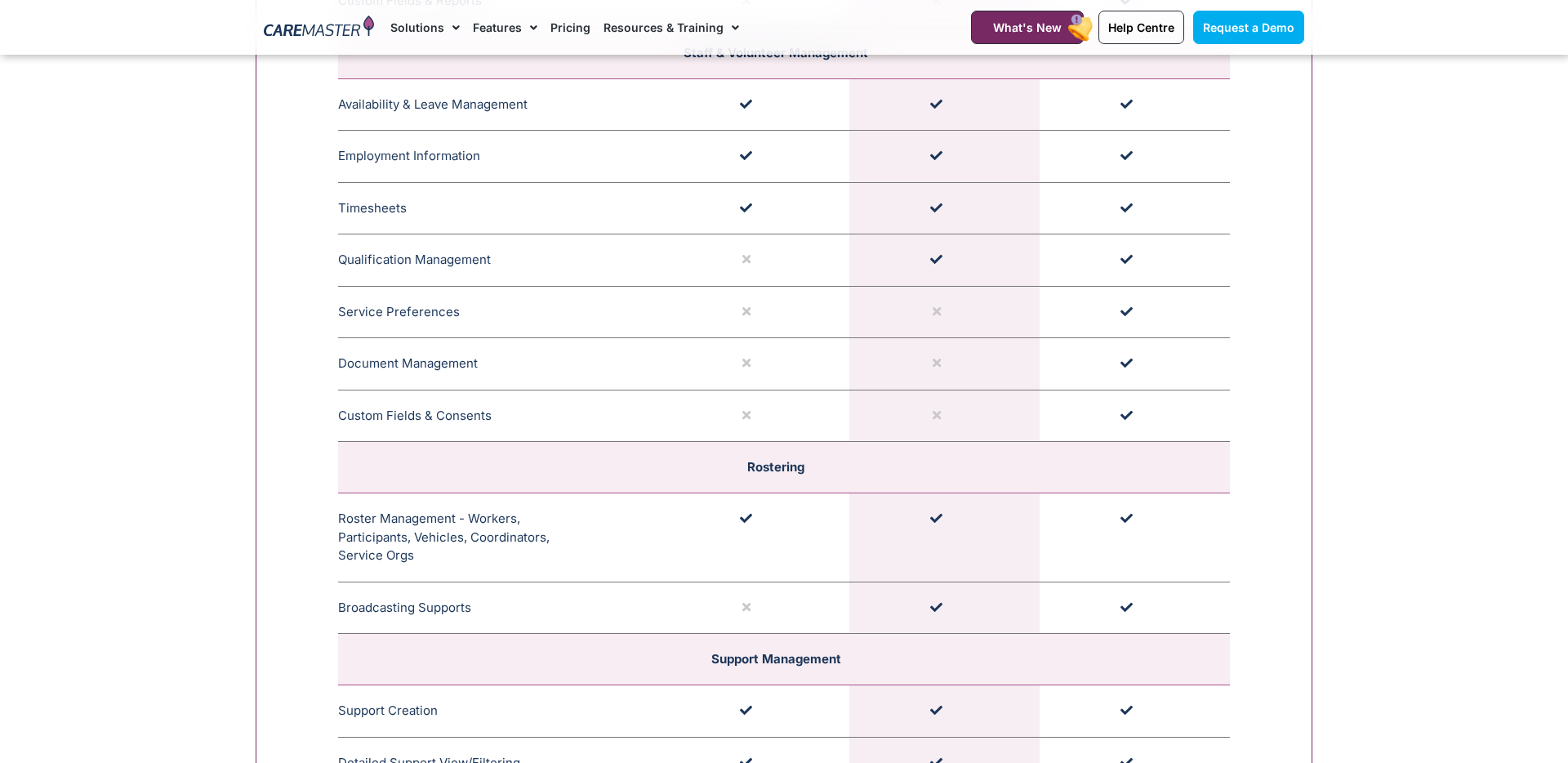
click at [928, 311] on td at bounding box center [944, 312] width 190 height 52
drag, startPoint x: 953, startPoint y: 349, endPoint x: 929, endPoint y: 367, distance: 30.0
click at [929, 367] on td at bounding box center [944, 364] width 190 height 52
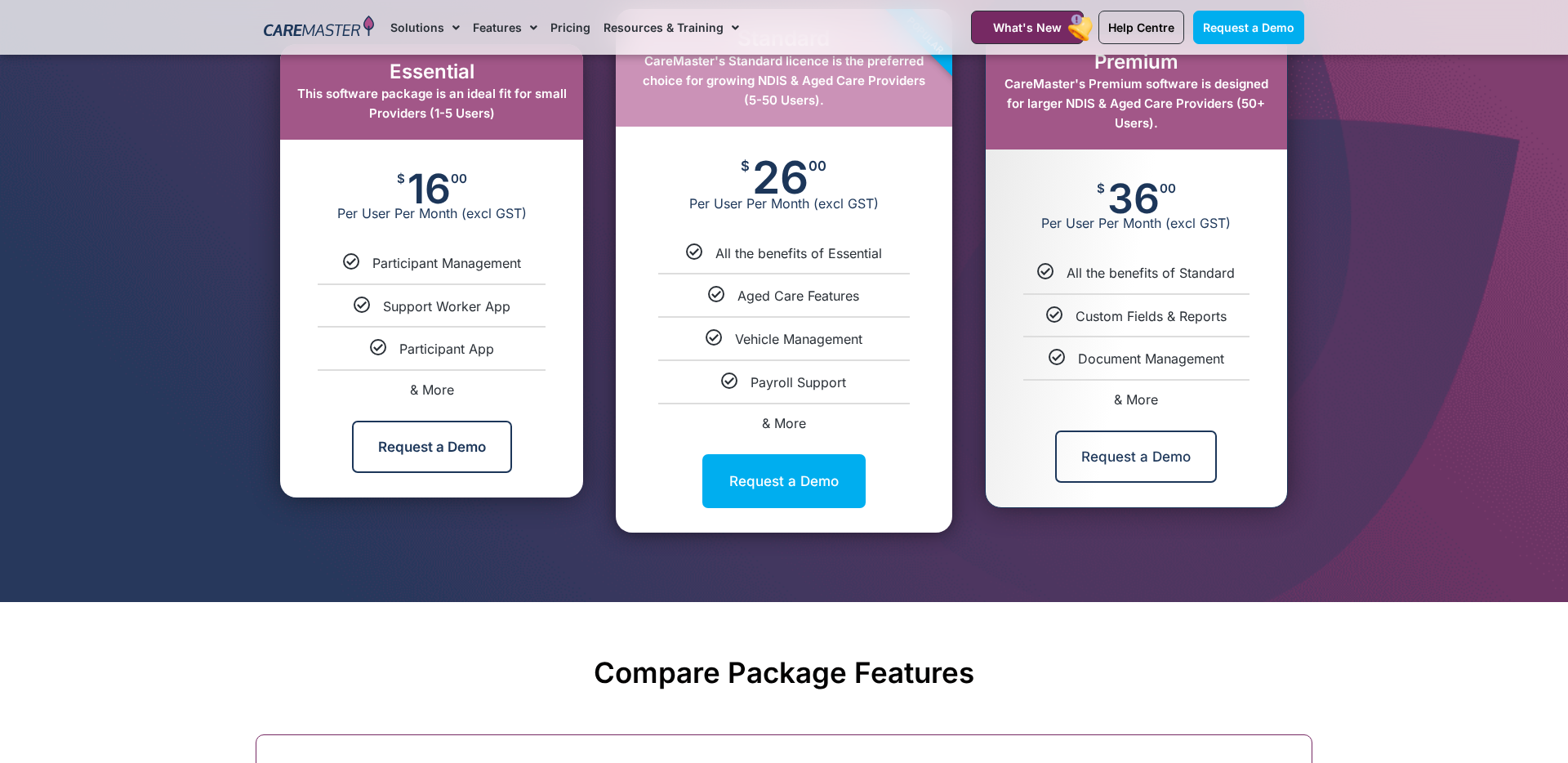
scroll to position [914, 0]
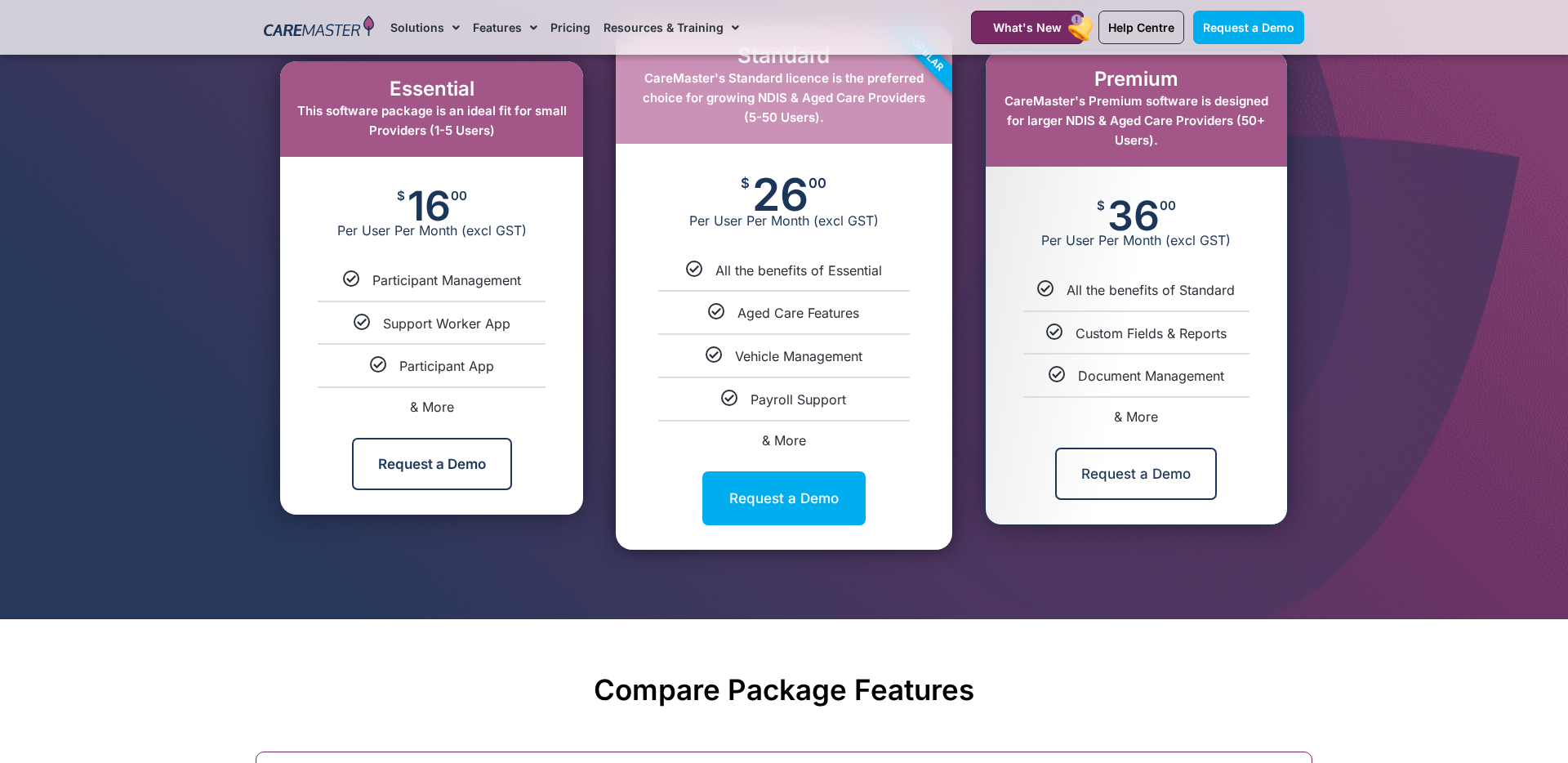
click at [1164, 242] on span "Per User Per Month (excl GST)" at bounding box center [1137, 240] width 301 height 17
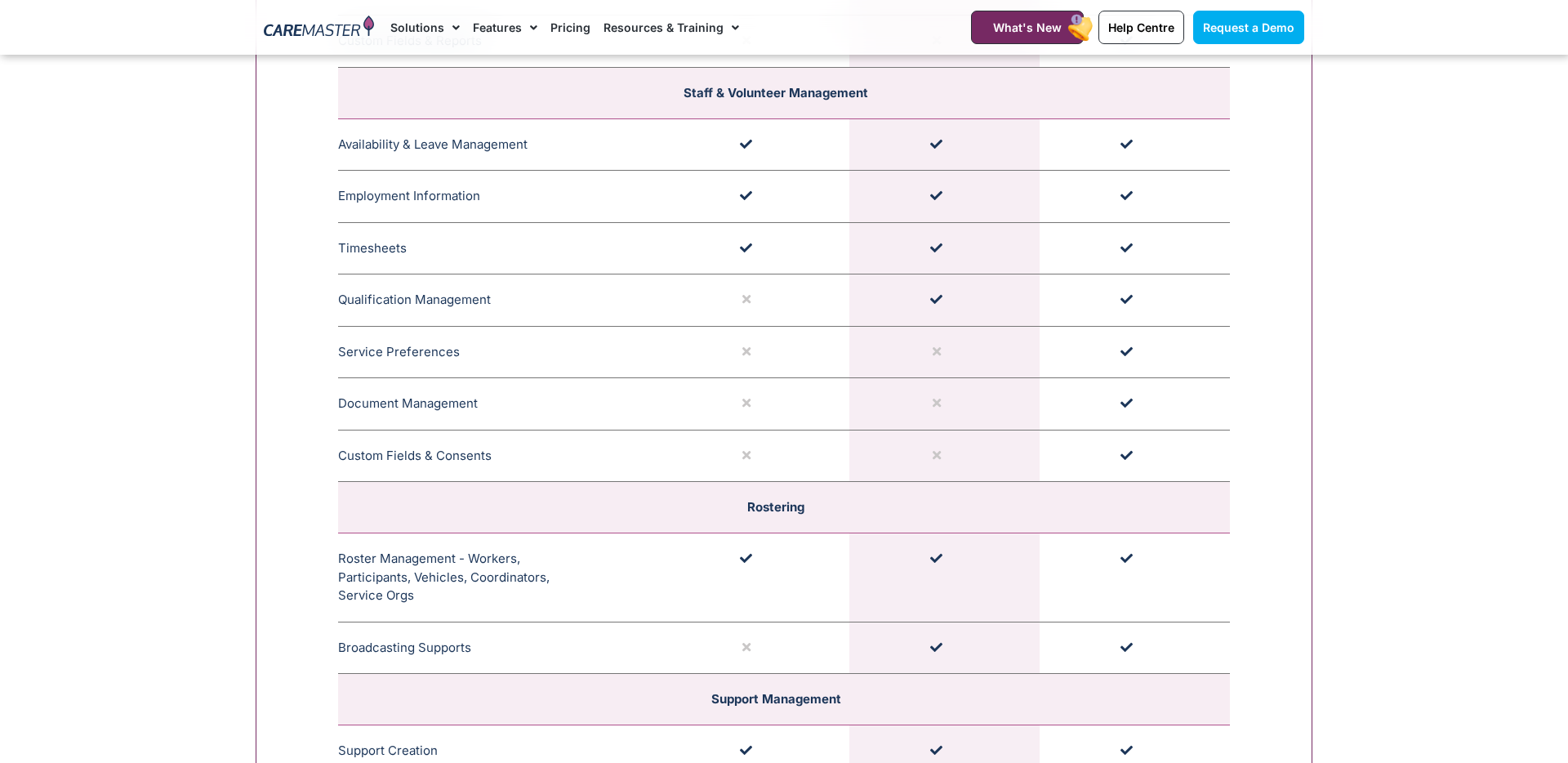
scroll to position [2538, 0]
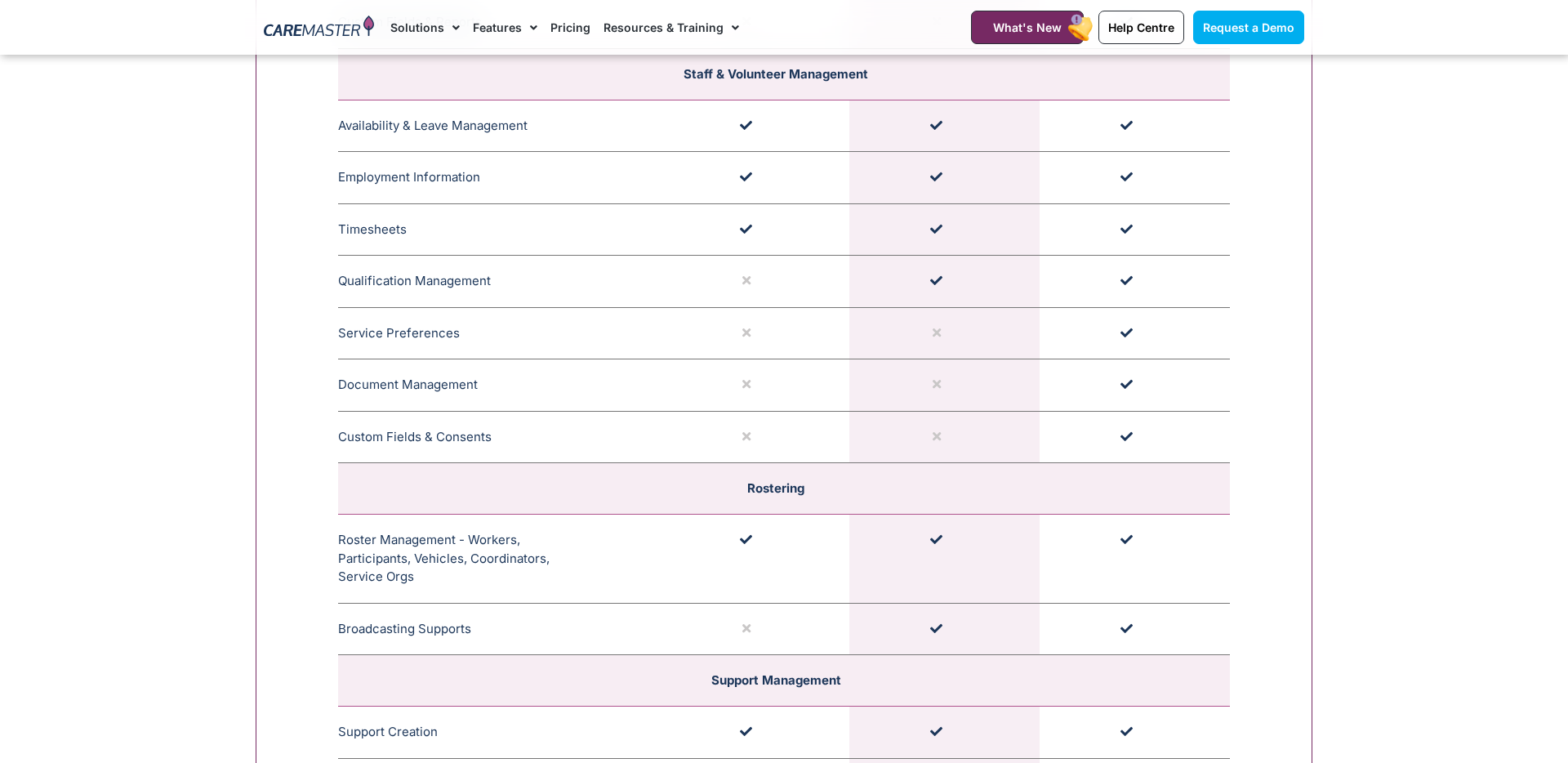
click at [934, 357] on td at bounding box center [944, 332] width 190 height 52
drag, startPoint x: 945, startPoint y: 397, endPoint x: 918, endPoint y: 407, distance: 28.8
click at [918, 407] on td at bounding box center [944, 385] width 190 height 52
click at [934, 380] on td at bounding box center [944, 385] width 190 height 52
click at [936, 384] on icon at bounding box center [936, 384] width 8 height 12
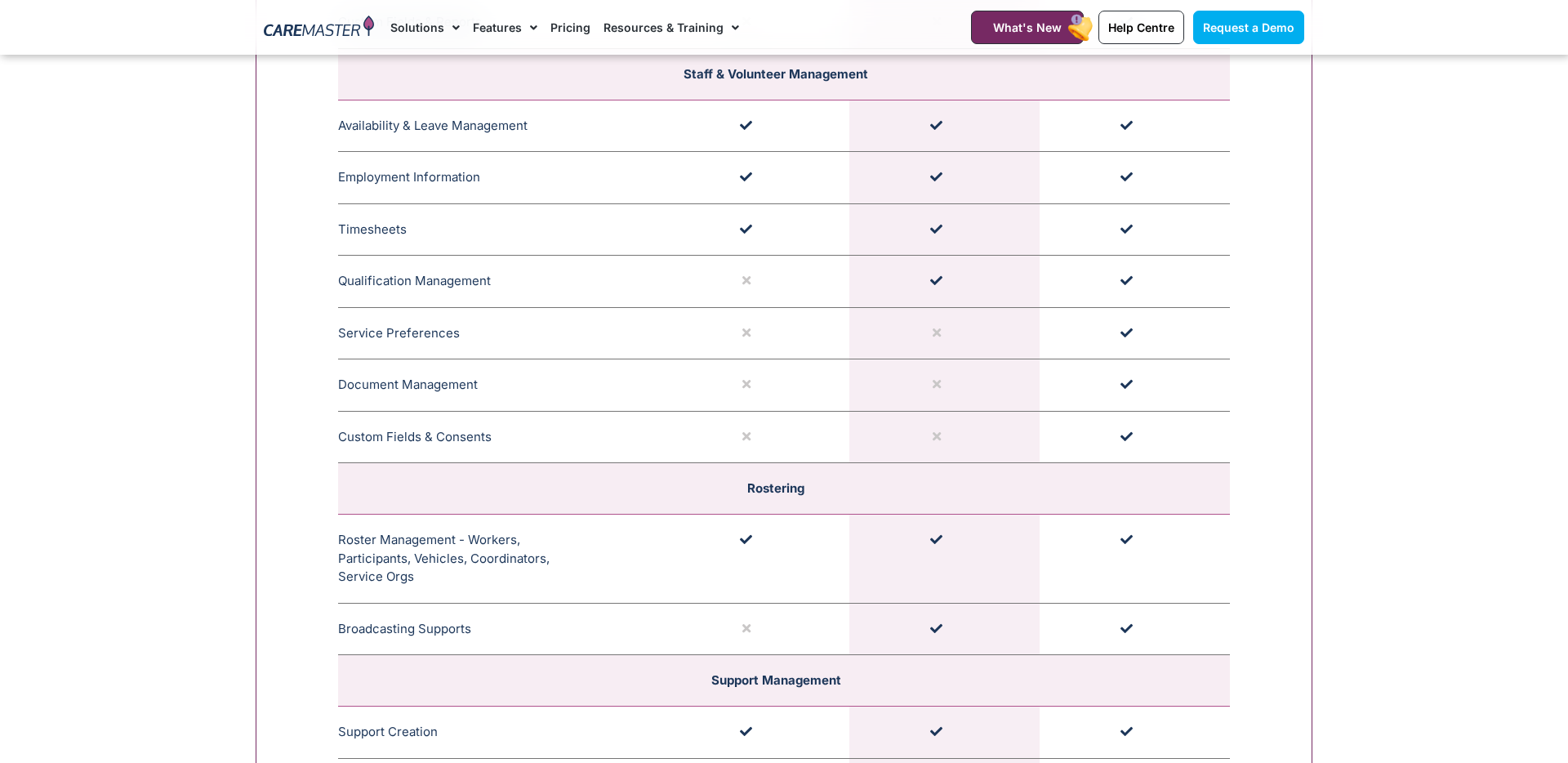
click at [936, 384] on icon at bounding box center [936, 384] width 8 height 12
drag, startPoint x: 1116, startPoint y: 392, endPoint x: 1167, endPoint y: 391, distance: 51.0
click at [1167, 391] on td at bounding box center [1135, 385] width 190 height 52
click at [872, 384] on td at bounding box center [944, 385] width 190 height 52
drag, startPoint x: 917, startPoint y: 384, endPoint x: 959, endPoint y: 384, distance: 42.0
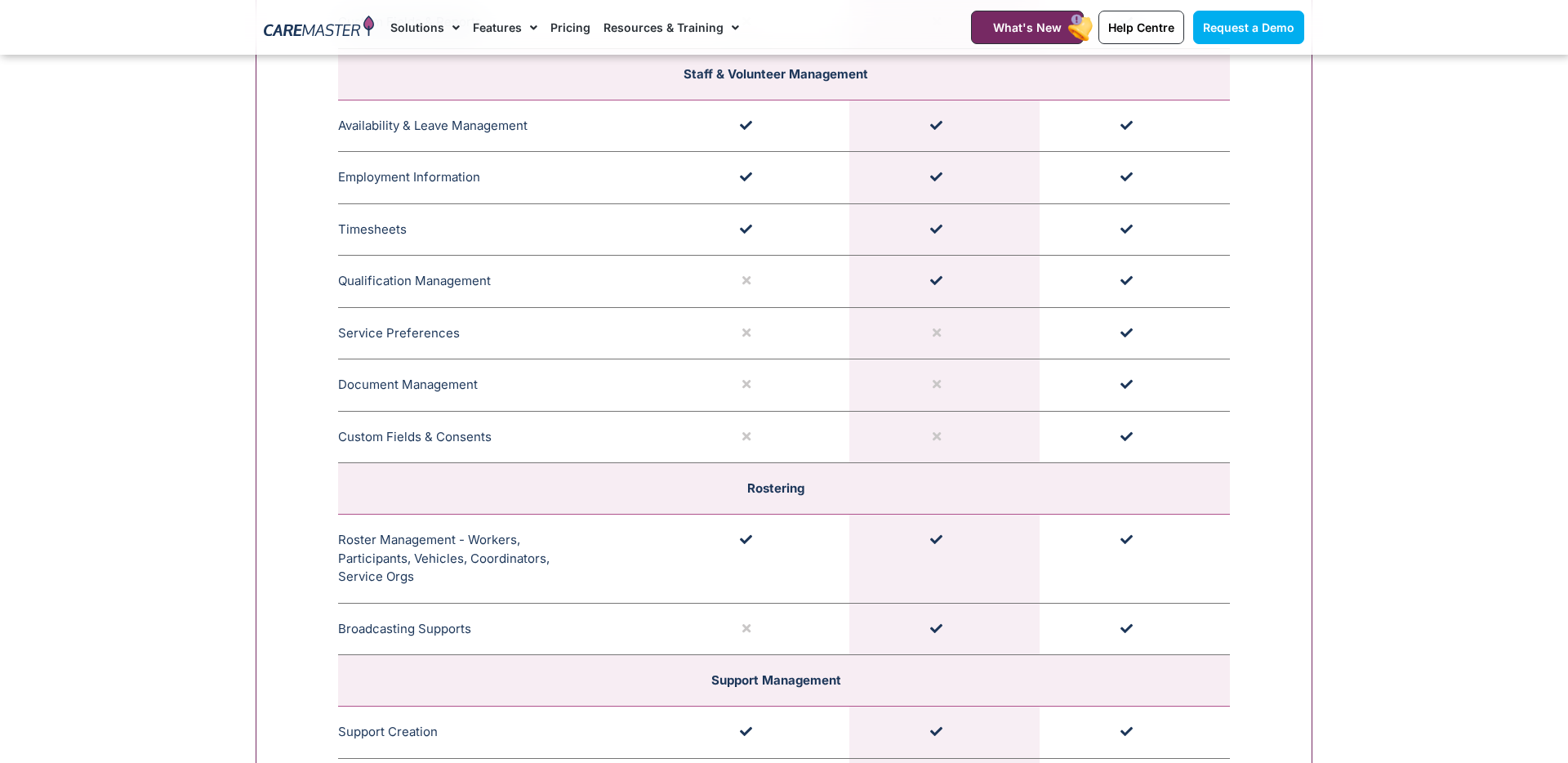
click at [959, 384] on td at bounding box center [944, 385] width 190 height 52
drag, startPoint x: 959, startPoint y: 384, endPoint x: 919, endPoint y: 389, distance: 40.3
click at [919, 389] on td at bounding box center [944, 385] width 190 height 52
drag, startPoint x: 925, startPoint y: 375, endPoint x: 938, endPoint y: 389, distance: 19.1
click at [938, 389] on td at bounding box center [944, 385] width 190 height 52
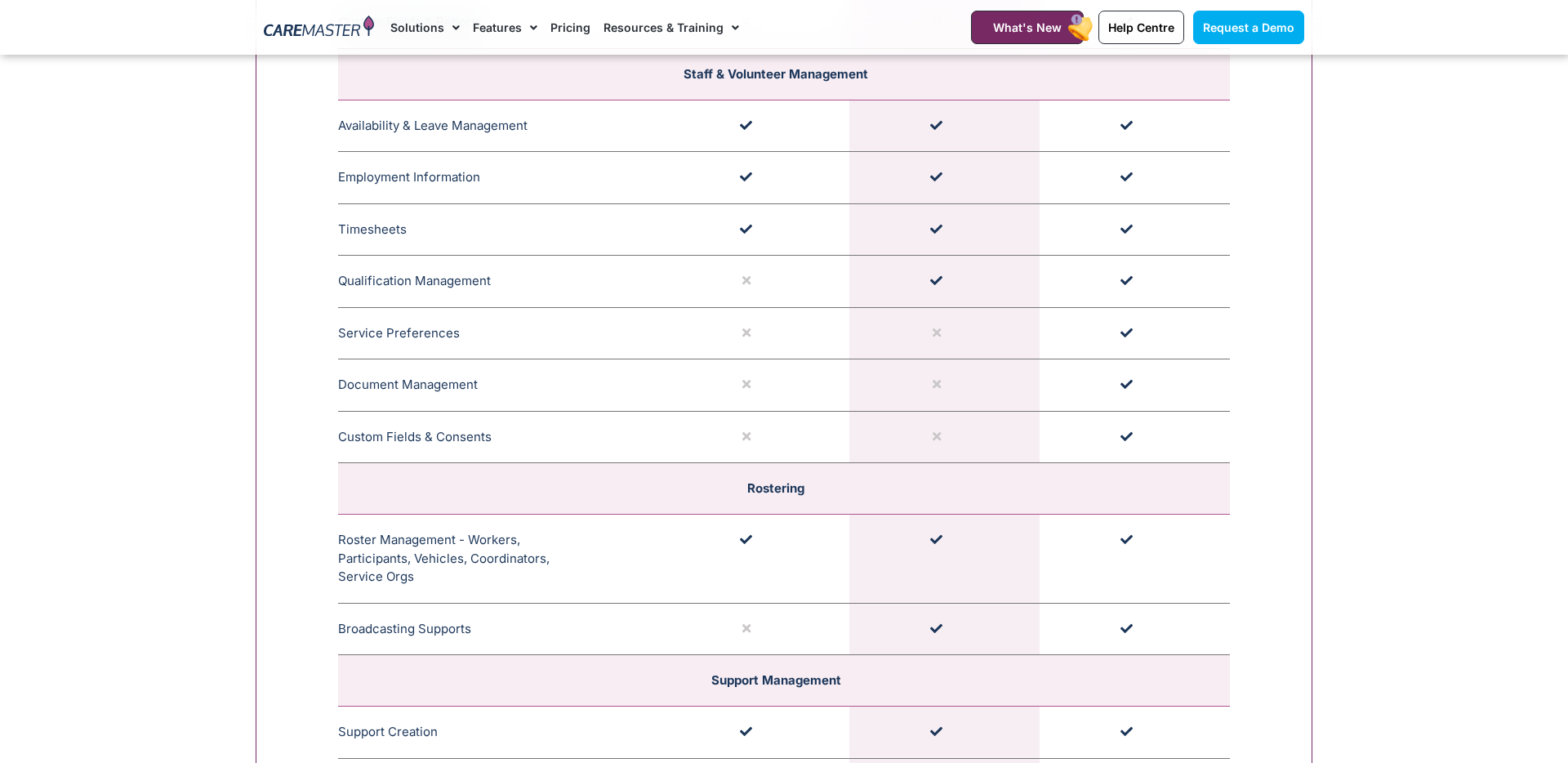
click at [938, 389] on icon at bounding box center [936, 384] width 8 height 12
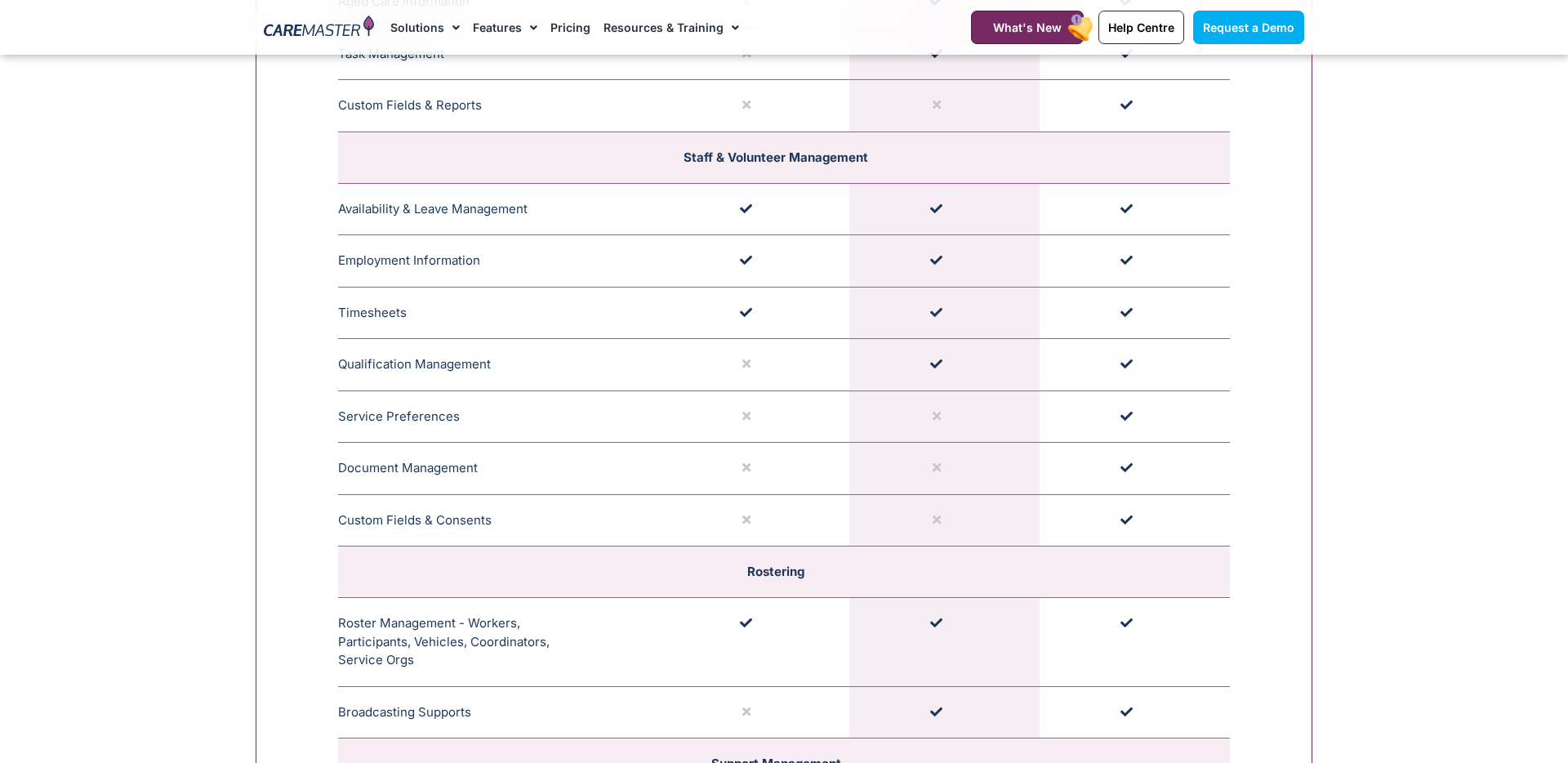
scroll to position [2450, 0]
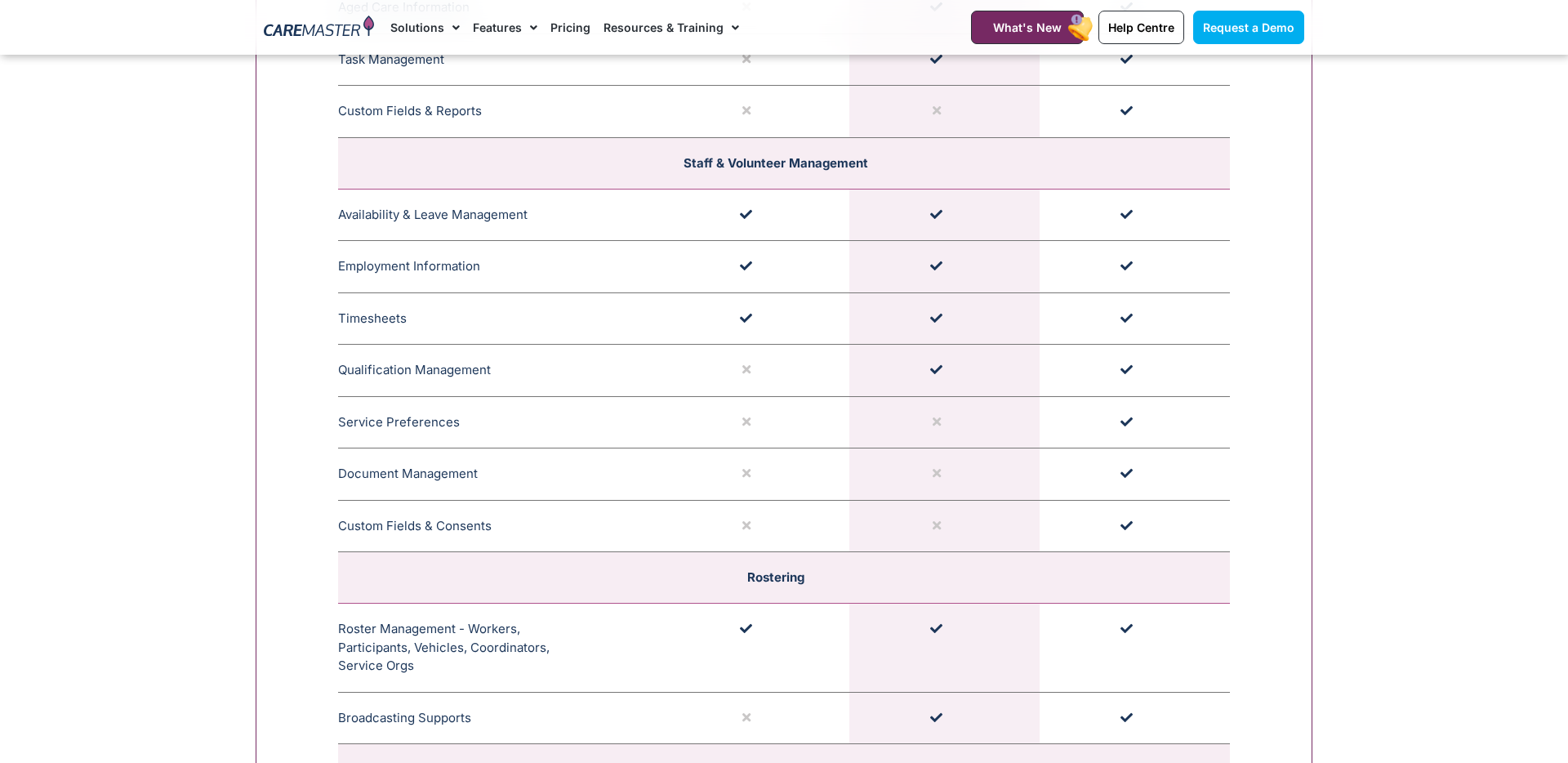
click at [945, 474] on td at bounding box center [944, 474] width 190 height 52
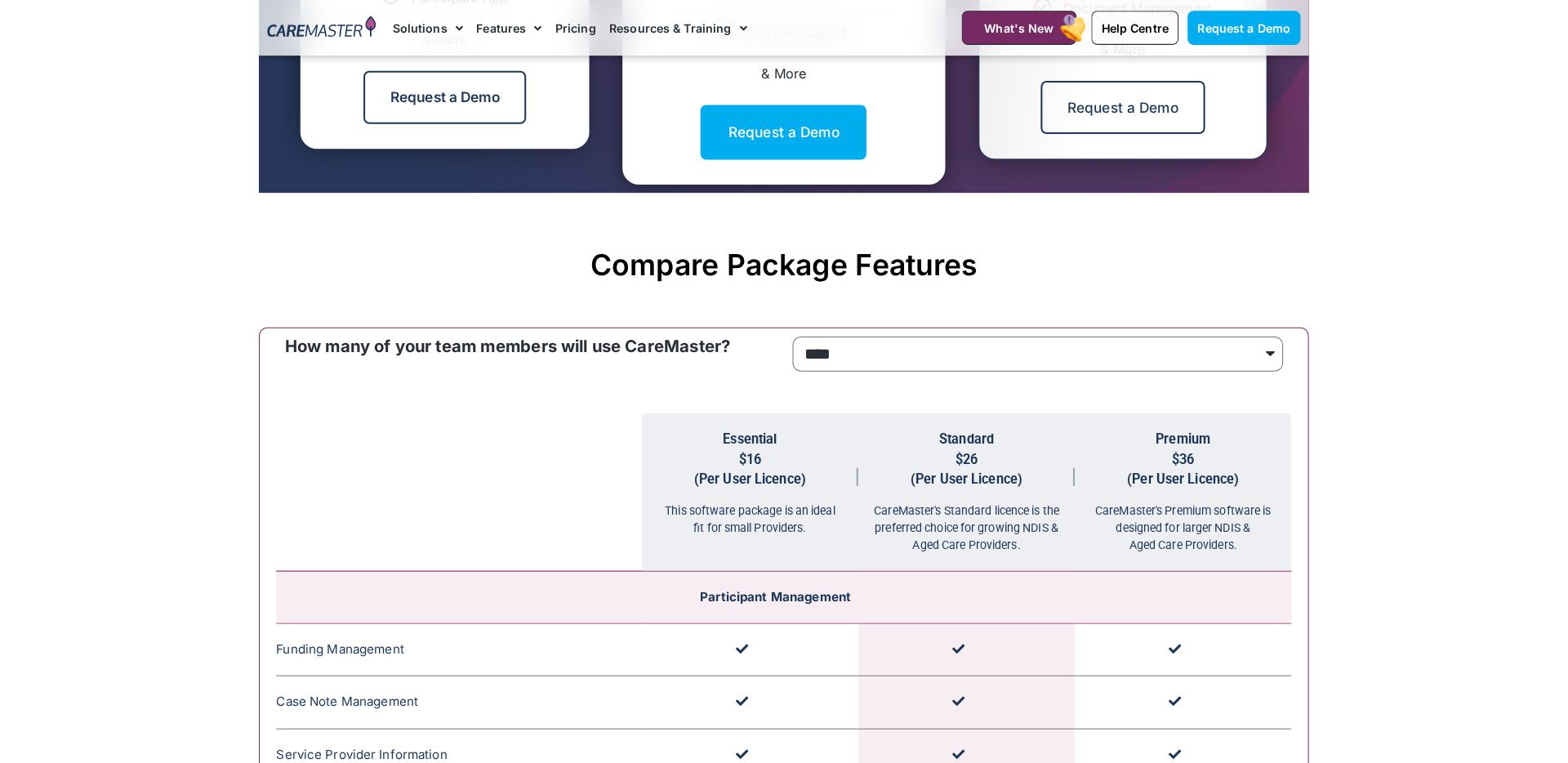
scroll to position [1221, 0]
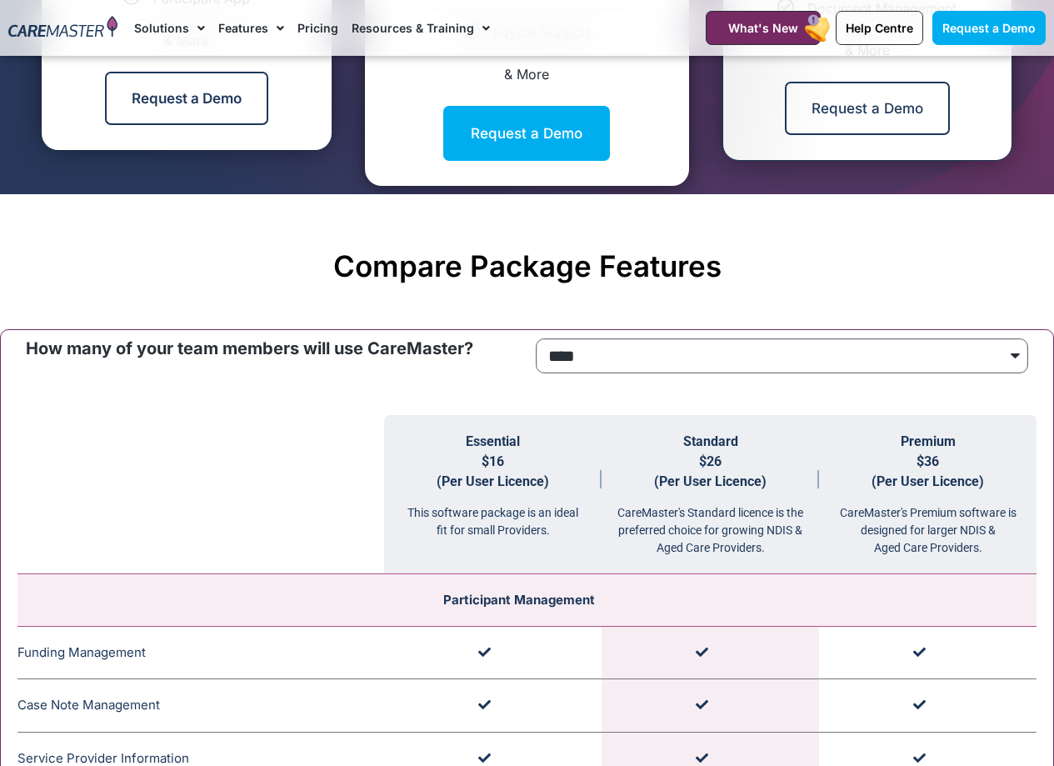
click at [580, 362] on select "**********" at bounding box center [782, 355] width 493 height 35
click at [536, 339] on select "**********" at bounding box center [782, 355] width 493 height 35
click at [576, 365] on select "**********" at bounding box center [782, 355] width 493 height 35
click at [536, 339] on select "**********" at bounding box center [782, 355] width 493 height 35
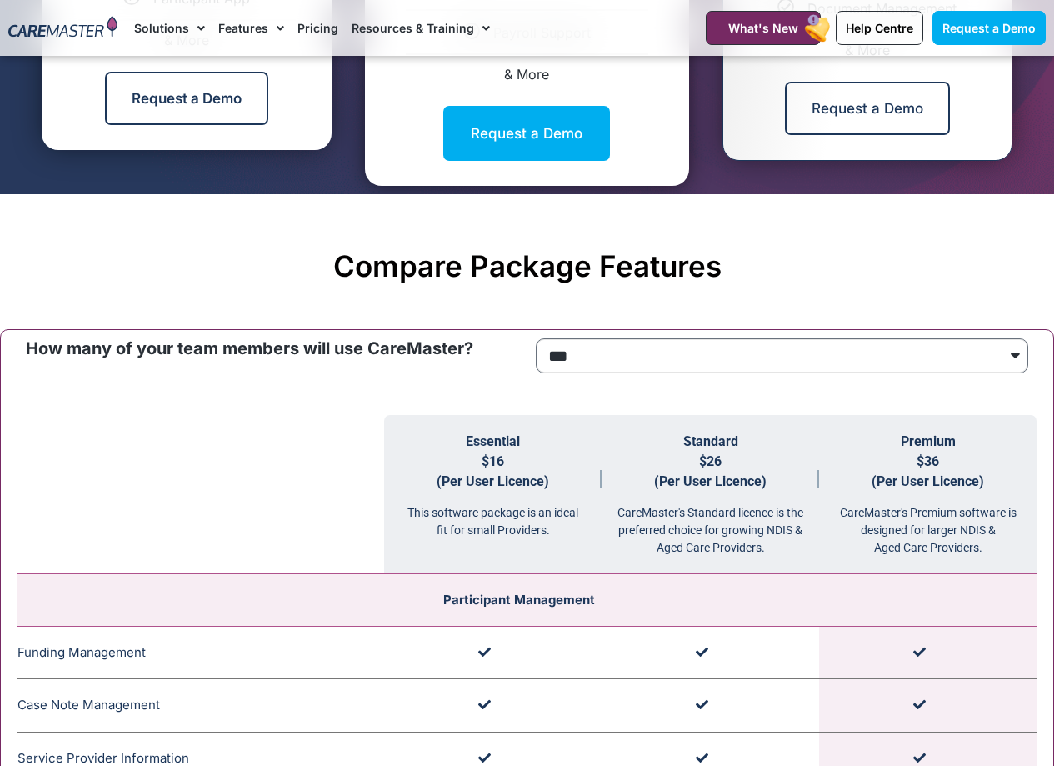
click at [604, 362] on select "**********" at bounding box center [782, 355] width 493 height 35
select select "****"
click at [536, 339] on select "**********" at bounding box center [782, 355] width 493 height 35
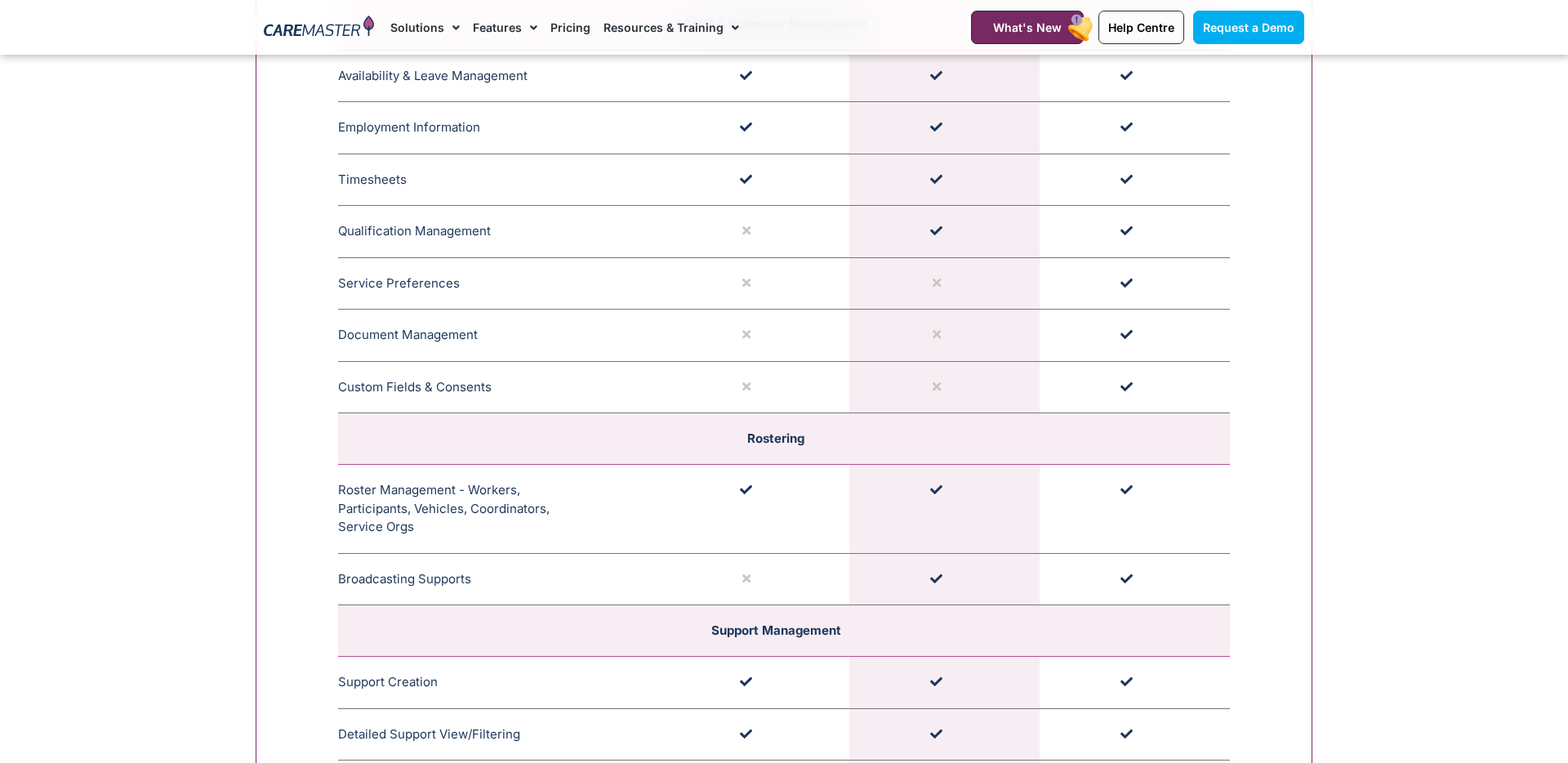
scroll to position [2576, 0]
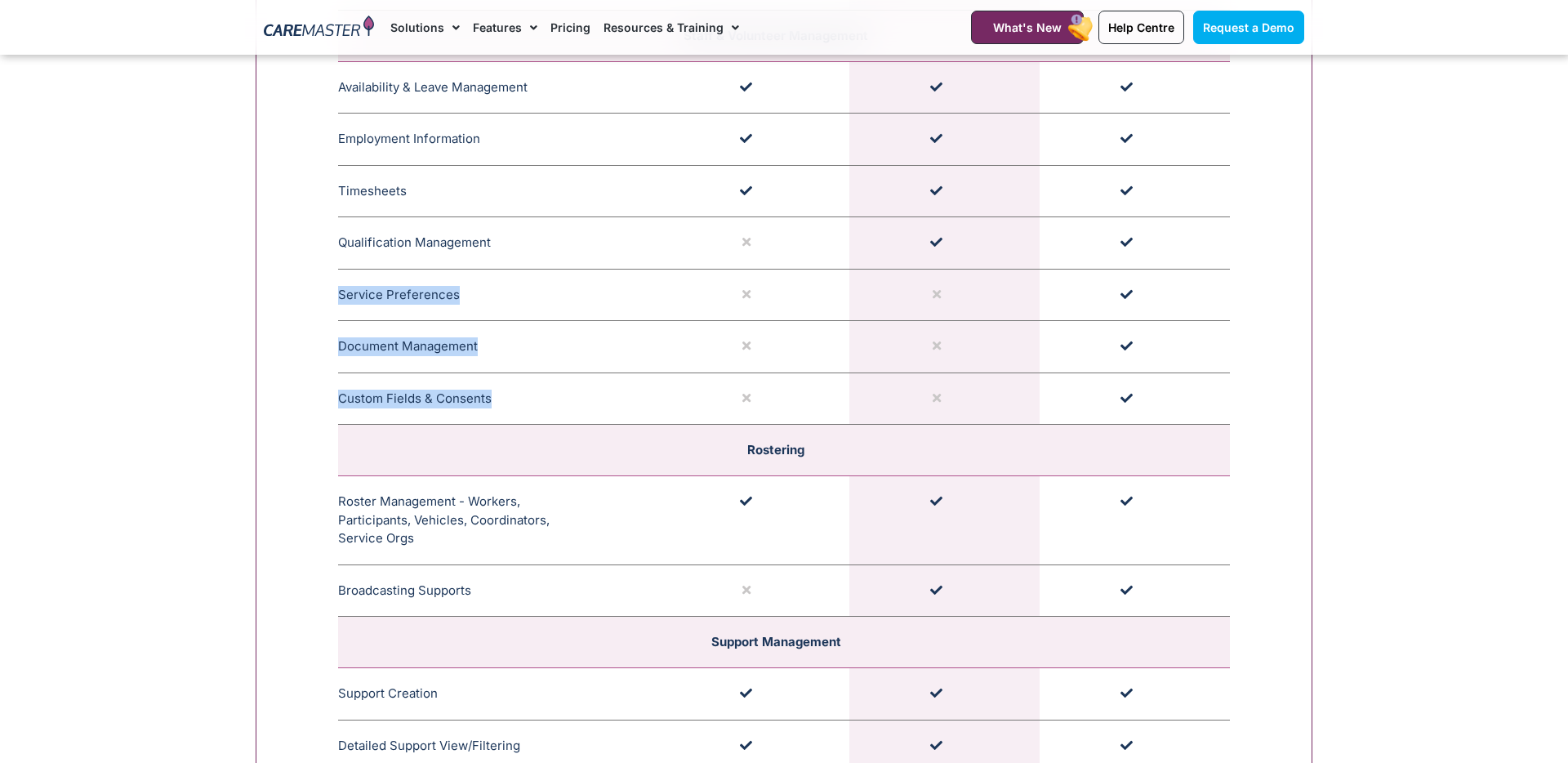
drag, startPoint x: 952, startPoint y: 427, endPoint x: 954, endPoint y: 267, distance: 160.0
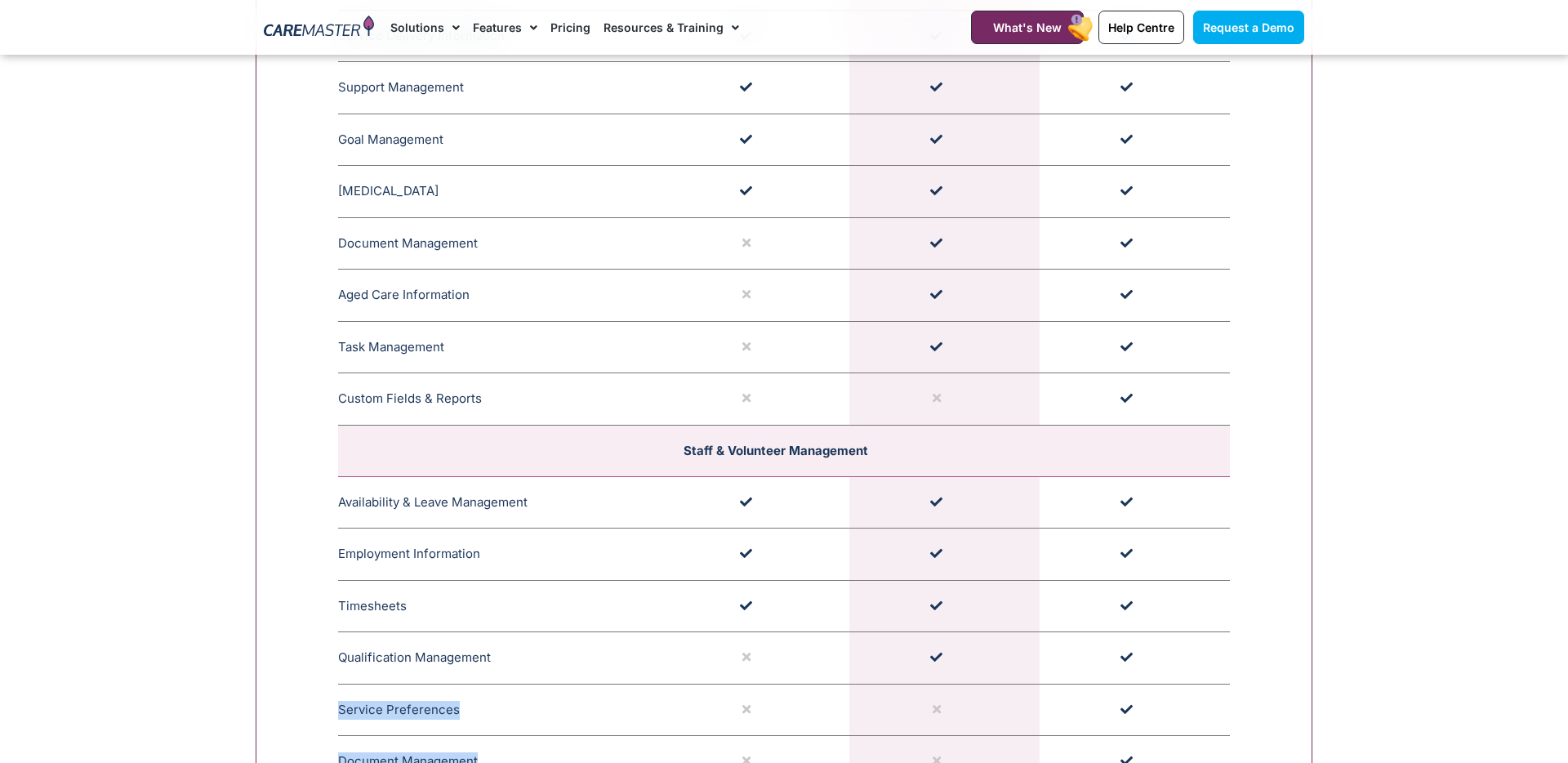
scroll to position [2158, 0]
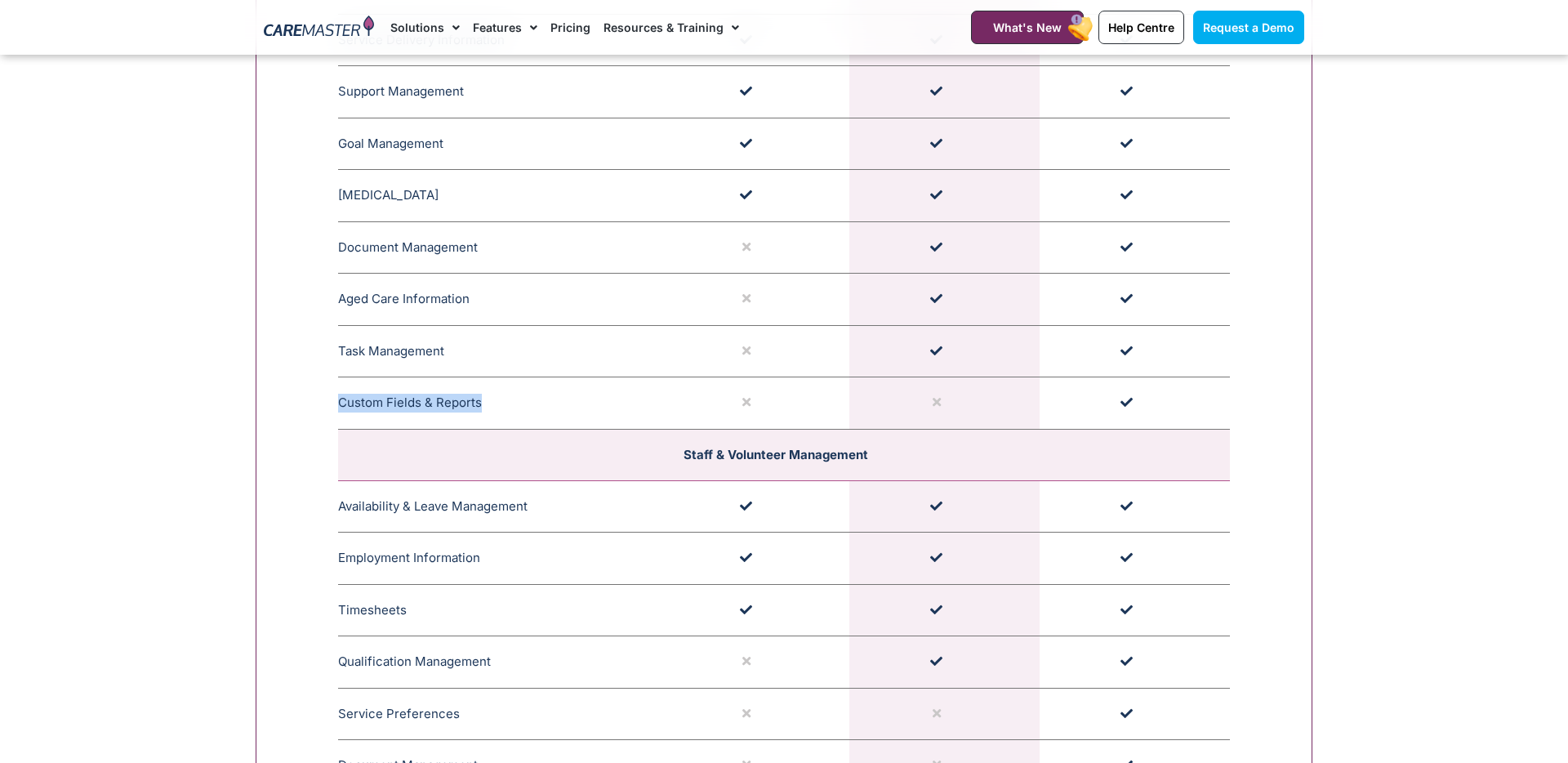
drag, startPoint x: 935, startPoint y: 397, endPoint x: 526, endPoint y: 395, distance: 409.0
click at [526, 395] on tr "Custom Fields & Reports The Custom Field and Reports feature in CareMaster allo…" at bounding box center [784, 403] width 892 height 52
click at [526, 395] on td "Custom Fields & Reports The Custom Field and Reports feature in CareMaster allo…" at bounding box center [498, 403] width 321 height 52
drag, startPoint x: 338, startPoint y: 407, endPoint x: 1069, endPoint y: 415, distance: 731.0
click at [1069, 415] on tr "Custom Fields & Reports The Custom Field and Reports feature in CareMaster allo…" at bounding box center [784, 403] width 892 height 52
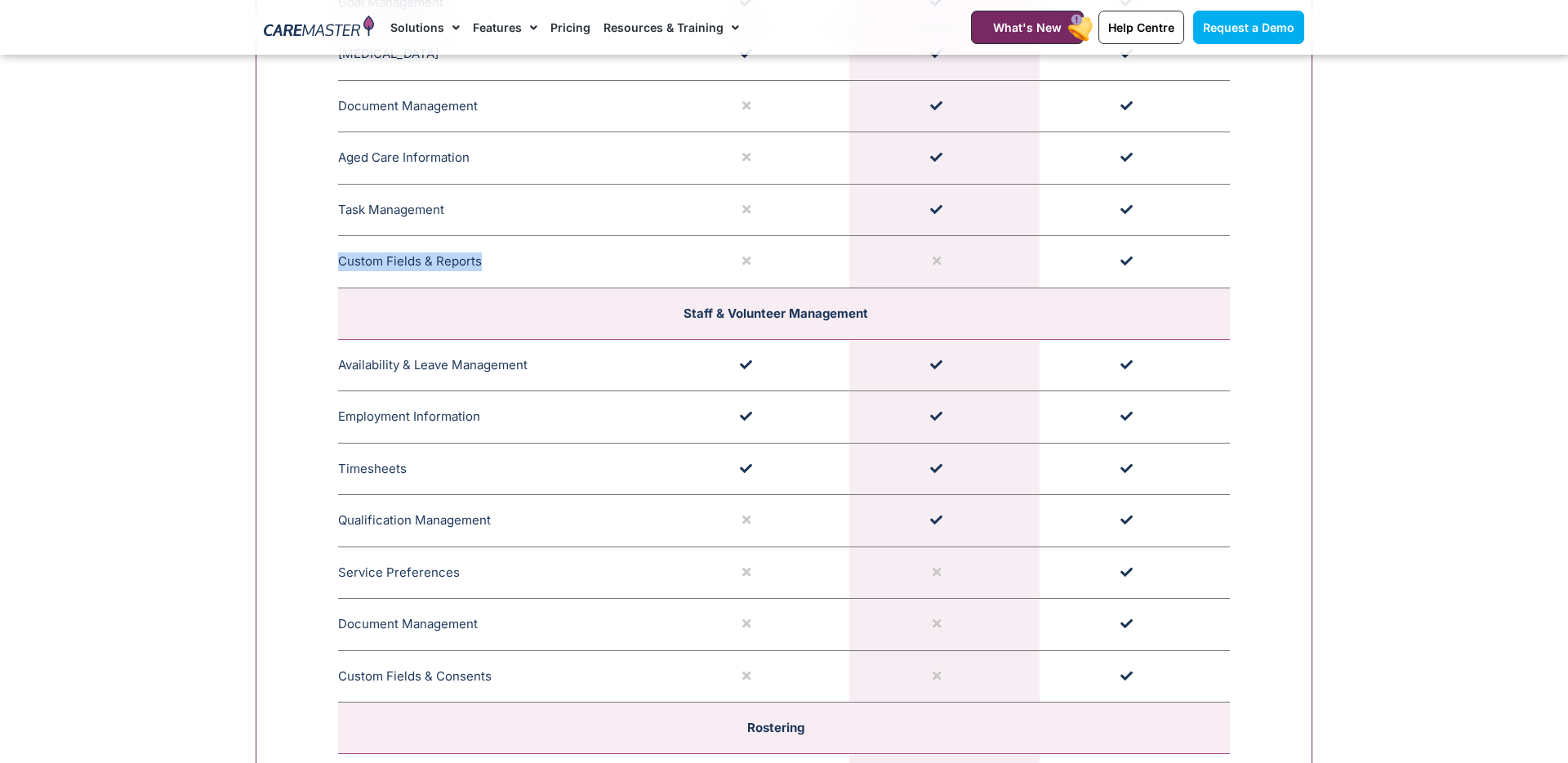
scroll to position [2301, 0]
click at [994, 262] on td at bounding box center [944, 260] width 190 height 52
drag, startPoint x: 318, startPoint y: 256, endPoint x: 1221, endPoint y: 247, distance: 903.0
click at [1221, 247] on td at bounding box center [1135, 260] width 190 height 52
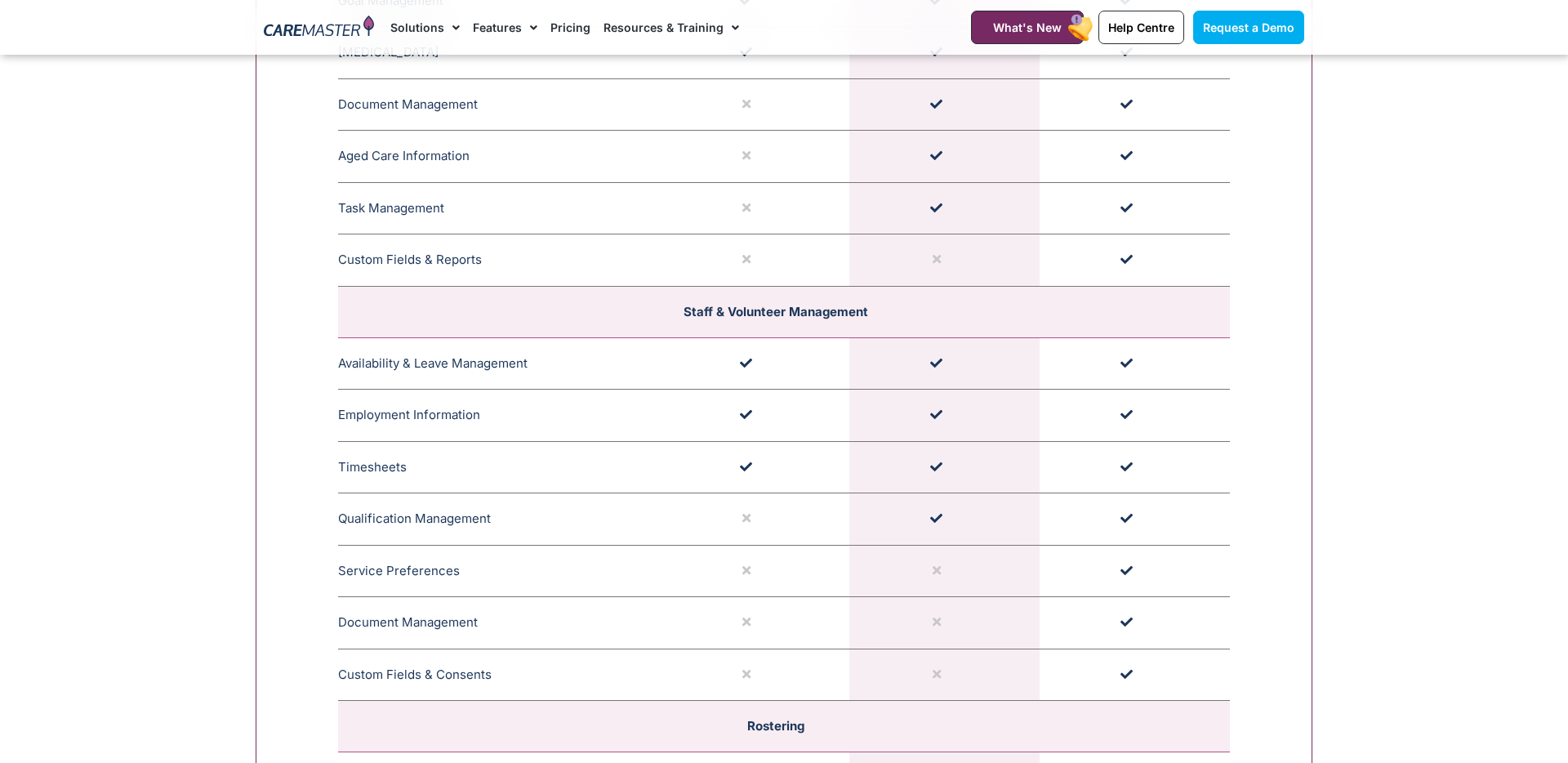
drag, startPoint x: 982, startPoint y: 250, endPoint x: 876, endPoint y: 250, distance: 106.0
click at [876, 250] on td at bounding box center [944, 260] width 190 height 52
drag, startPoint x: 915, startPoint y: 252, endPoint x: 962, endPoint y: 255, distance: 47.1
click at [962, 255] on td at bounding box center [944, 260] width 190 height 52
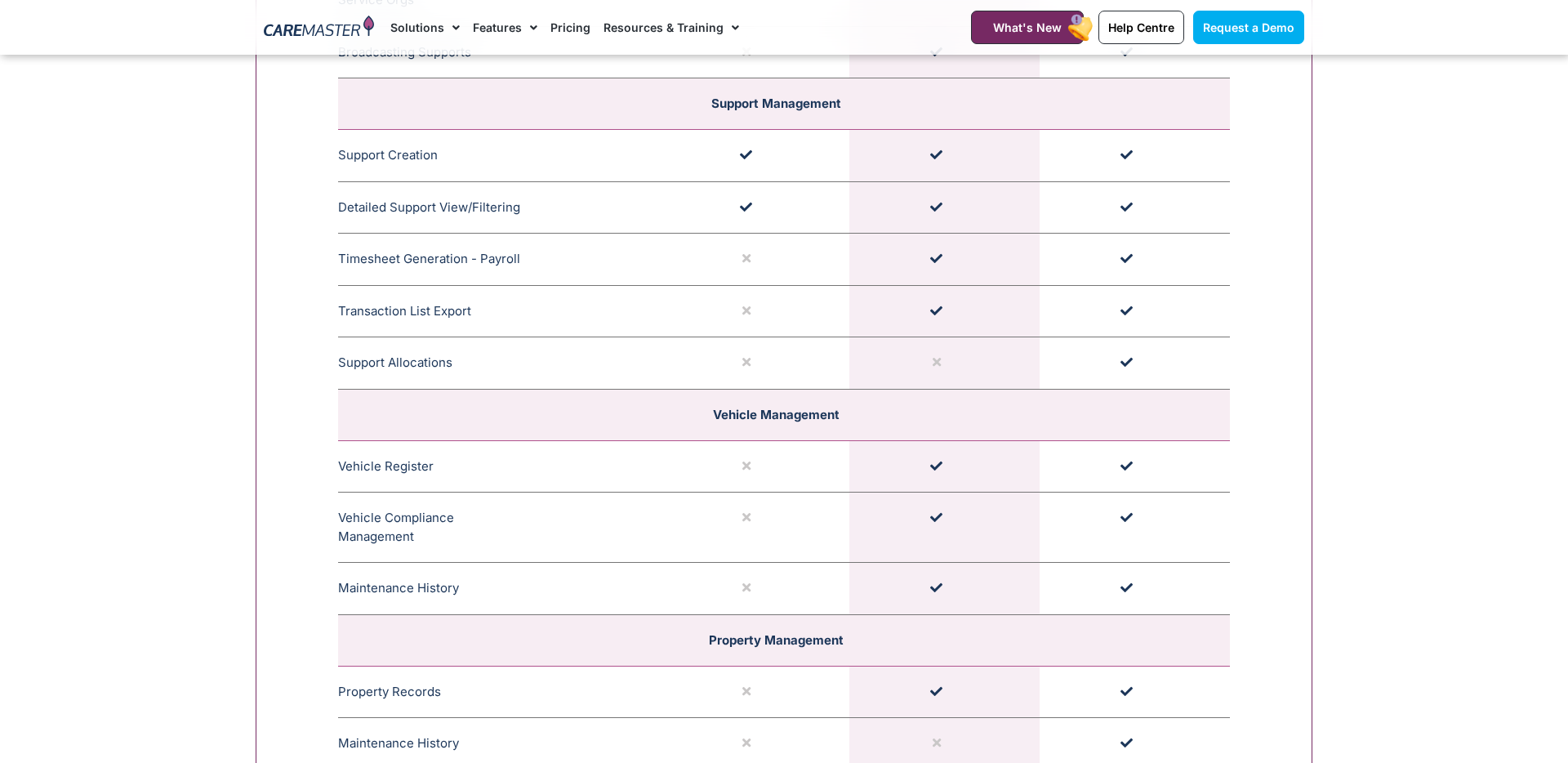
scroll to position [3108, 0]
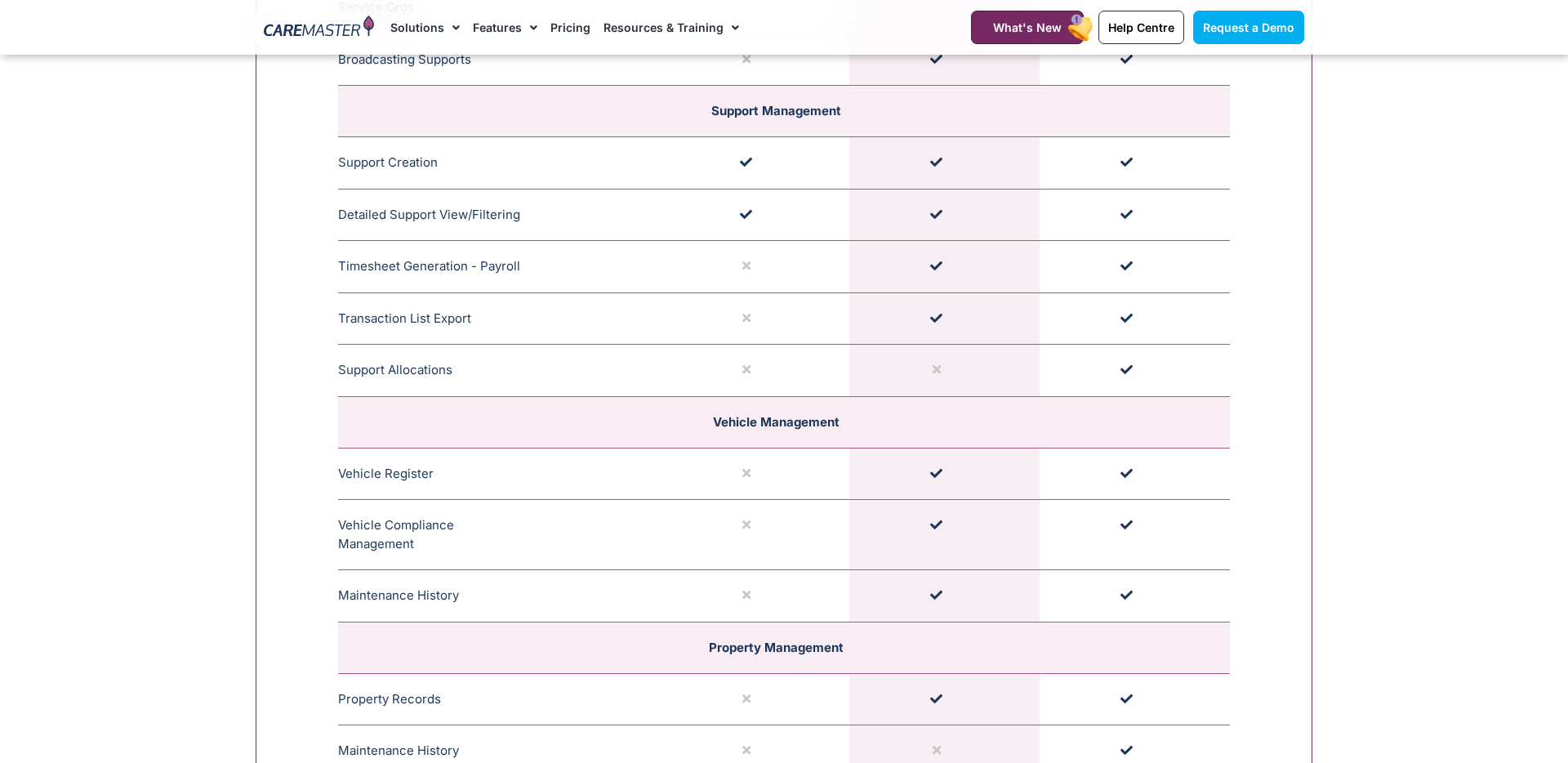
click at [934, 365] on icon at bounding box center [936, 370] width 8 height 12
drag, startPoint x: 948, startPoint y: 314, endPoint x: 957, endPoint y: 389, distance: 75.5
click at [957, 390] on tbody "Participant Management Funding Management CareMaster's Funding Management ensur…" at bounding box center [784, 441] width 892 height 3168
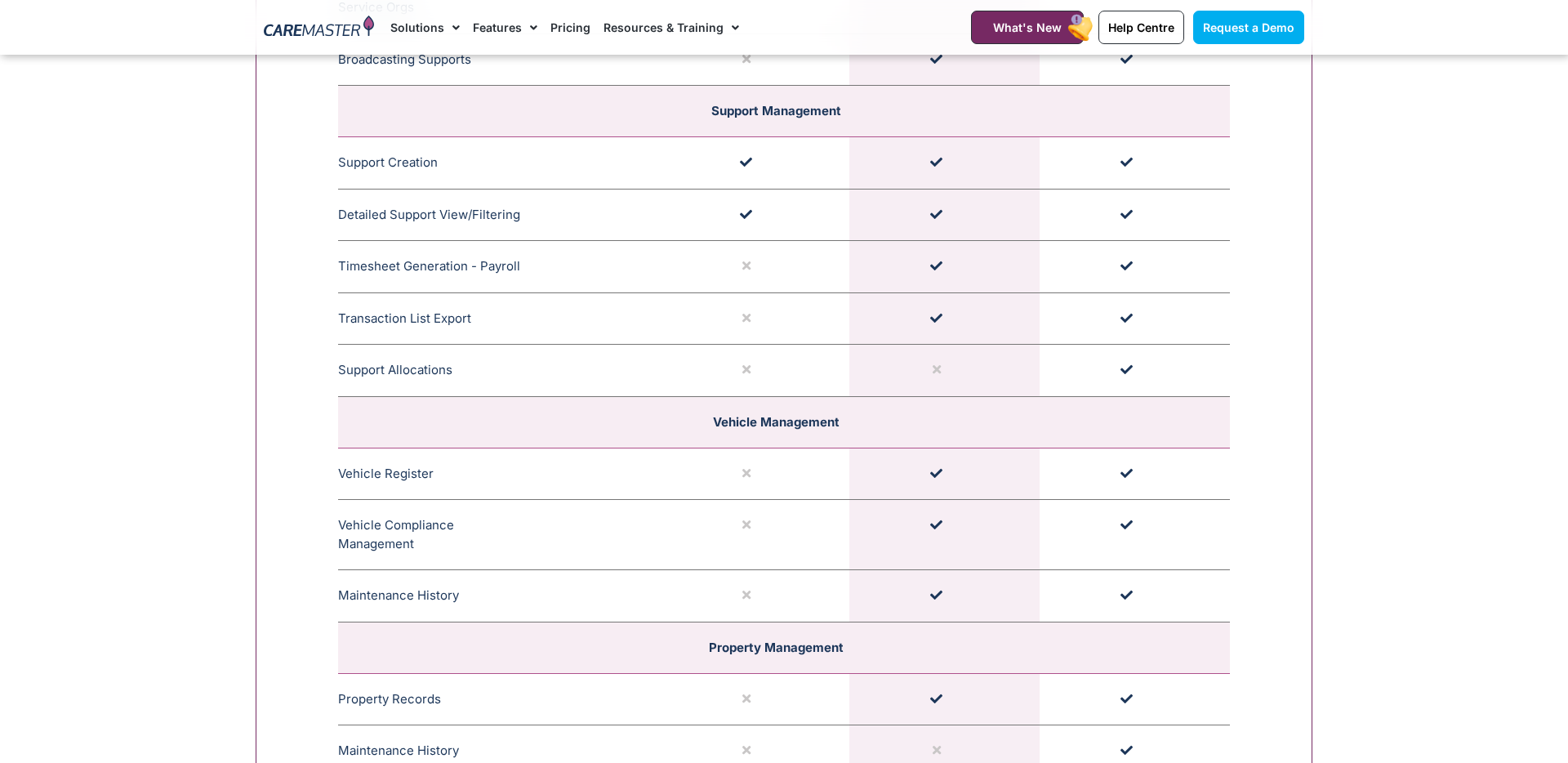
click at [957, 389] on td at bounding box center [944, 371] width 190 height 52
drag, startPoint x: 950, startPoint y: 366, endPoint x: 904, endPoint y: 312, distance: 70.9
click at [904, 312] on tbody "Participant Management Funding Management CareMaster's Funding Management ensur…" at bounding box center [784, 441] width 892 height 3168
click at [904, 312] on td at bounding box center [944, 318] width 190 height 52
drag, startPoint x: 918, startPoint y: 312, endPoint x: 947, endPoint y: 376, distance: 70.3
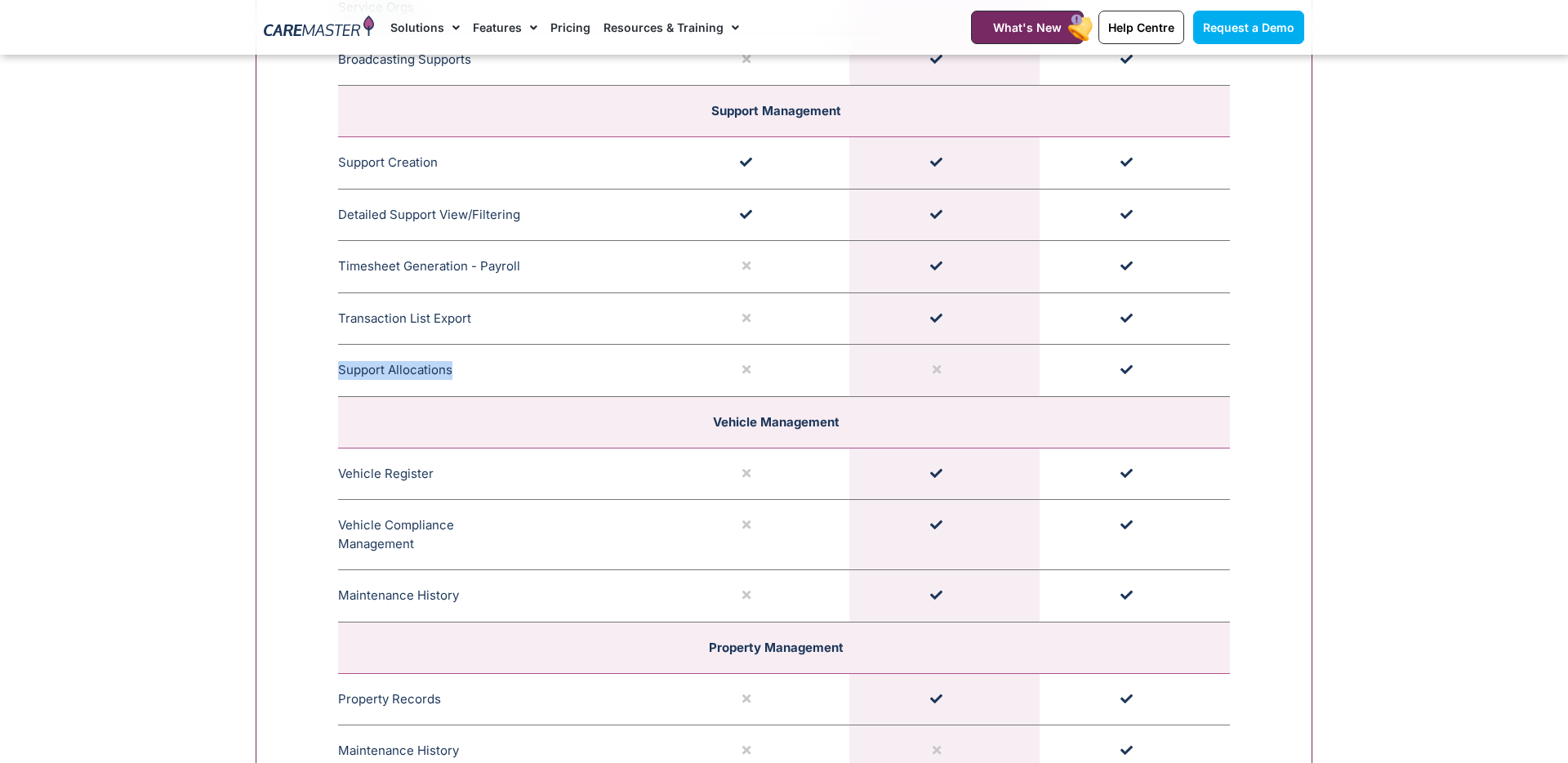
click at [947, 376] on tbody "Participant Management Funding Management CareMaster's Funding Management ensur…" at bounding box center [784, 441] width 892 height 3168
click at [947, 376] on td at bounding box center [944, 371] width 190 height 52
drag, startPoint x: 947, startPoint y: 376, endPoint x: 383, endPoint y: 370, distance: 564.0
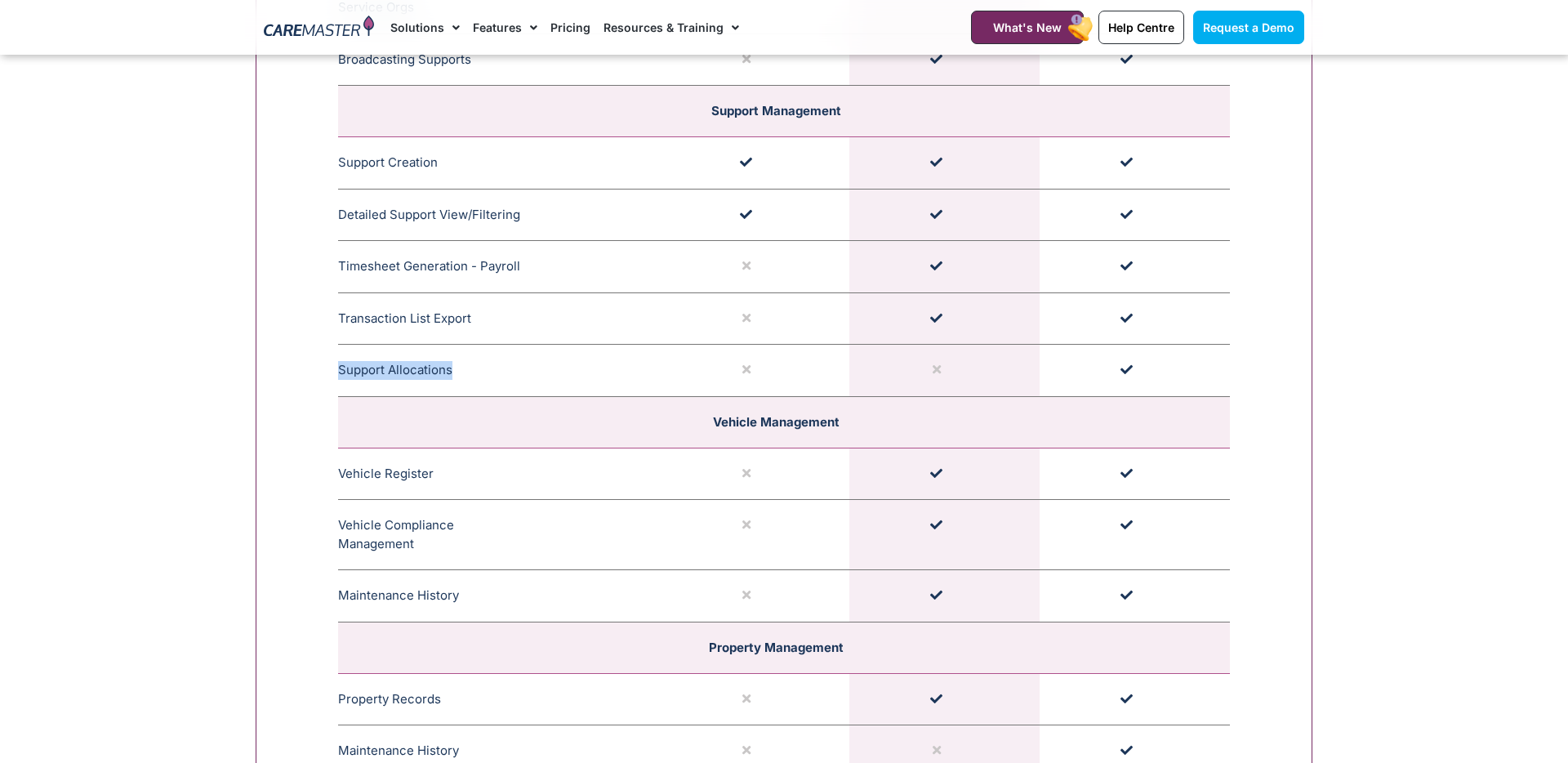
click at [383, 370] on tr "Support Allocations Easily assign names to support with multiple roster perspec…" at bounding box center [784, 371] width 892 height 52
click at [957, 388] on td at bounding box center [944, 371] width 190 height 52
drag, startPoint x: 1165, startPoint y: 356, endPoint x: 911, endPoint y: 355, distance: 254.0
click at [911, 355] on tr "Support Allocations Easily assign names to support with multiple roster perspec…" at bounding box center [784, 371] width 892 height 52
click at [911, 355] on td at bounding box center [944, 371] width 190 height 52
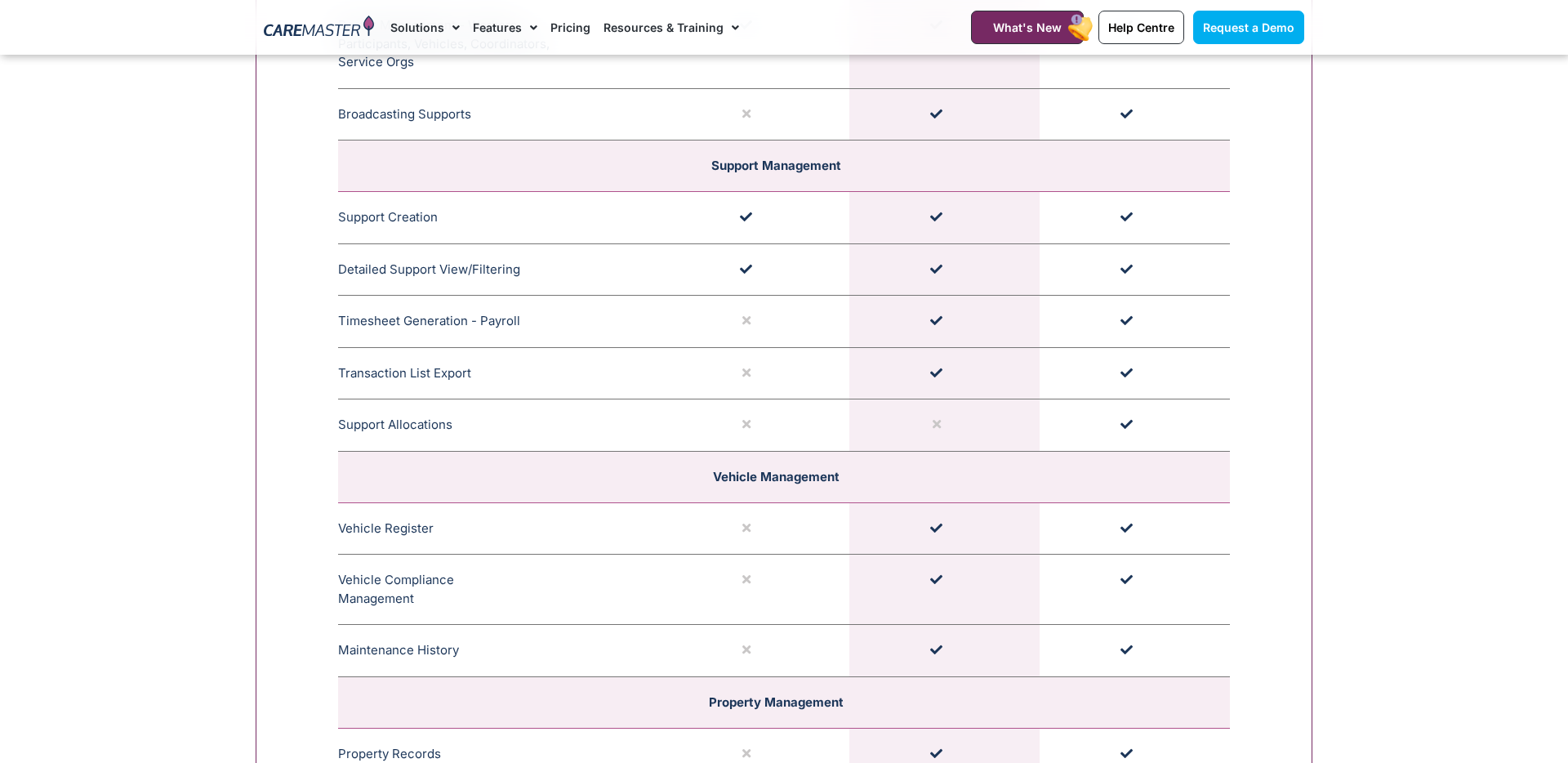
scroll to position [3051, 0]
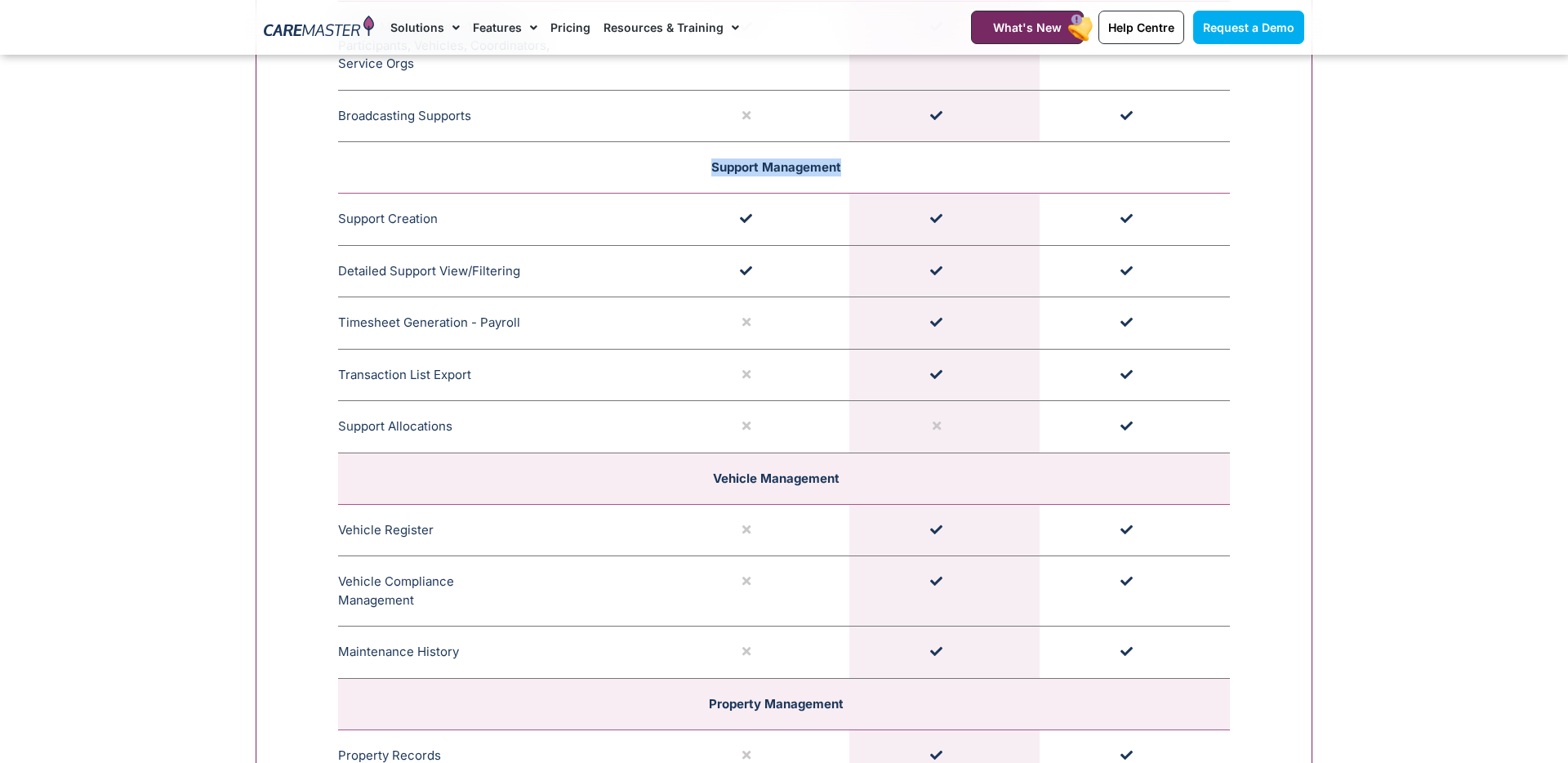
drag, startPoint x: 849, startPoint y: 172, endPoint x: 672, endPoint y: 172, distance: 177.0
click at [672, 172] on td "Support Management" at bounding box center [784, 168] width 892 height 51
click at [697, 169] on td "Support Management" at bounding box center [784, 168] width 892 height 51
drag, startPoint x: 702, startPoint y: 169, endPoint x: 836, endPoint y: 169, distance: 134.0
click at [836, 169] on td "Support Management" at bounding box center [784, 168] width 892 height 51
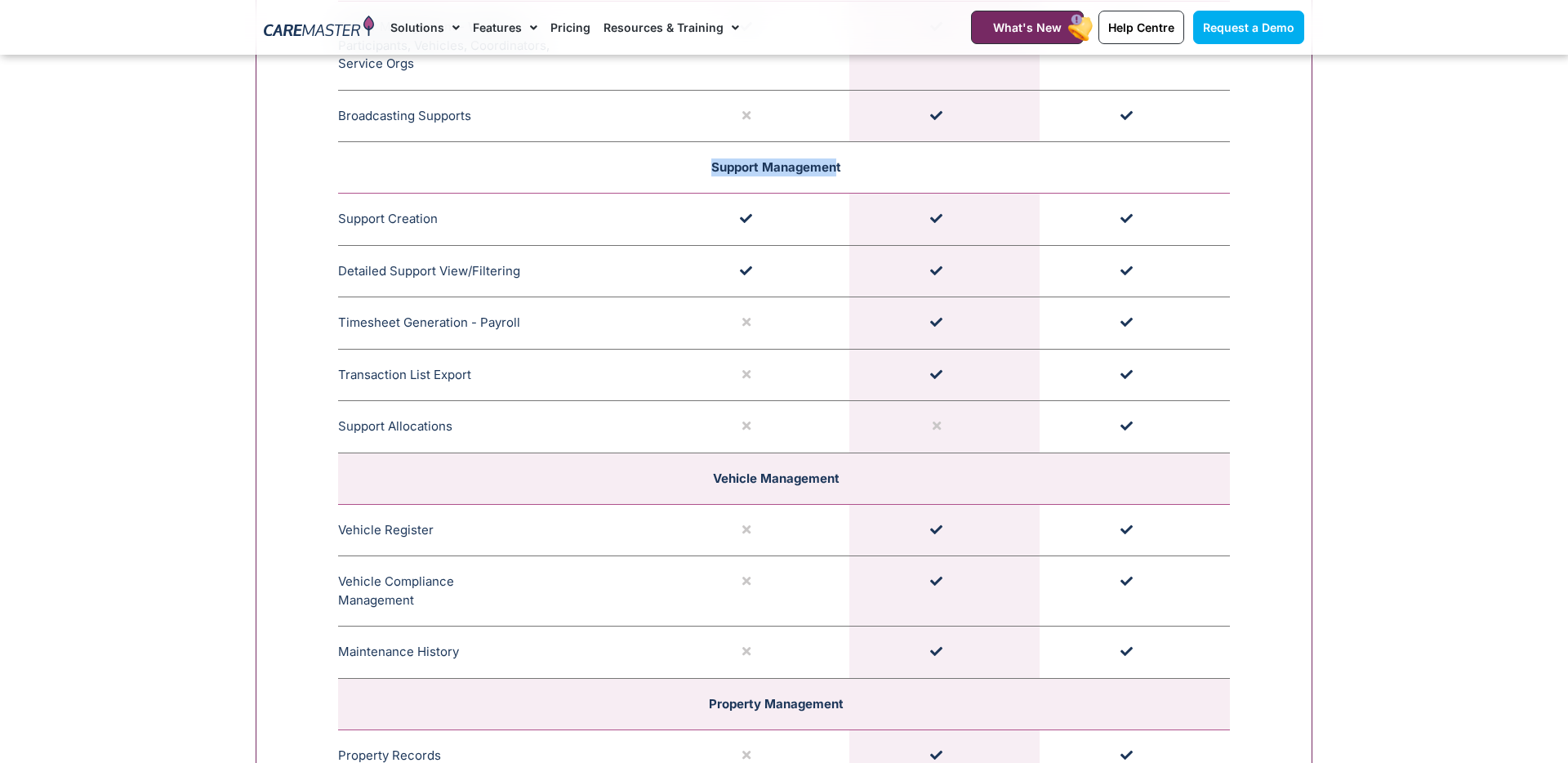
click at [836, 169] on span "Support Management" at bounding box center [777, 167] width 129 height 16
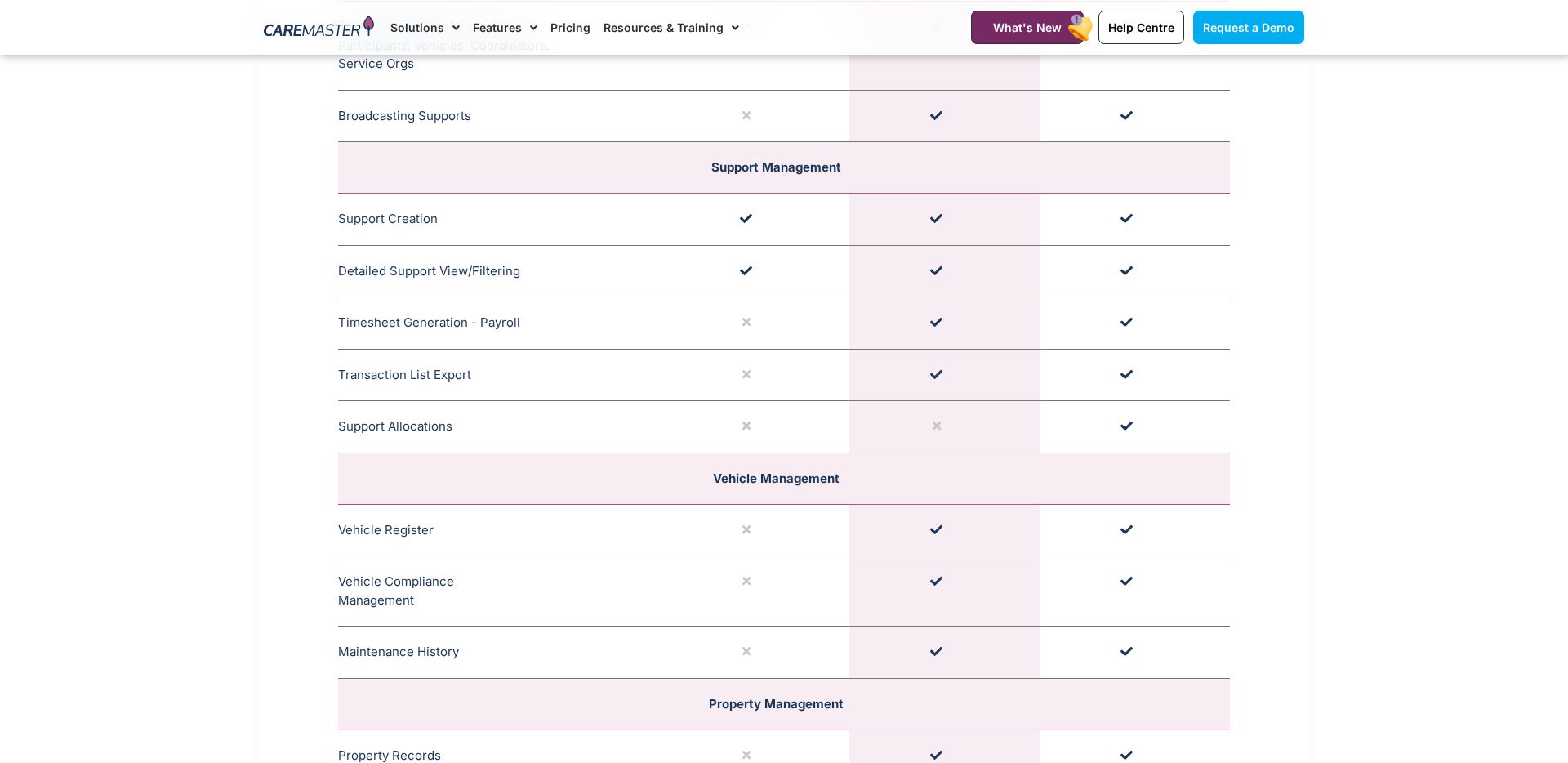
drag, startPoint x: 967, startPoint y: 225, endPoint x: 905, endPoint y: 225, distance: 62.0
click at [905, 225] on td at bounding box center [944, 219] width 190 height 52
drag, startPoint x: 971, startPoint y: 422, endPoint x: 910, endPoint y: 426, distance: 61.1
click at [910, 426] on td at bounding box center [944, 427] width 190 height 52
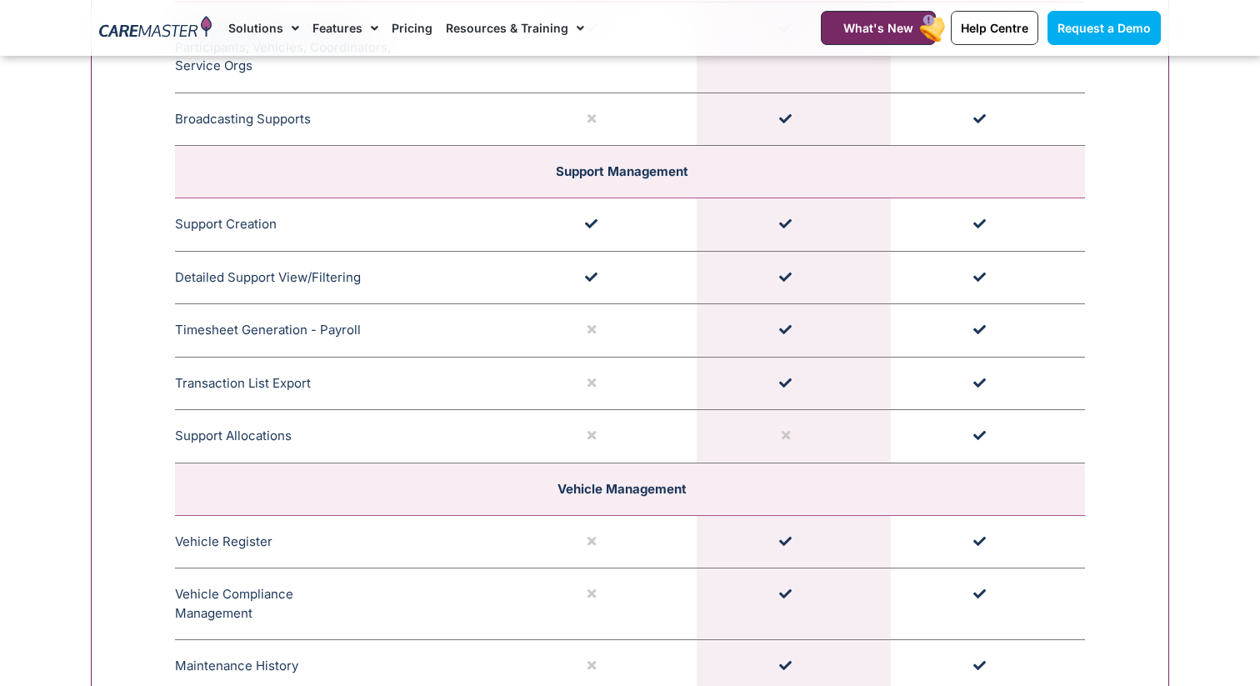
scroll to position [3109, 0]
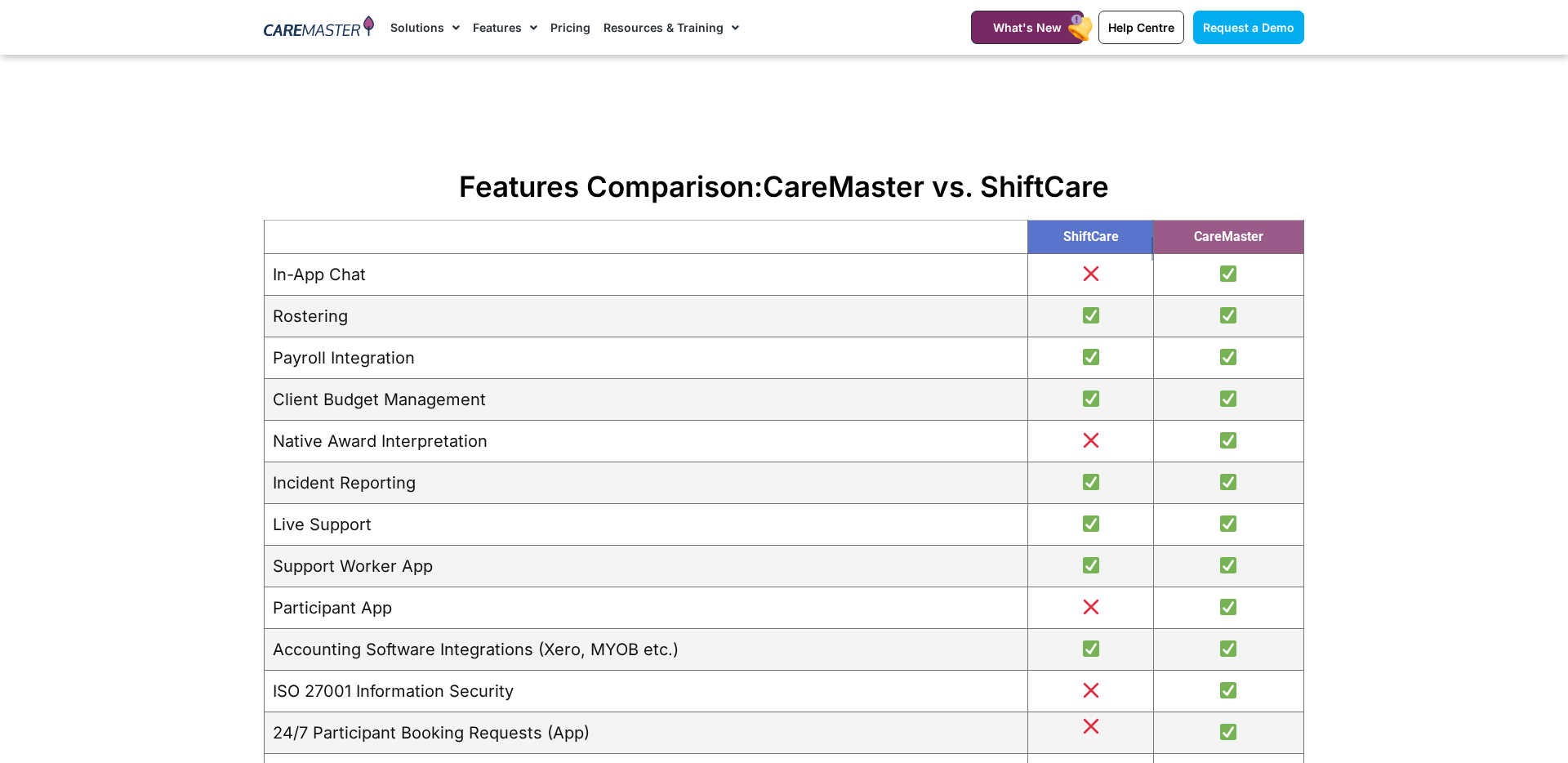
scroll to position [1725, 0]
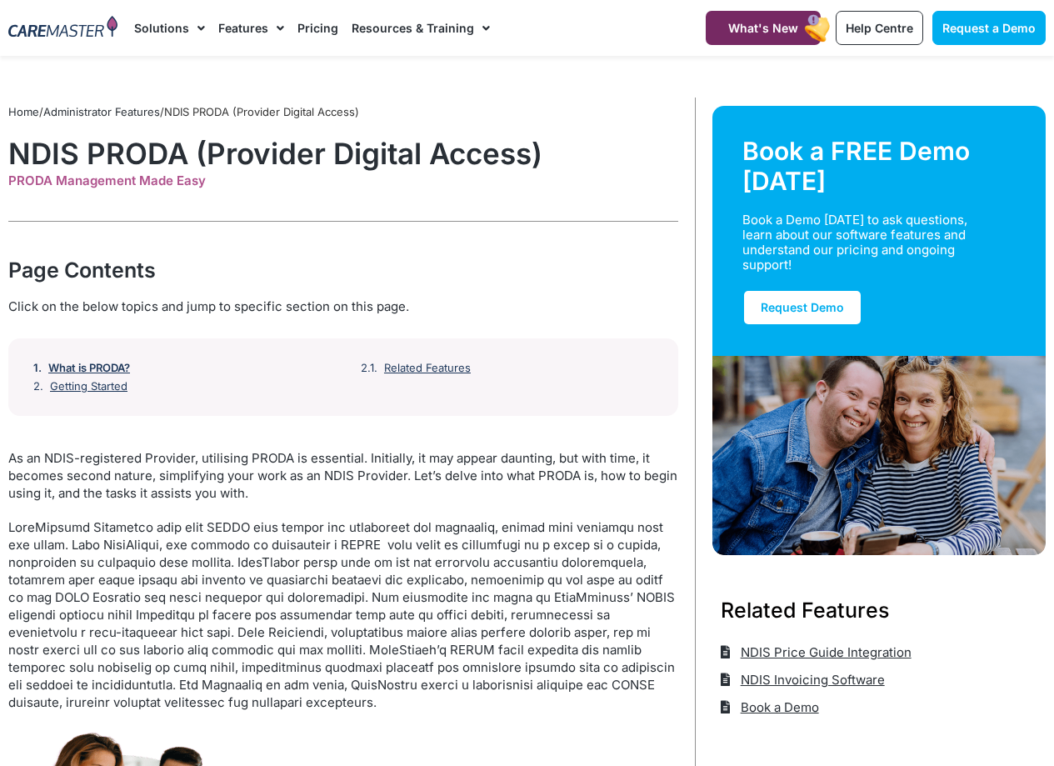
click at [108, 366] on link "What is PRODA?" at bounding box center [89, 368] width 82 height 13
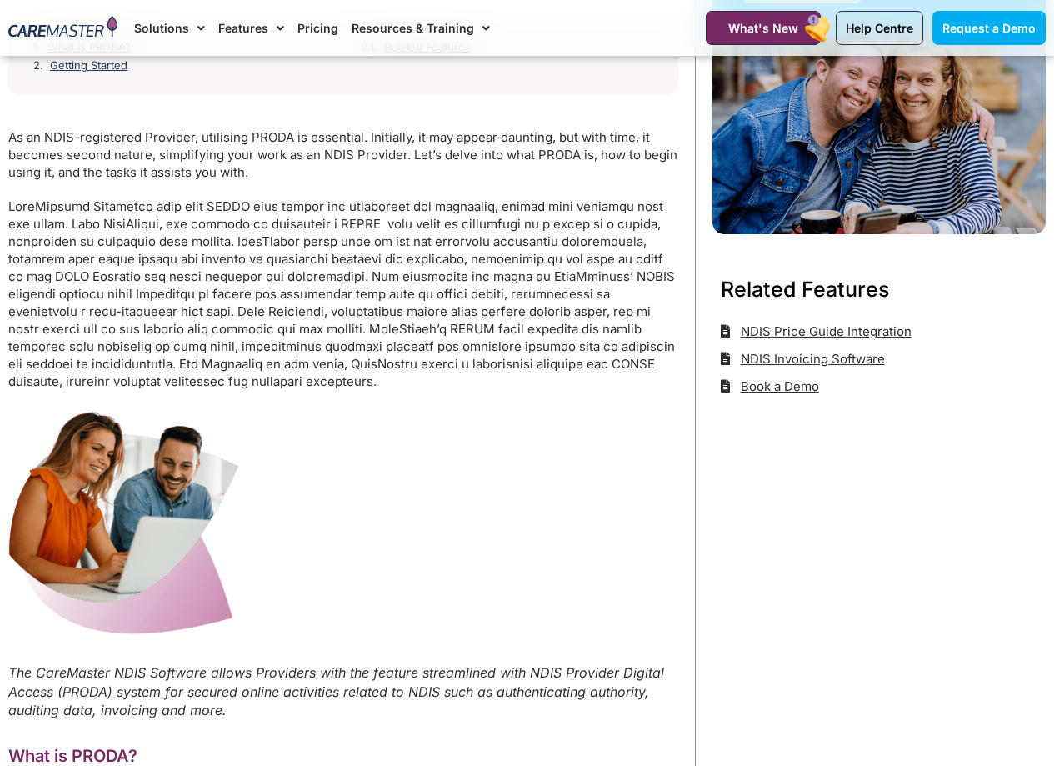
scroll to position [209, 0]
